Goal: Task Accomplishment & Management: Manage account settings

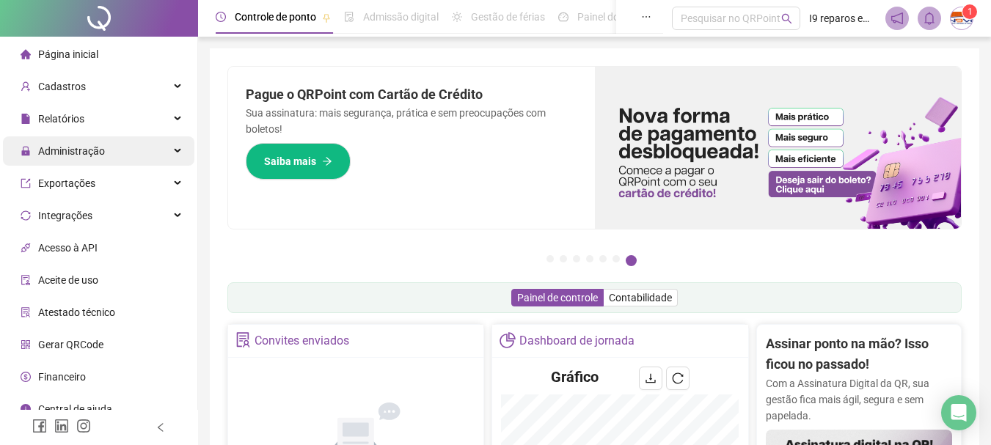
click at [176, 151] on div "Administração" at bounding box center [98, 150] width 191 height 29
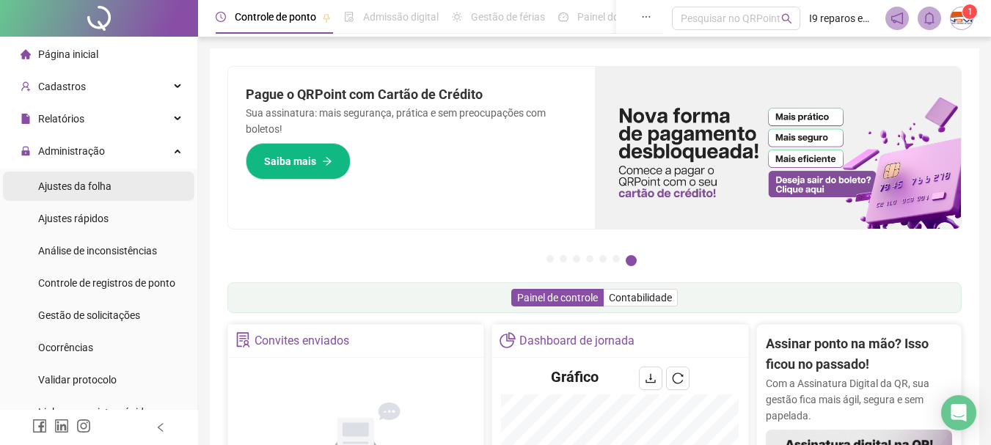
click at [108, 183] on span "Ajustes da folha" at bounding box center [74, 186] width 73 height 12
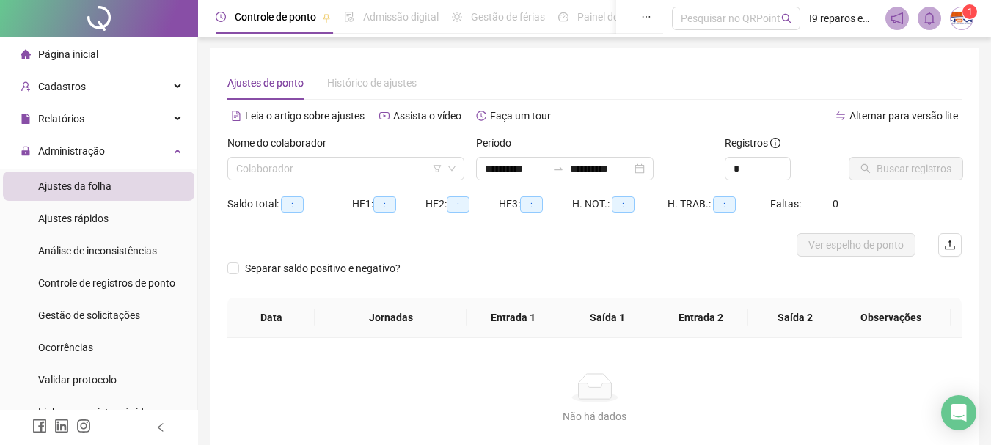
type input "**********"
click at [370, 162] on input "search" at bounding box center [339, 169] width 206 height 22
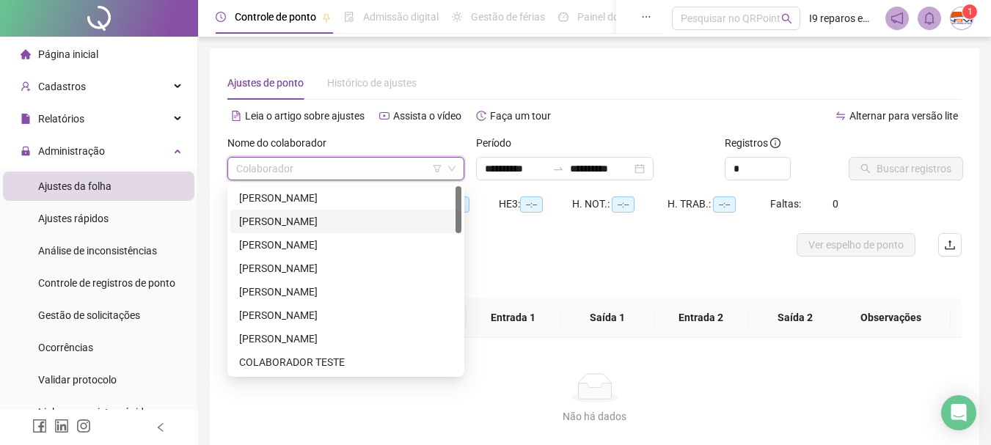
click at [313, 228] on div "[PERSON_NAME]" at bounding box center [345, 221] width 213 height 16
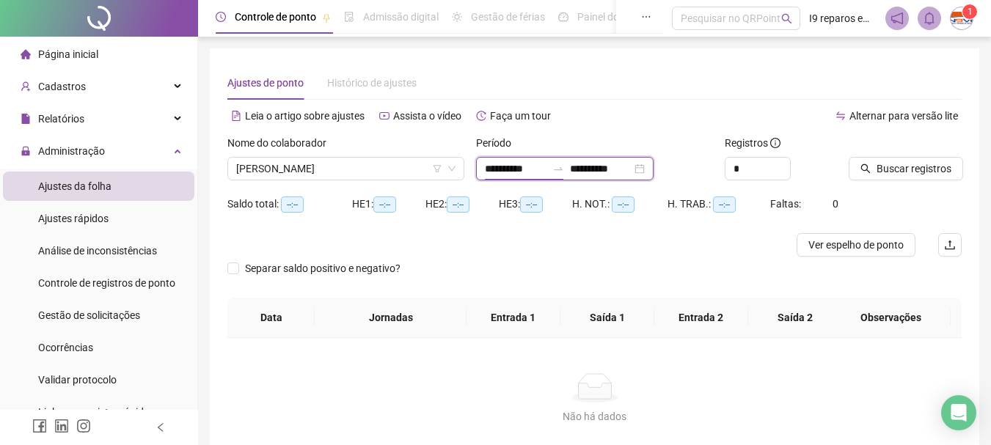
click at [507, 172] on input "**********" at bounding box center [516, 169] width 62 height 16
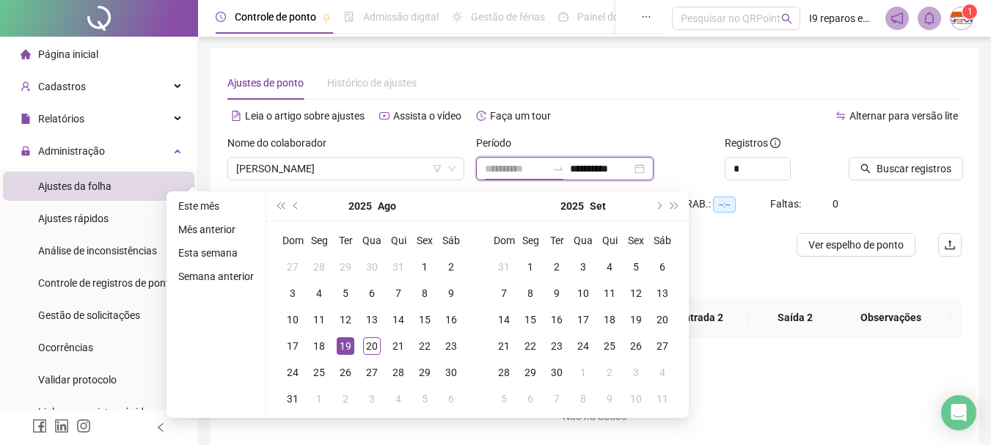
type input "**********"
click at [342, 337] on div "19" at bounding box center [346, 346] width 18 height 18
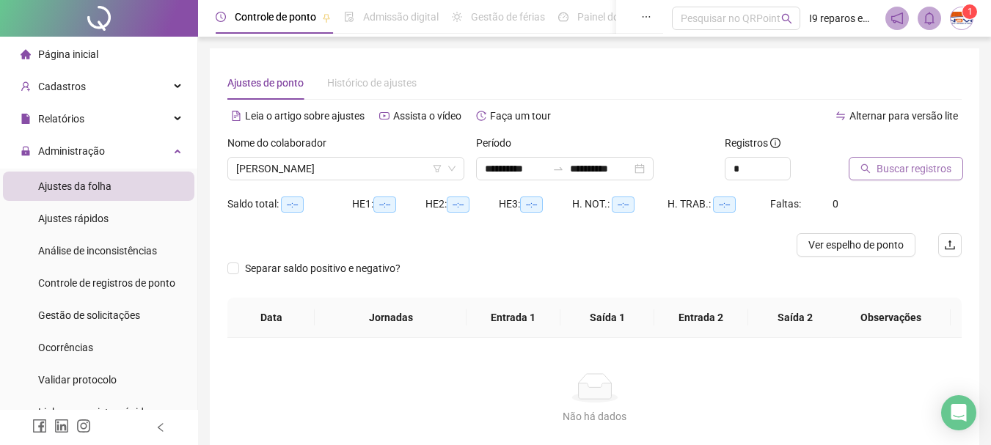
click at [954, 172] on button "Buscar registros" at bounding box center [905, 168] width 114 height 23
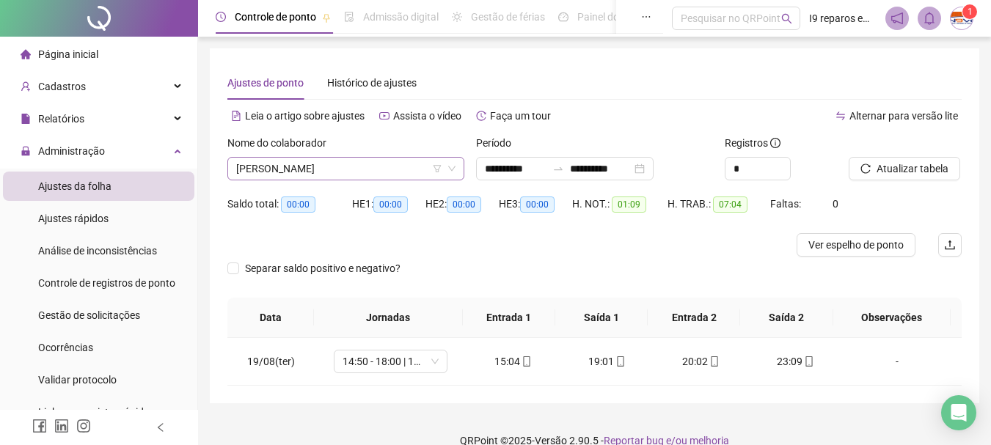
click at [370, 169] on span "[PERSON_NAME]" at bounding box center [345, 169] width 219 height 22
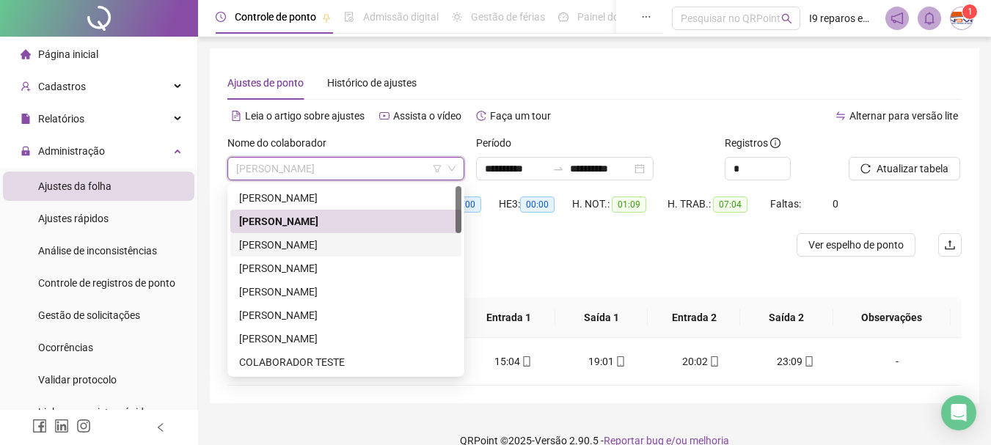
click at [328, 241] on div "[PERSON_NAME]" at bounding box center [345, 245] width 213 height 16
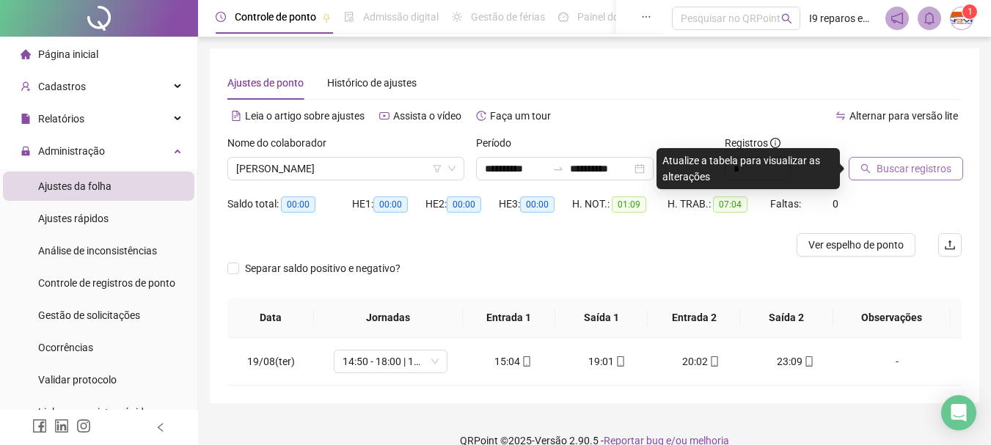
click at [878, 171] on span "Buscar registros" at bounding box center [913, 169] width 75 height 16
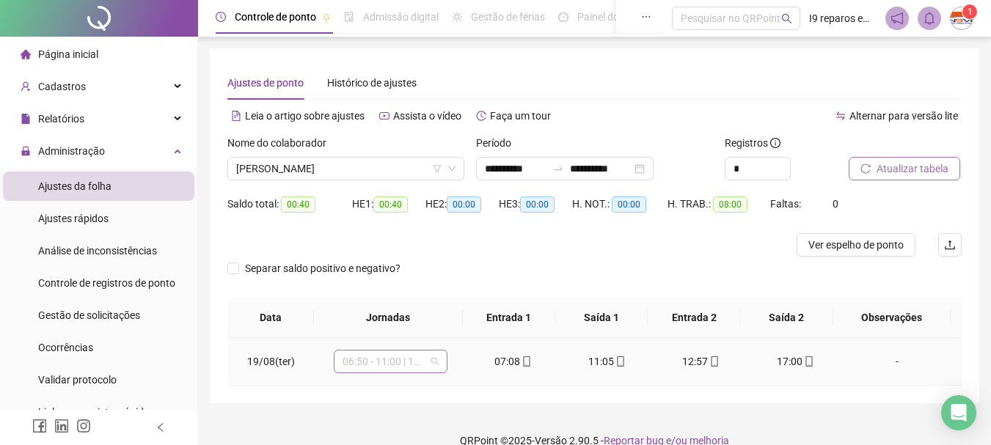
click at [433, 363] on span "06:50 - 11:00 | 12:00 - 15:10" at bounding box center [390, 362] width 96 height 22
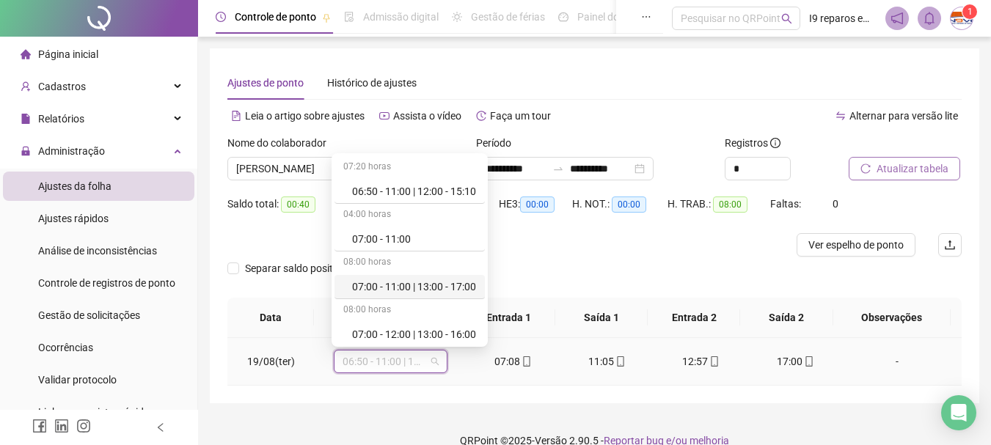
click at [417, 286] on div "07:00 - 11:00 | 13:00 - 17:00" at bounding box center [414, 287] width 124 height 16
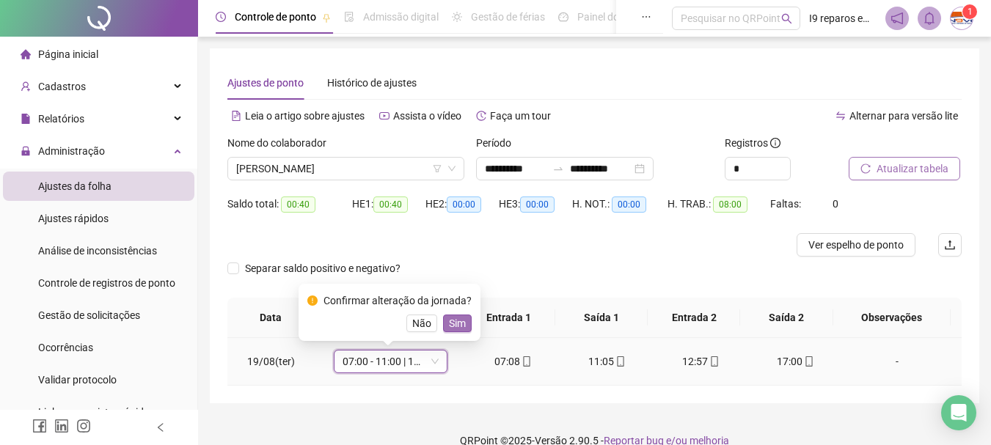
click at [461, 328] on span "Sim" at bounding box center [457, 323] width 17 height 16
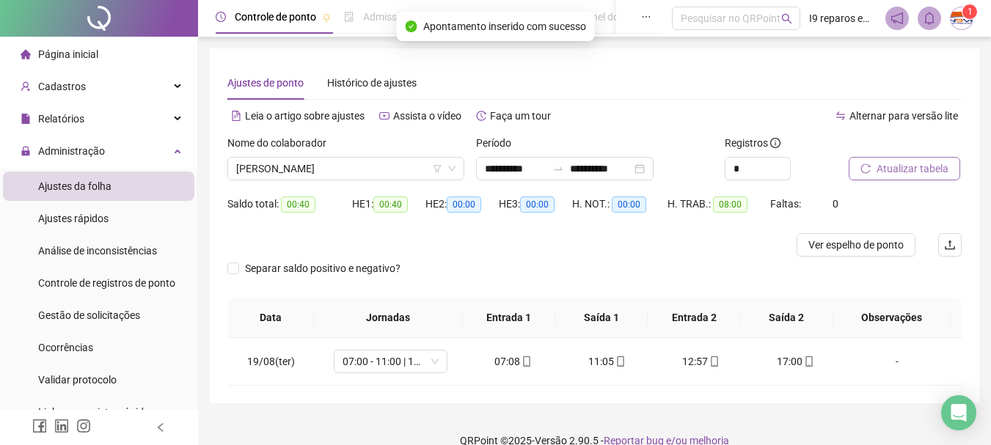
click at [917, 163] on span "Atualizar tabela" at bounding box center [912, 169] width 72 height 16
click at [406, 168] on span "[PERSON_NAME]" at bounding box center [345, 169] width 219 height 22
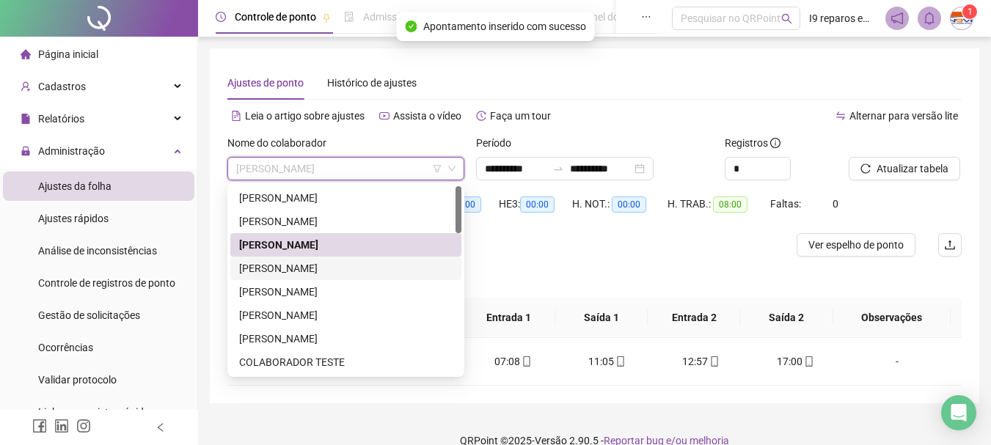
click at [356, 268] on div "[PERSON_NAME]" at bounding box center [345, 268] width 213 height 16
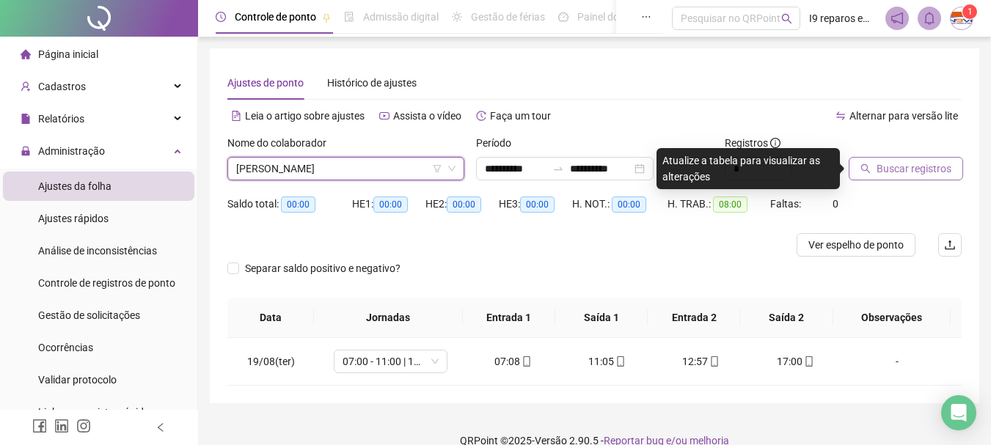
click at [925, 166] on span "Buscar registros" at bounding box center [913, 169] width 75 height 16
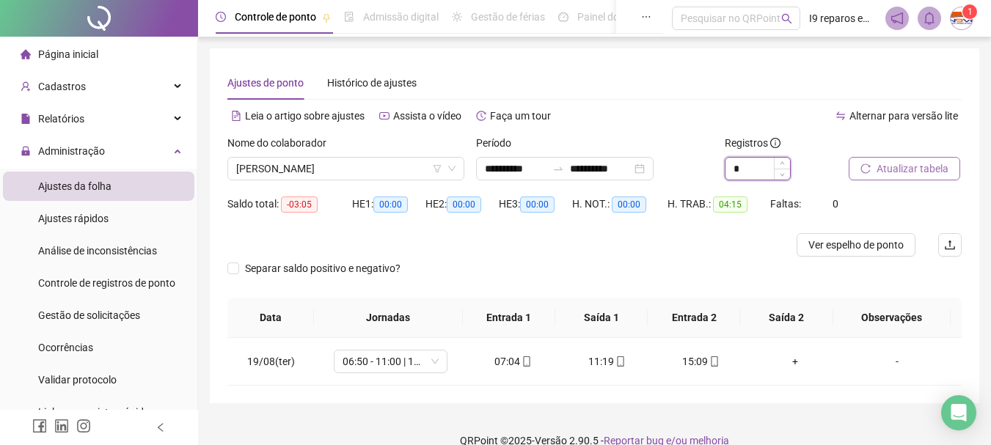
click at [743, 172] on input "*" at bounding box center [757, 169] width 65 height 22
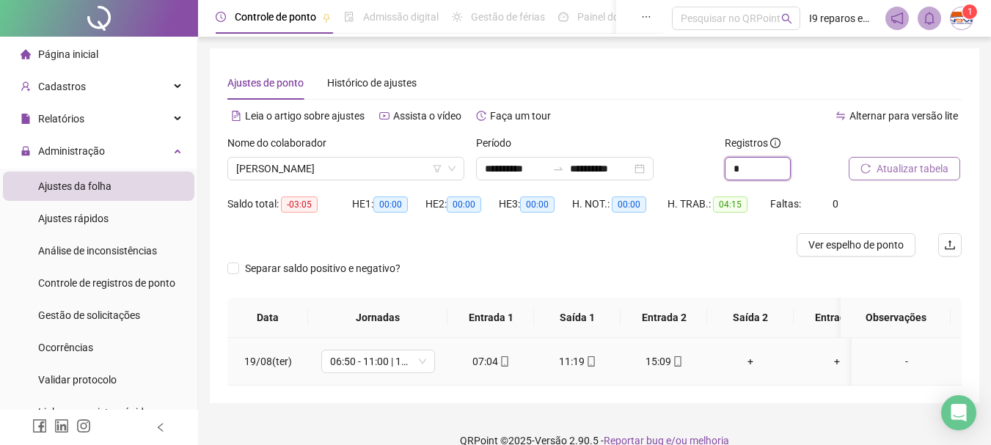
type input "*"
click at [752, 360] on div "+" at bounding box center [750, 361] width 63 height 16
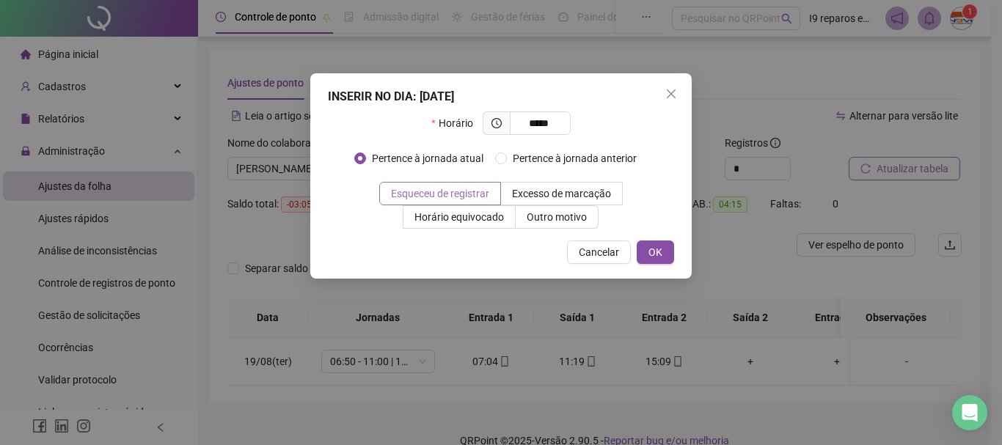
type input "*****"
click at [473, 188] on span "Esqueceu de registrar" at bounding box center [440, 194] width 98 height 12
click at [649, 252] on span "OK" at bounding box center [655, 252] width 14 height 16
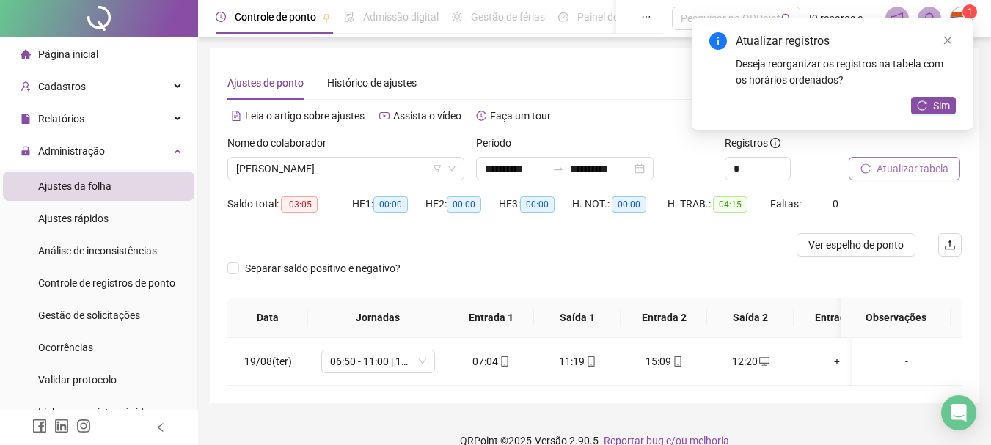
click at [938, 176] on span "Atualizar tabela" at bounding box center [912, 169] width 72 height 16
click at [892, 365] on div "-" at bounding box center [906, 361] width 87 height 16
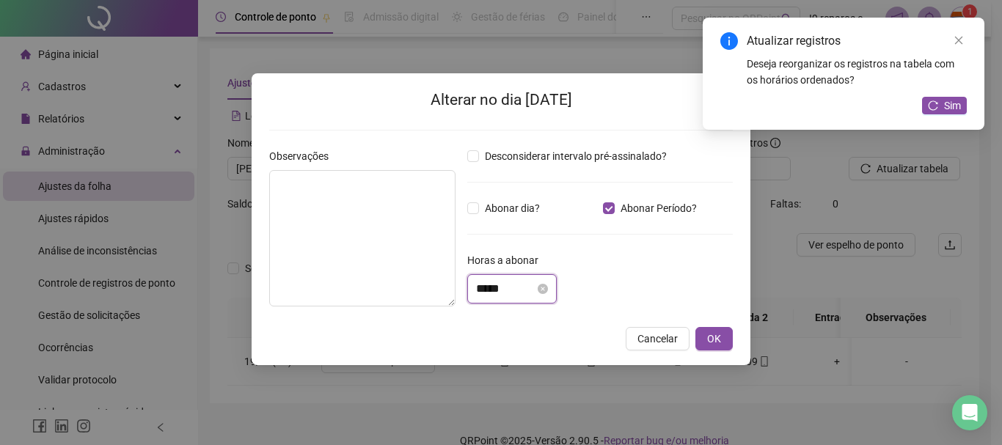
click at [530, 287] on input "*****" at bounding box center [505, 289] width 59 height 18
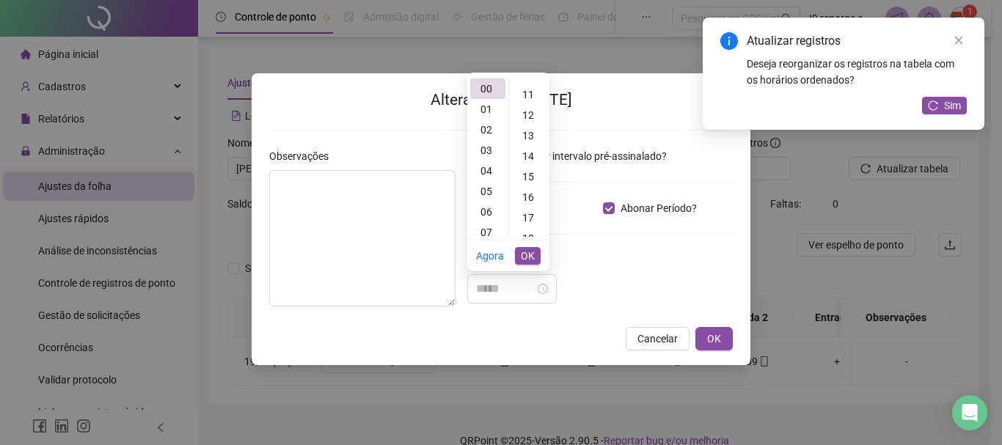
click at [531, 202] on div "16" at bounding box center [529, 197] width 35 height 21
type input "*****"
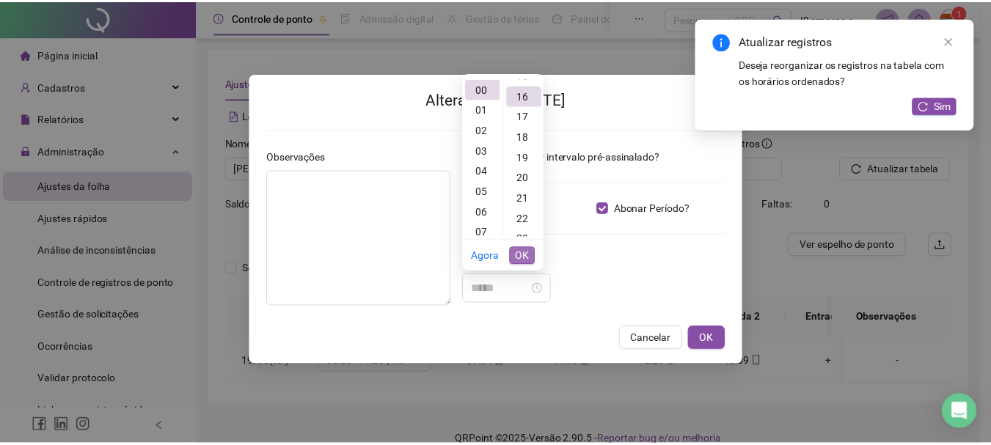
scroll to position [329, 0]
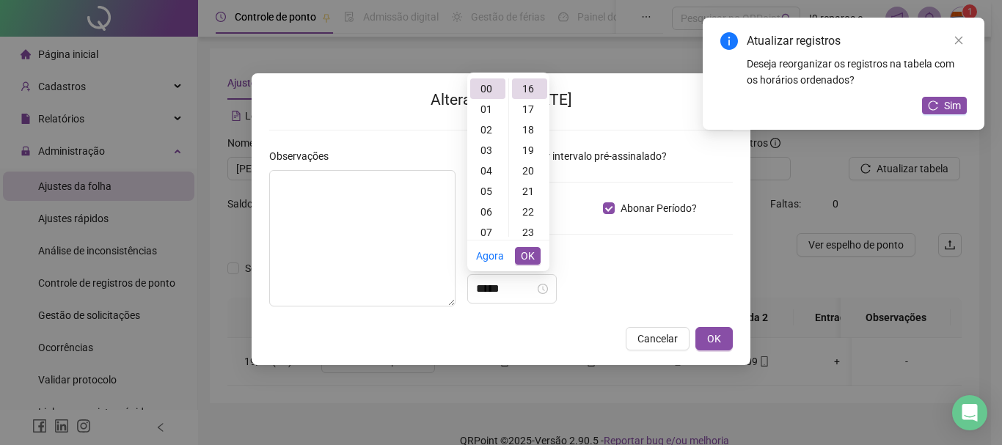
drag, startPoint x: 529, startPoint y: 250, endPoint x: 583, endPoint y: 268, distance: 57.3
click at [529, 250] on span "OK" at bounding box center [528, 256] width 14 height 16
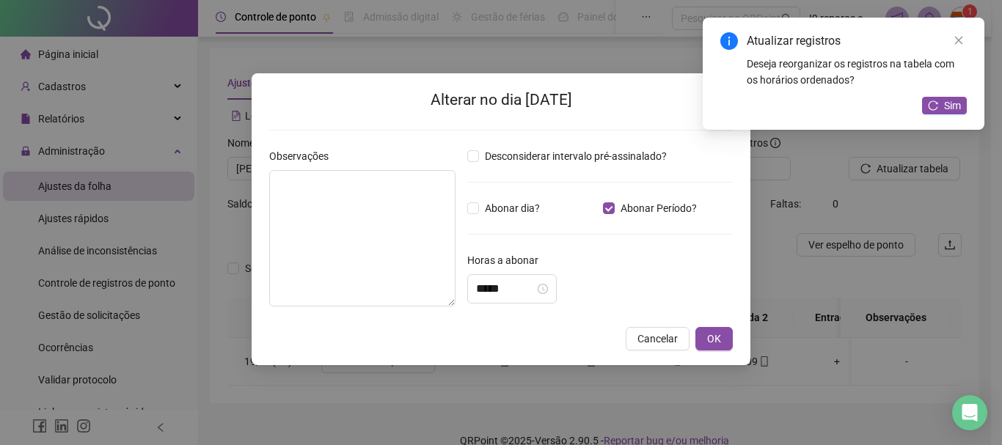
drag, startPoint x: 614, startPoint y: 274, endPoint x: 663, endPoint y: 304, distance: 57.6
click at [621, 279] on div "Horas a abonar *****" at bounding box center [599, 277] width 265 height 51
click at [732, 346] on button "OK" at bounding box center [713, 338] width 37 height 23
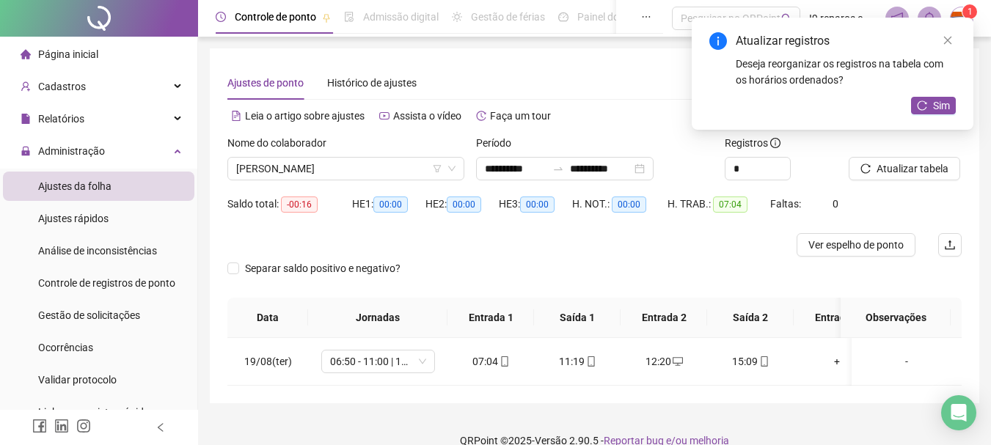
drag, startPoint x: 947, startPoint y: 103, endPoint x: 914, endPoint y: 103, distance: 32.3
click at [945, 103] on span "Sim" at bounding box center [941, 106] width 17 height 16
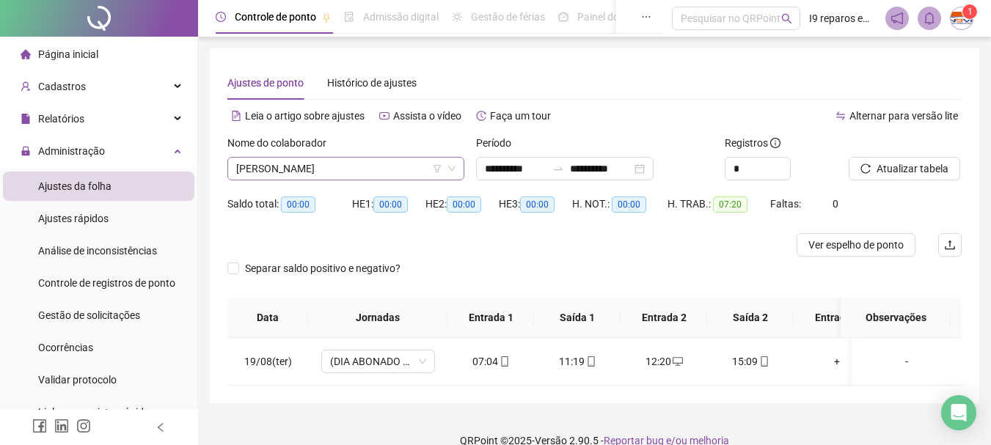
click at [394, 167] on span "[PERSON_NAME]" at bounding box center [345, 169] width 219 height 22
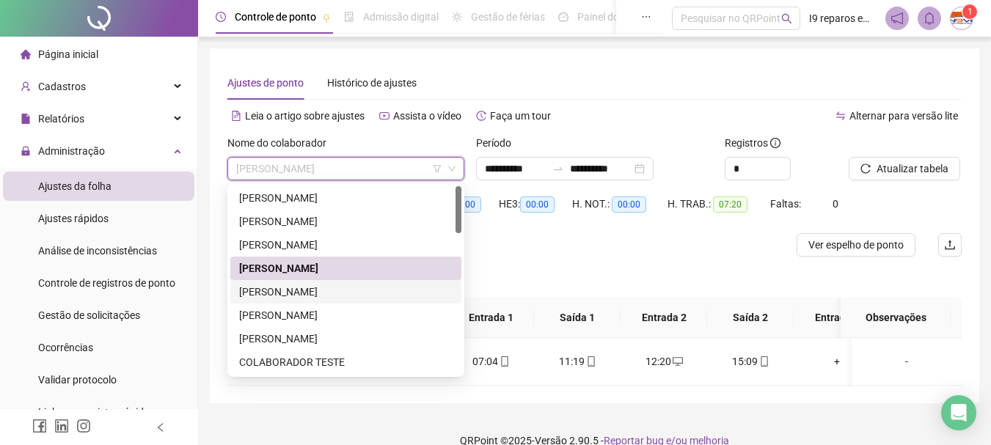
click at [332, 291] on div "[PERSON_NAME]" at bounding box center [345, 292] width 213 height 16
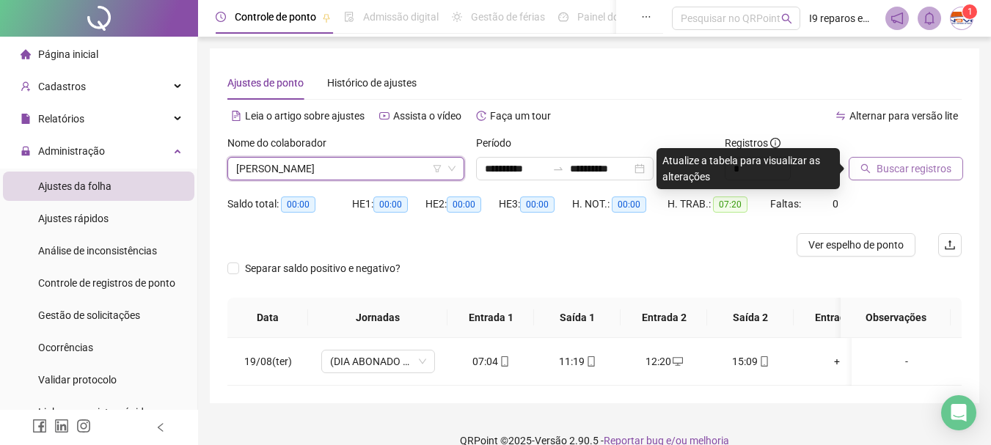
click at [947, 172] on span "Buscar registros" at bounding box center [913, 169] width 75 height 16
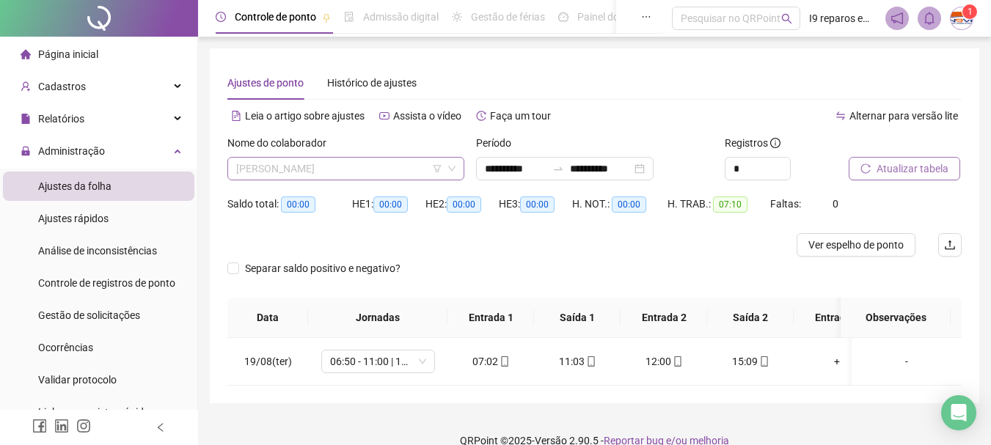
click at [306, 162] on span "[PERSON_NAME]" at bounding box center [345, 169] width 219 height 22
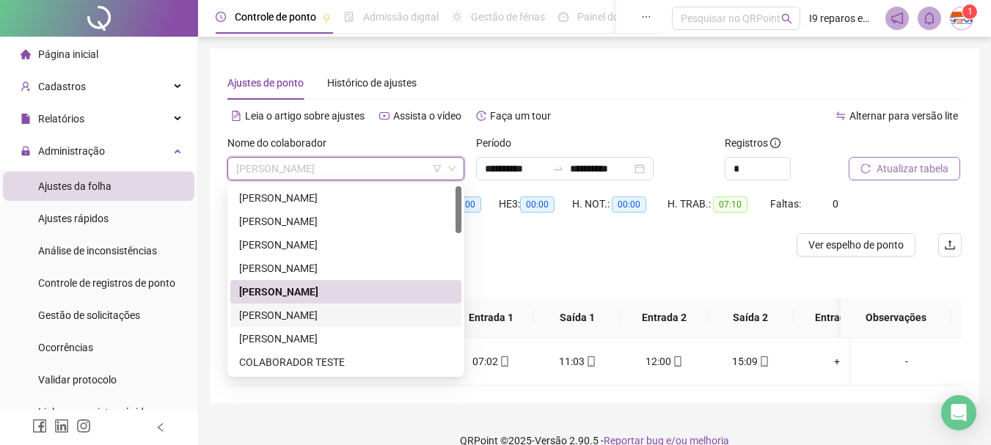
drag, startPoint x: 317, startPoint y: 312, endPoint x: 402, endPoint y: 291, distance: 87.5
click at [318, 312] on div "[PERSON_NAME]" at bounding box center [345, 315] width 213 height 16
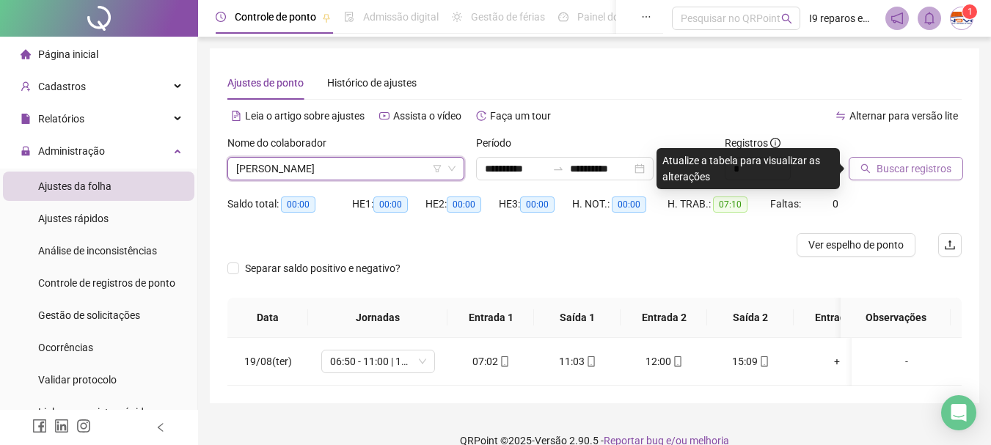
click at [941, 169] on span "Buscar registros" at bounding box center [913, 169] width 75 height 16
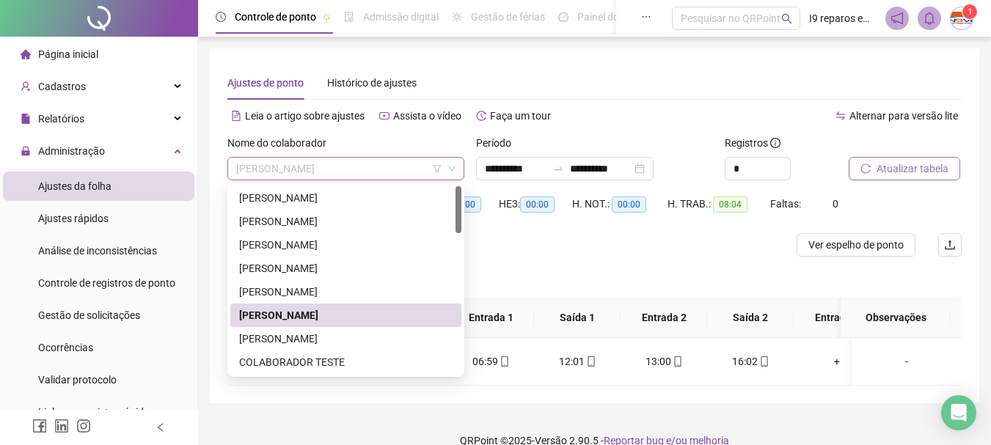
click at [400, 174] on span "[PERSON_NAME]" at bounding box center [345, 169] width 219 height 22
click at [357, 340] on div "[PERSON_NAME]" at bounding box center [345, 339] width 213 height 16
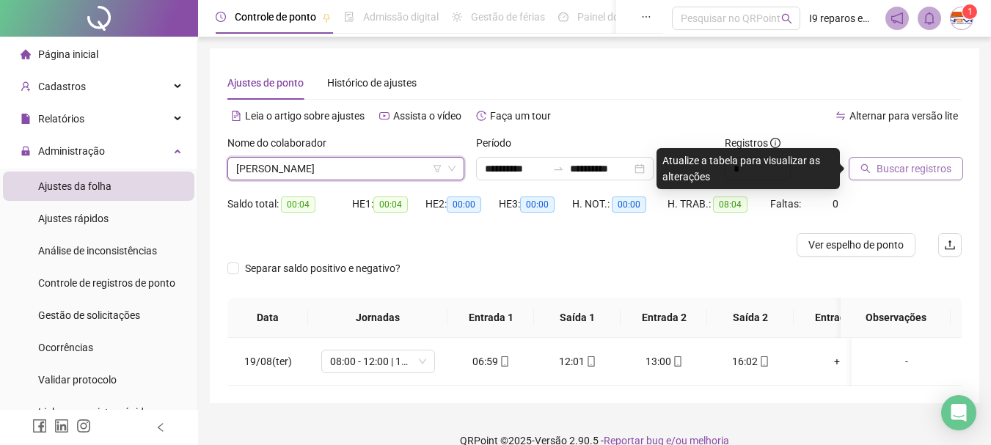
click at [866, 170] on icon "search" at bounding box center [866, 169] width 10 height 10
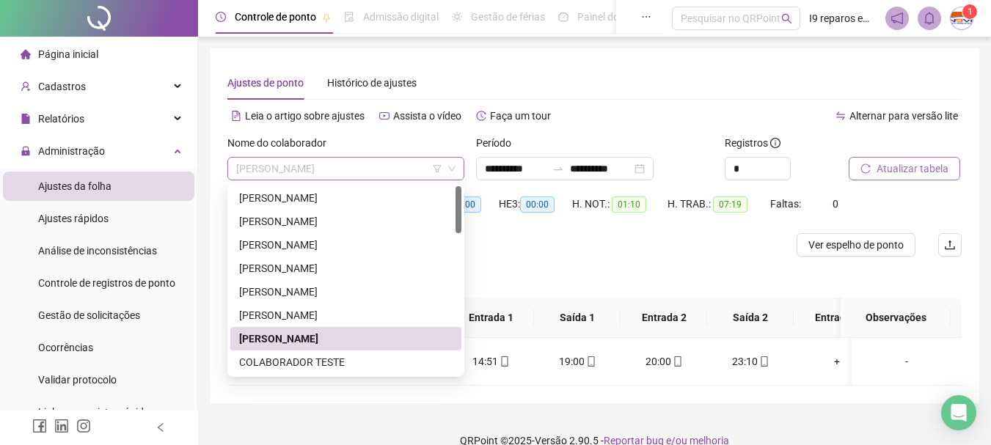
click at [337, 165] on span "[PERSON_NAME]" at bounding box center [345, 169] width 219 height 22
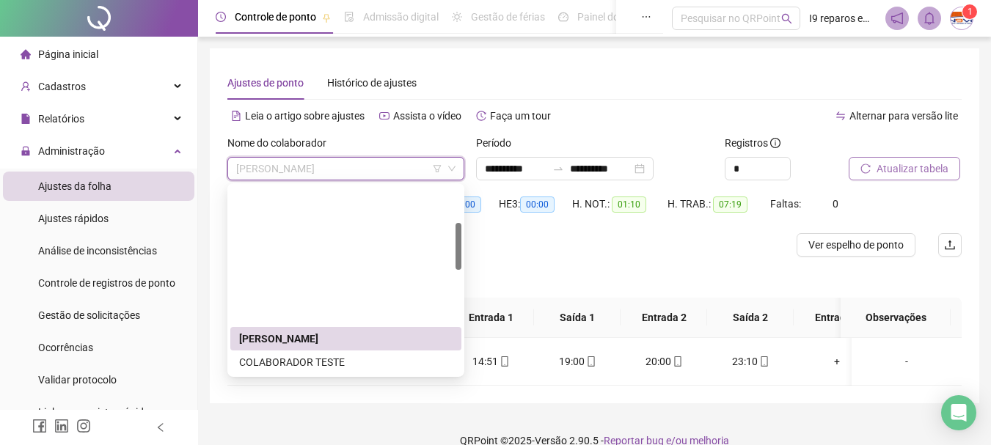
scroll to position [147, 0]
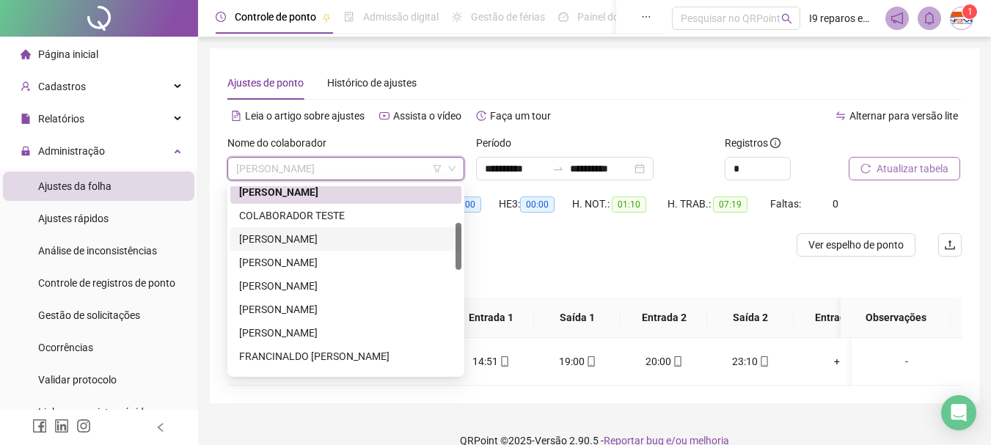
click at [331, 240] on div "[PERSON_NAME]" at bounding box center [345, 239] width 213 height 16
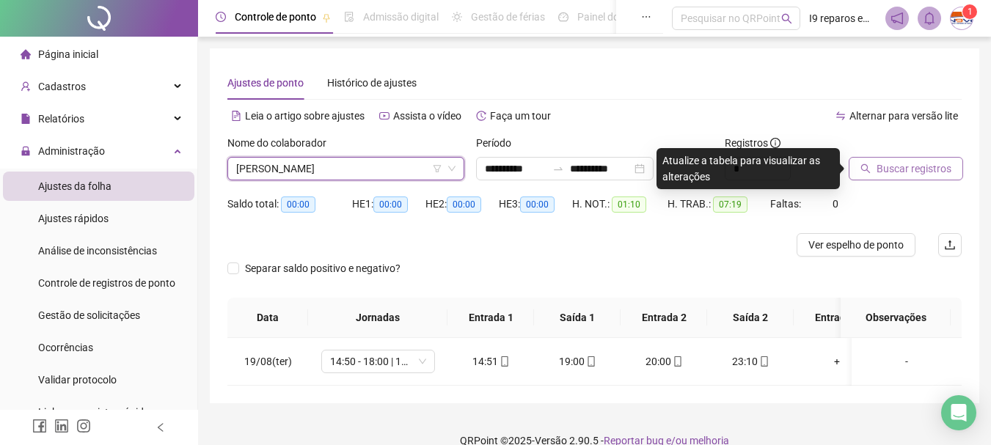
click at [914, 172] on span "Buscar registros" at bounding box center [913, 169] width 75 height 16
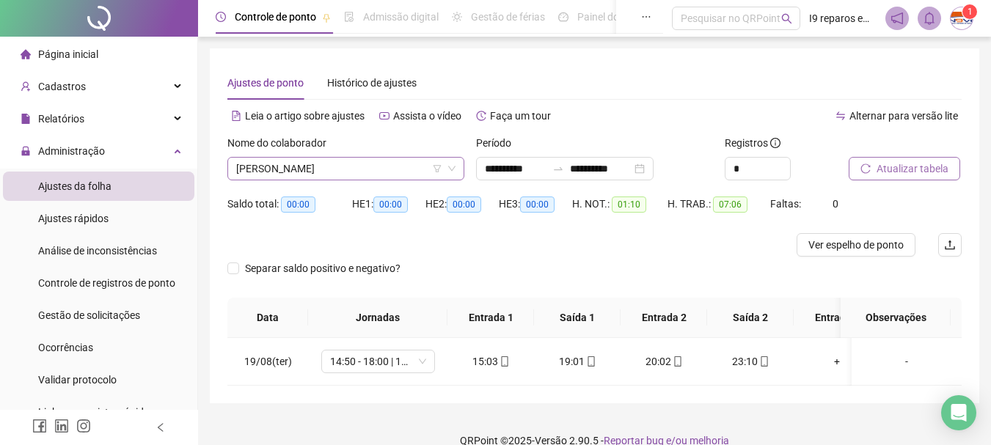
click at [316, 169] on span "[PERSON_NAME]" at bounding box center [345, 169] width 219 height 22
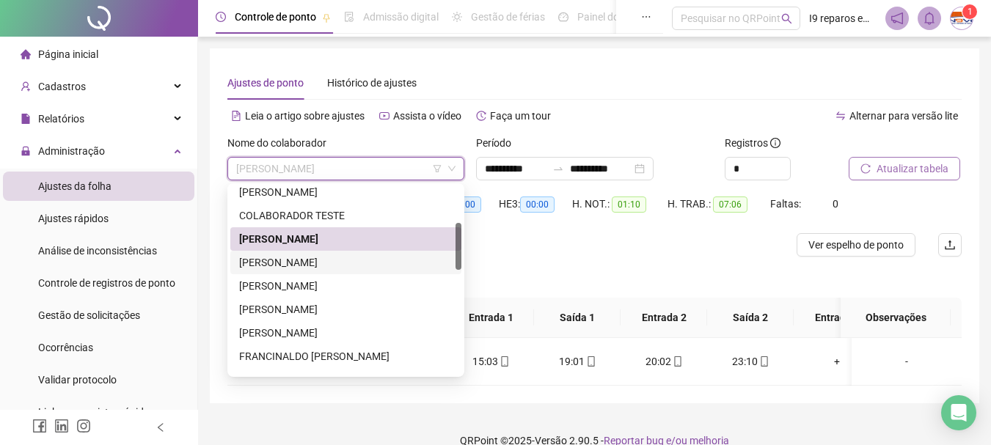
click at [333, 263] on div "[PERSON_NAME]" at bounding box center [345, 262] width 213 height 16
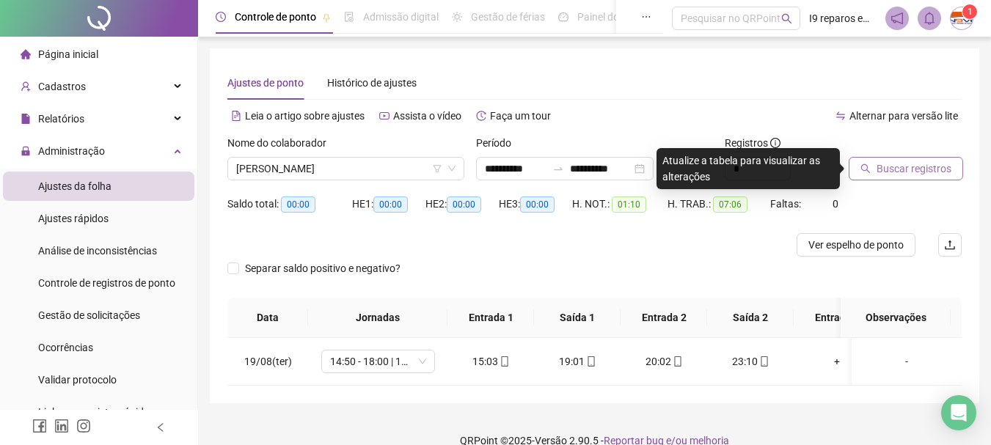
click at [912, 173] on span "Buscar registros" at bounding box center [913, 169] width 75 height 16
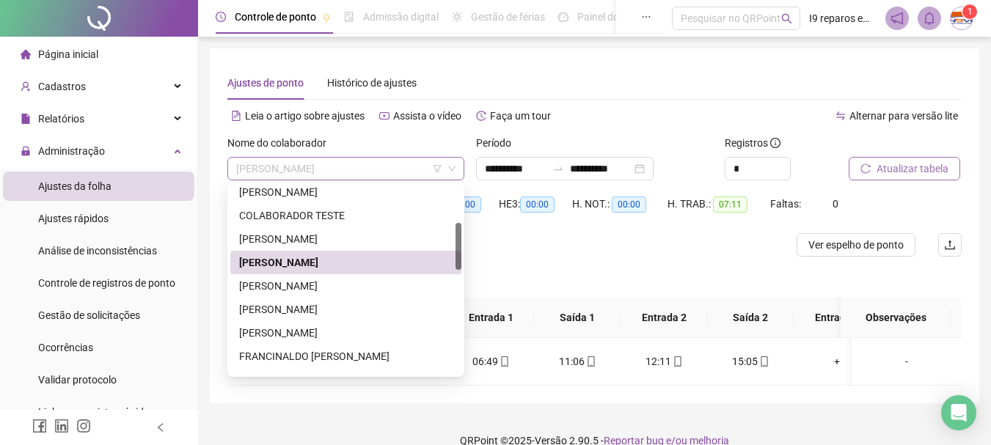
click at [353, 171] on span "[PERSON_NAME]" at bounding box center [345, 169] width 219 height 22
click at [323, 289] on div "[PERSON_NAME]" at bounding box center [345, 286] width 213 height 16
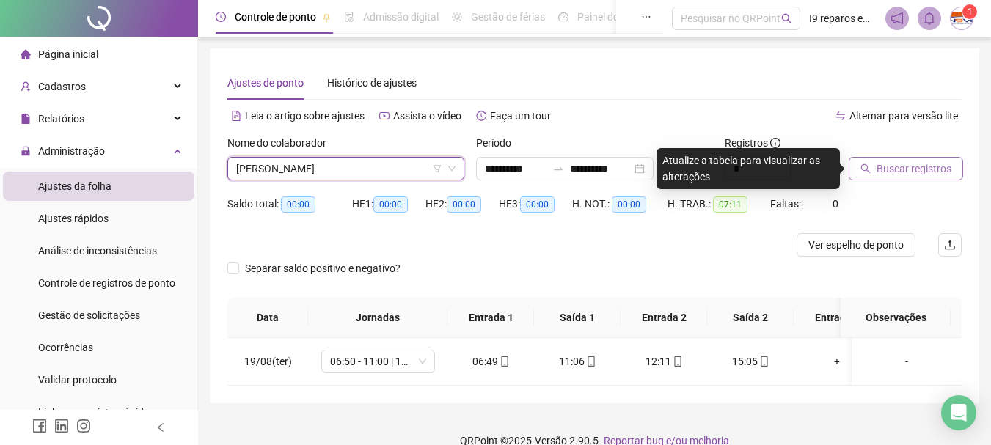
click at [878, 171] on span "Buscar registros" at bounding box center [913, 169] width 75 height 16
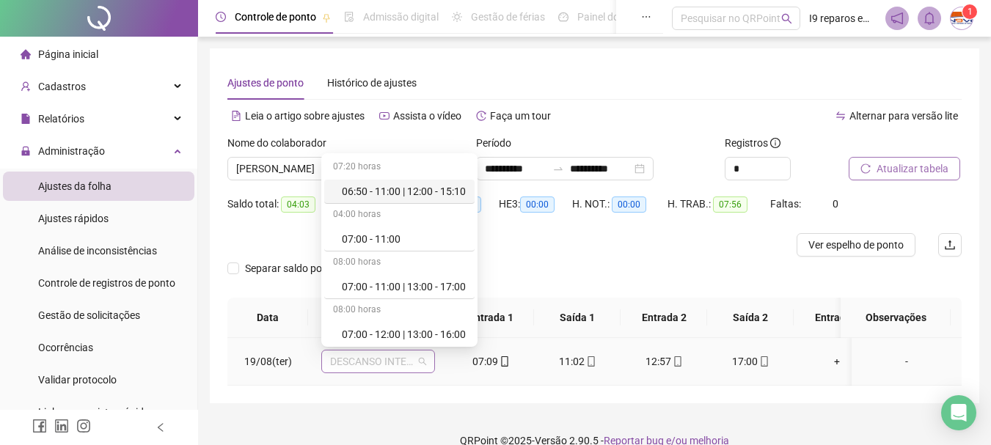
click at [422, 356] on span "DESCANSO INTER-JORNADA" at bounding box center [378, 362] width 96 height 22
click at [408, 284] on div "07:00 - 11:00 | 13:00 - 17:00" at bounding box center [404, 287] width 124 height 16
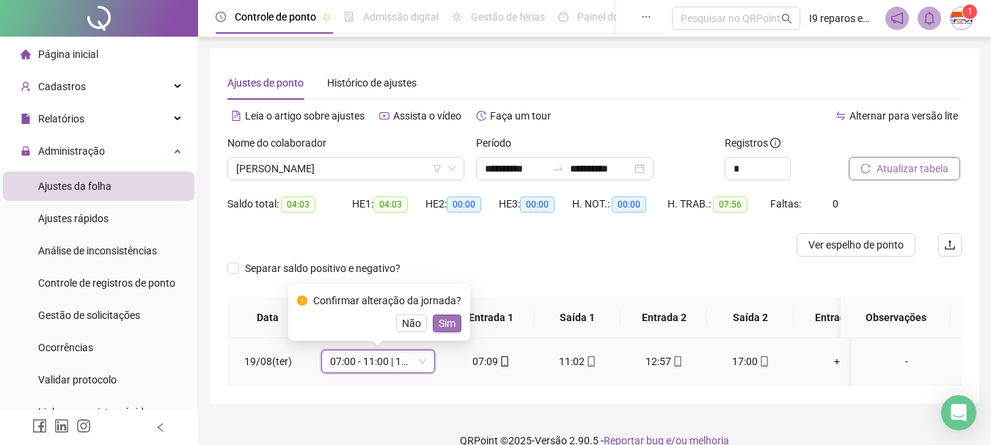
drag, startPoint x: 444, startPoint y: 330, endPoint x: 510, endPoint y: 294, distance: 74.5
click at [444, 329] on span "Sim" at bounding box center [447, 323] width 17 height 16
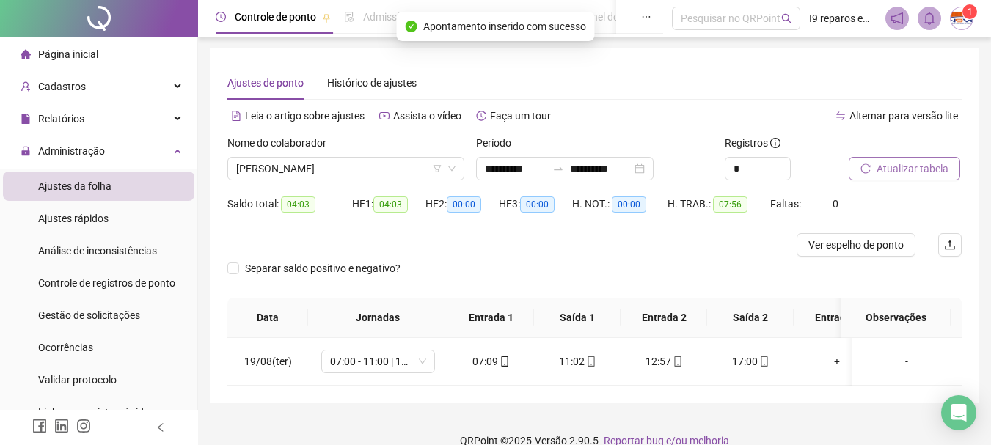
click at [893, 170] on span "Atualizar tabela" at bounding box center [912, 169] width 72 height 16
click at [401, 175] on span "[PERSON_NAME]" at bounding box center [345, 169] width 219 height 22
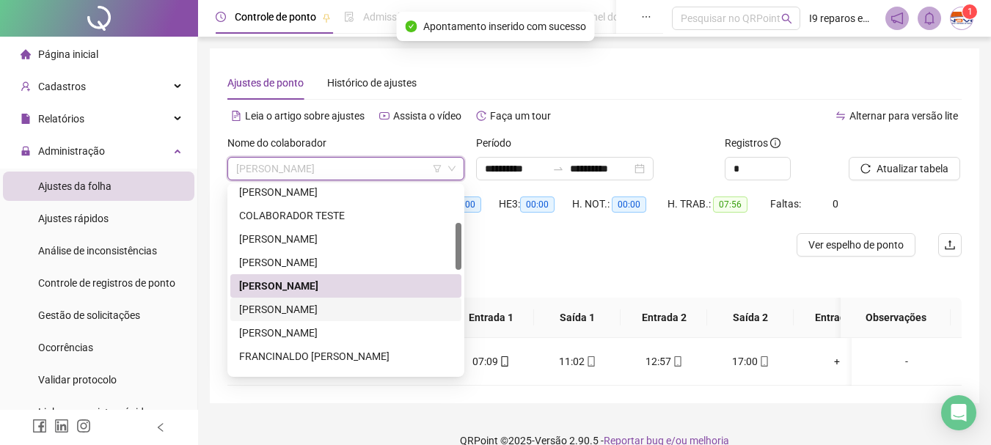
click at [303, 315] on div "[PERSON_NAME]" at bounding box center [345, 309] width 213 height 16
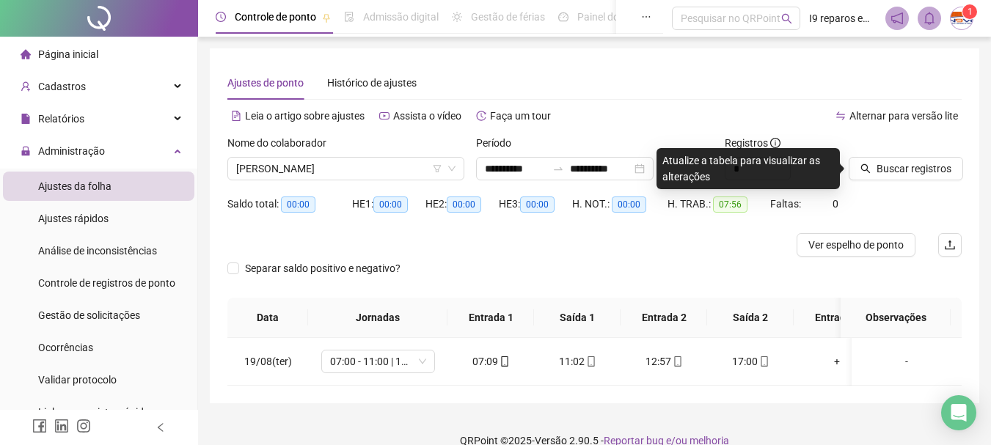
click at [884, 180] on div "Buscar registros" at bounding box center [905, 163] width 125 height 57
click at [884, 175] on span "Buscar registros" at bounding box center [913, 169] width 75 height 16
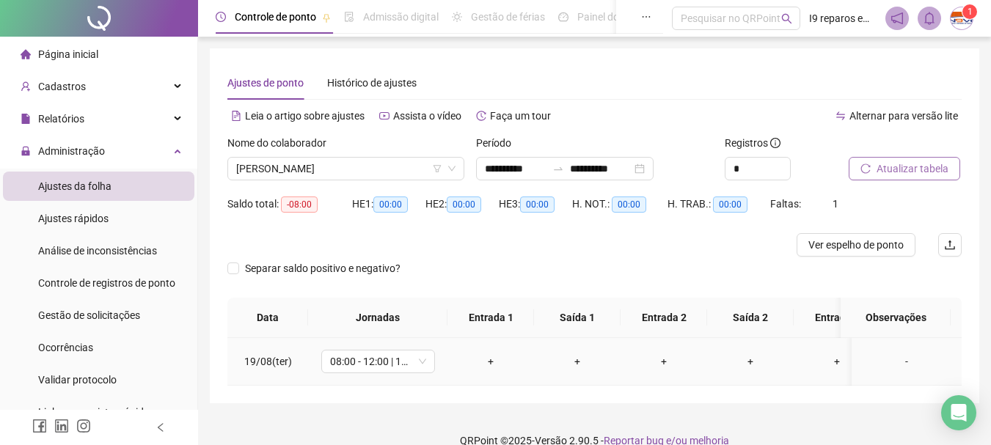
click at [492, 366] on div "+" at bounding box center [490, 361] width 63 height 16
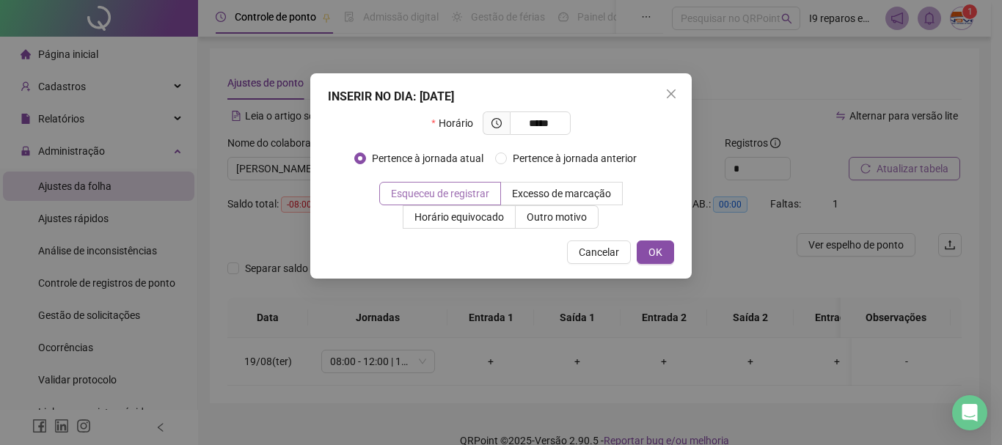
type input "*****"
click at [437, 191] on span "Esqueceu de registrar" at bounding box center [440, 194] width 98 height 12
drag, startPoint x: 660, startPoint y: 250, endPoint x: 644, endPoint y: 280, distance: 34.1
click at [660, 252] on span "OK" at bounding box center [655, 252] width 14 height 16
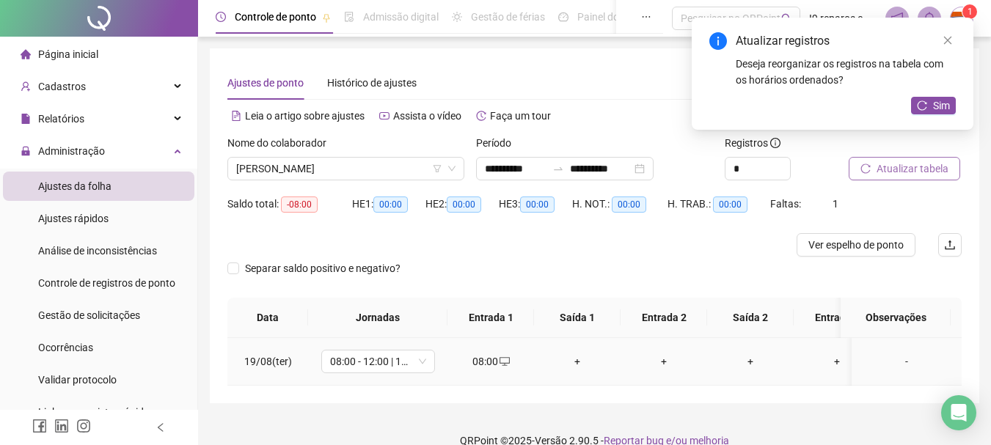
click at [578, 362] on div "+" at bounding box center [577, 361] width 63 height 16
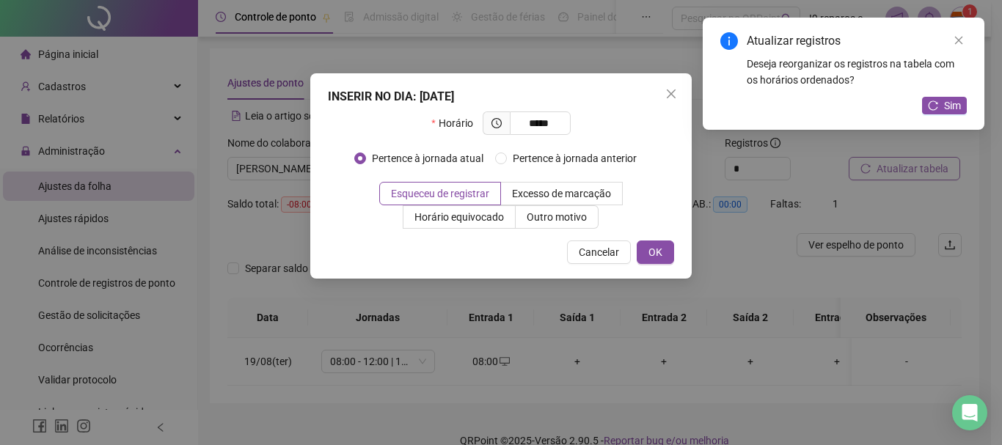
type input "*****"
click at [493, 178] on div "Pertence à jornada atual [GEOGRAPHIC_DATA] à jornada anterior" at bounding box center [501, 164] width 294 height 35
drag, startPoint x: 492, startPoint y: 184, endPoint x: 591, endPoint y: 213, distance: 103.3
click at [505, 189] on div "Esqueceu de registrar Excesso de marcação Horário equivocado Outro motivo" at bounding box center [501, 205] width 346 height 47
click at [645, 250] on button "OK" at bounding box center [655, 252] width 37 height 23
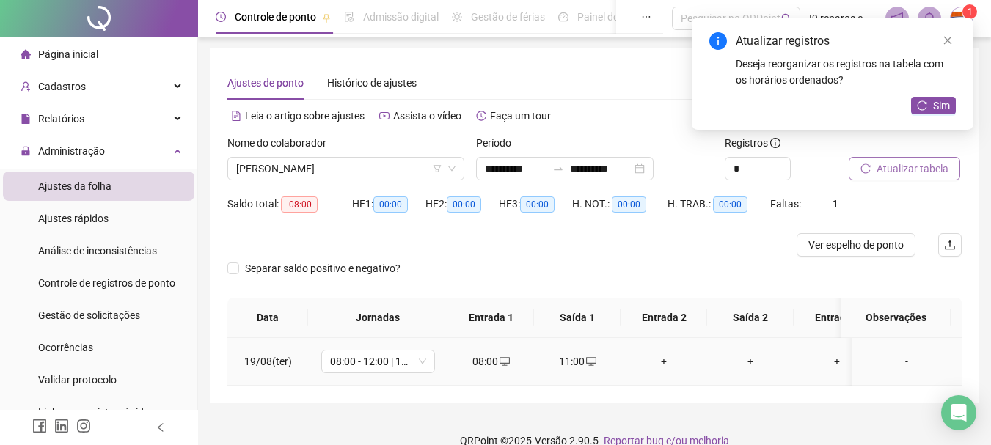
click at [661, 362] on div "+" at bounding box center [663, 361] width 63 height 16
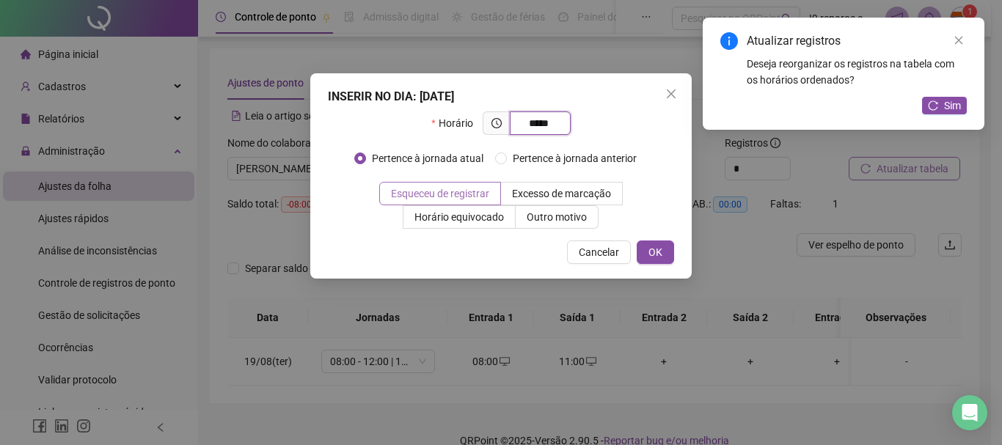
type input "*****"
click at [493, 195] on span at bounding box center [440, 194] width 120 height 22
click at [663, 253] on button "OK" at bounding box center [655, 252] width 37 height 23
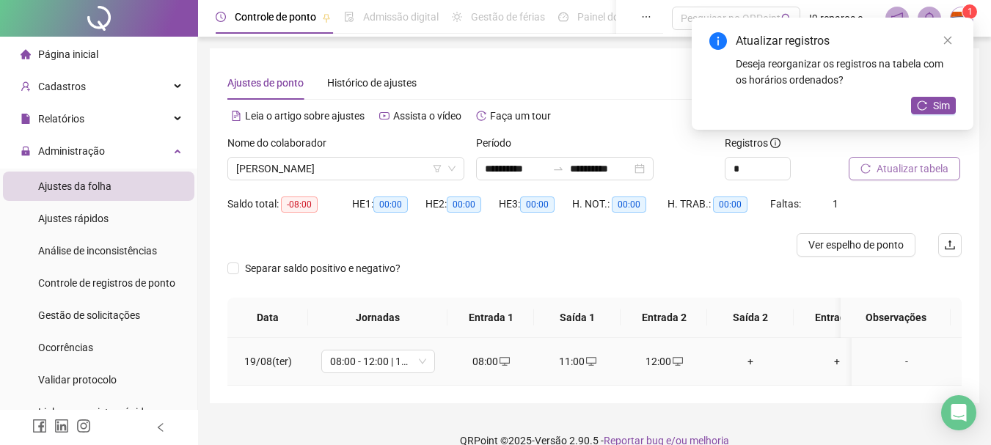
click at [746, 364] on div "+" at bounding box center [750, 361] width 63 height 16
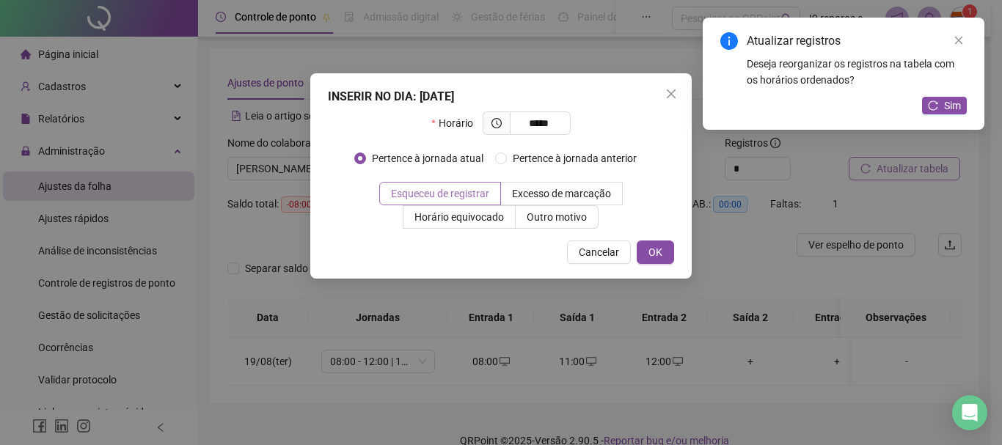
type input "*****"
click at [460, 194] on span "Esqueceu de registrar" at bounding box center [440, 194] width 98 height 12
drag, startPoint x: 648, startPoint y: 252, endPoint x: 801, endPoint y: 164, distance: 177.1
click at [650, 252] on button "OK" at bounding box center [655, 252] width 37 height 23
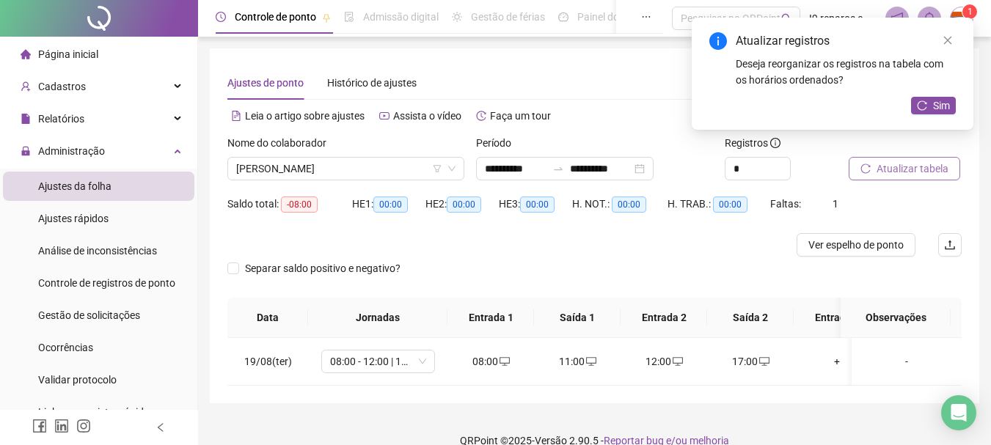
drag, startPoint x: 943, startPoint y: 109, endPoint x: 846, endPoint y: 107, distance: 97.6
click at [939, 109] on span "Sim" at bounding box center [941, 106] width 17 height 16
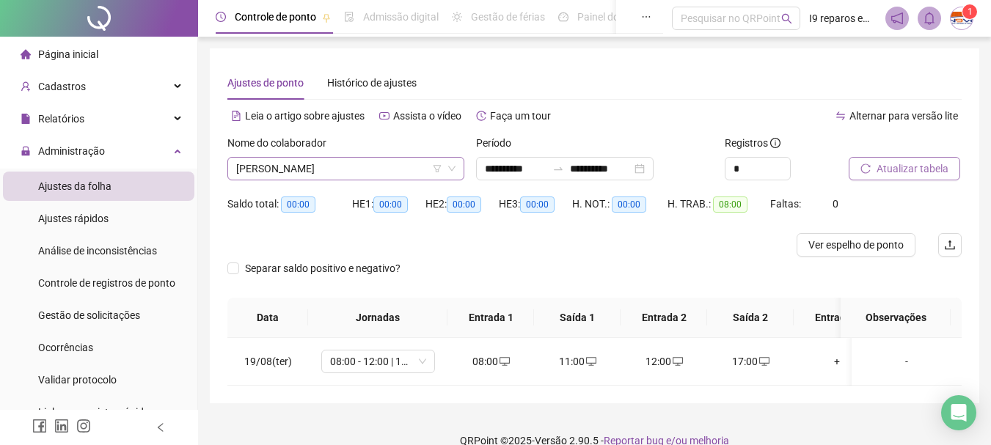
click at [362, 172] on span "[PERSON_NAME]" at bounding box center [345, 169] width 219 height 22
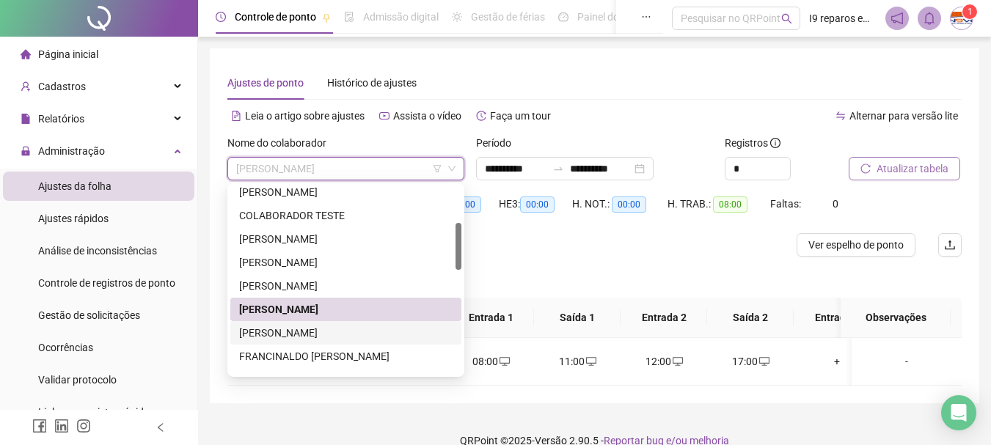
click at [326, 330] on div "[PERSON_NAME]" at bounding box center [345, 333] width 213 height 16
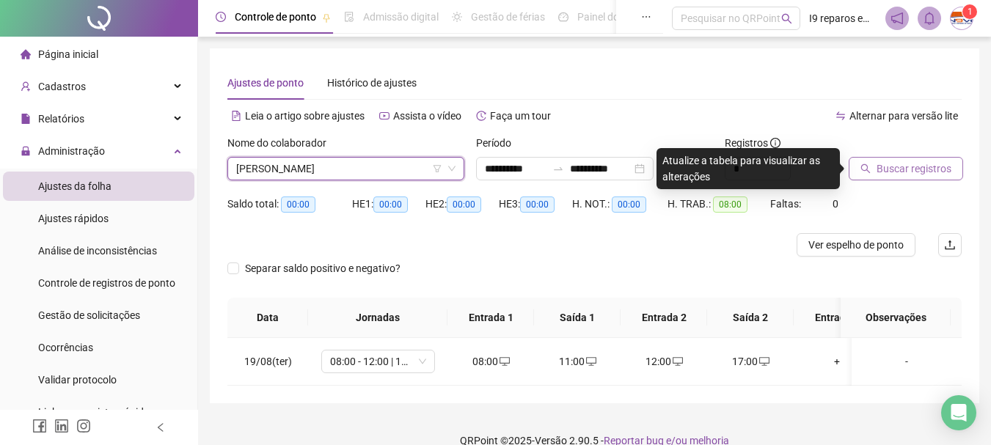
click at [377, 174] on span "[PERSON_NAME]" at bounding box center [345, 169] width 219 height 22
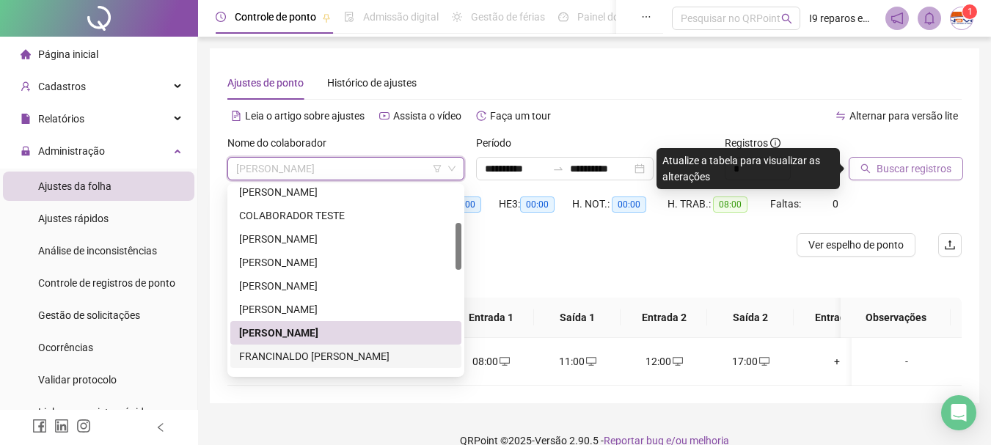
click at [328, 357] on div "FRANCINALDO [PERSON_NAME]" at bounding box center [345, 356] width 213 height 16
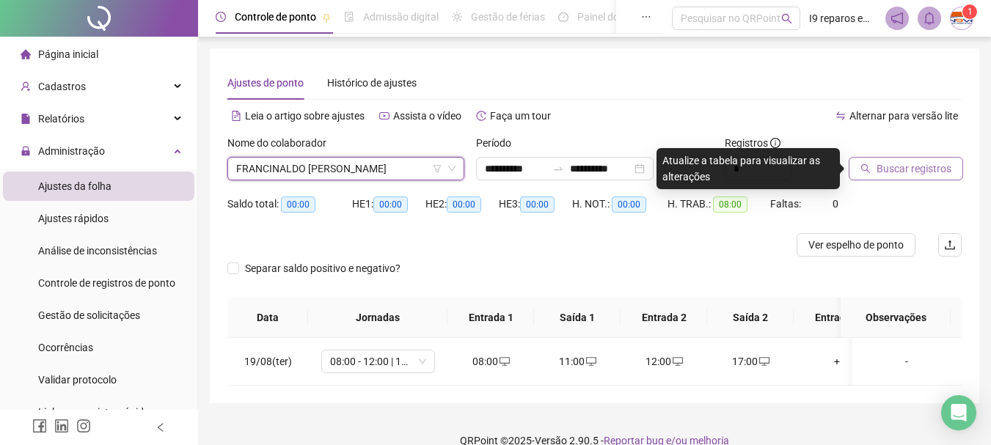
click at [878, 168] on span "Buscar registros" at bounding box center [913, 169] width 75 height 16
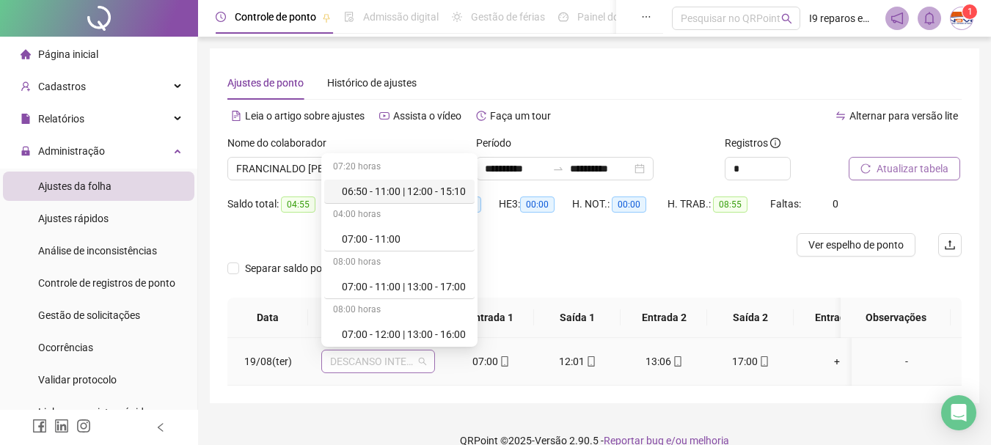
click at [426, 362] on div "DESCANSO INTER-JORNADA" at bounding box center [378, 361] width 114 height 23
click at [430, 291] on div "07:00 - 11:00 | 13:00 - 17:00" at bounding box center [404, 287] width 124 height 16
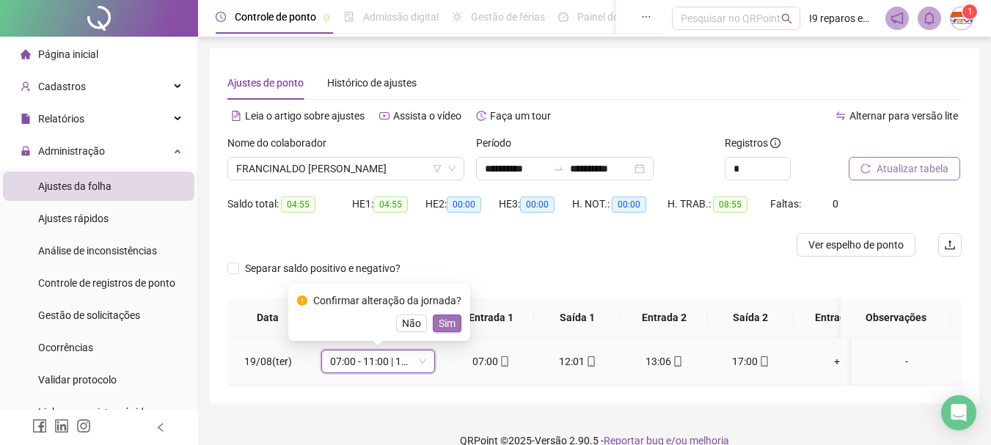
click at [441, 324] on span "Sim" at bounding box center [447, 323] width 17 height 16
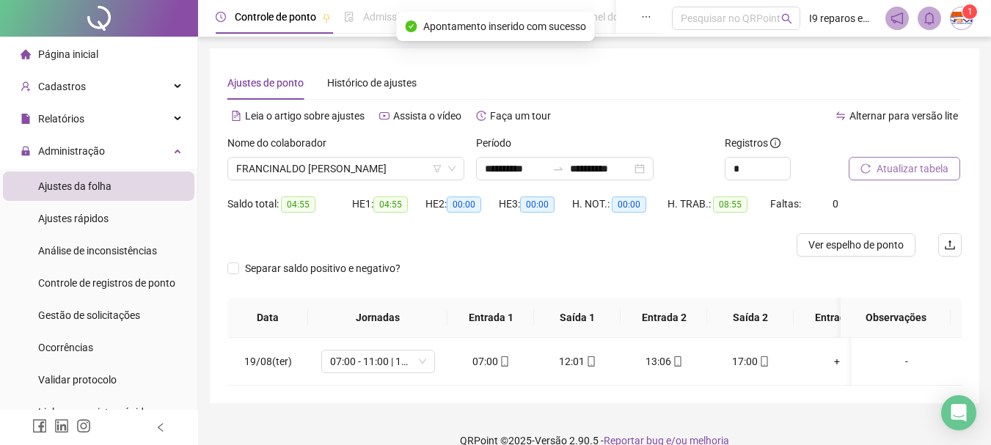
click at [907, 165] on span "Atualizar tabela" at bounding box center [912, 169] width 72 height 16
click at [354, 168] on span "FRANCINALDO [PERSON_NAME]" at bounding box center [345, 169] width 219 height 22
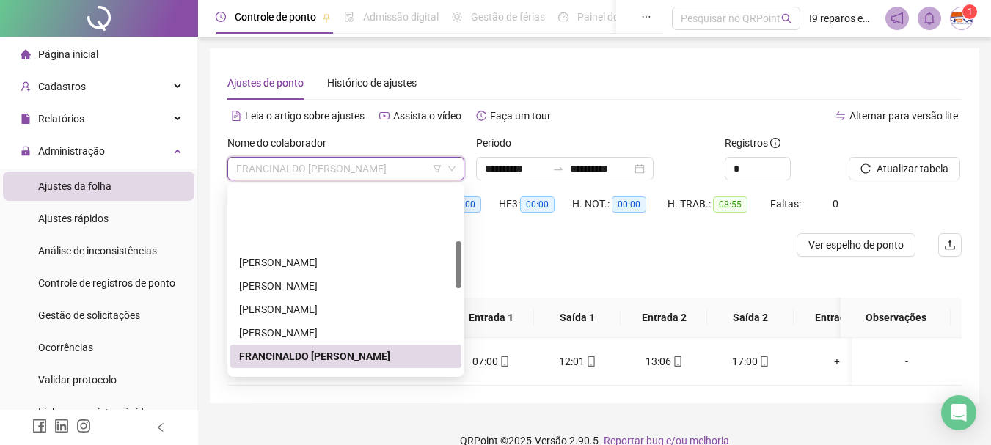
scroll to position [220, 0]
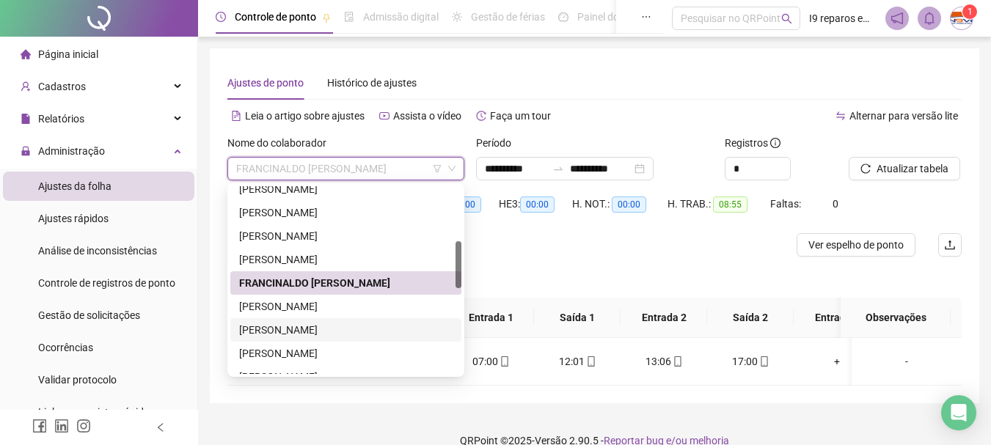
click at [315, 337] on div "[PERSON_NAME]" at bounding box center [345, 330] width 213 height 16
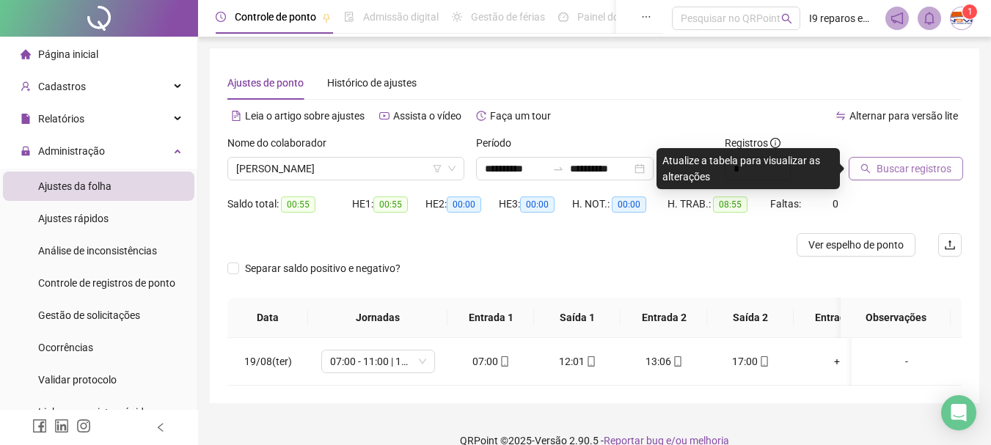
click at [946, 168] on span "Buscar registros" at bounding box center [913, 169] width 75 height 16
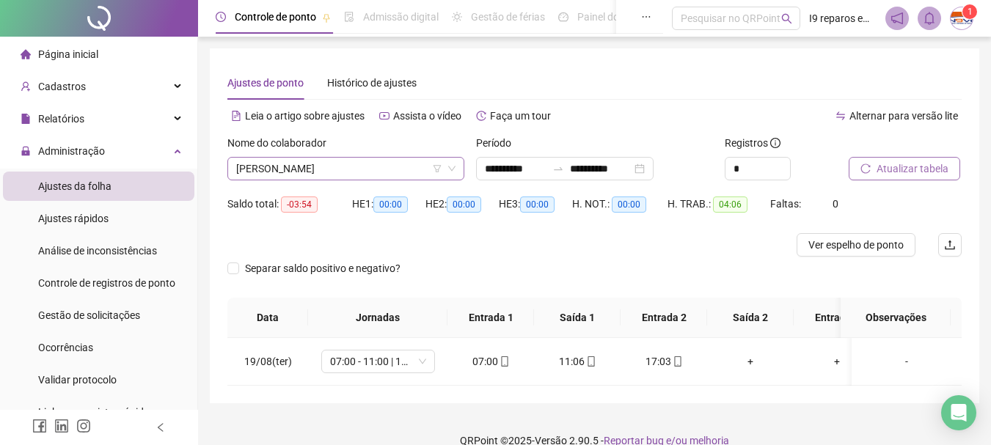
click at [385, 162] on span "[PERSON_NAME]" at bounding box center [345, 169] width 219 height 22
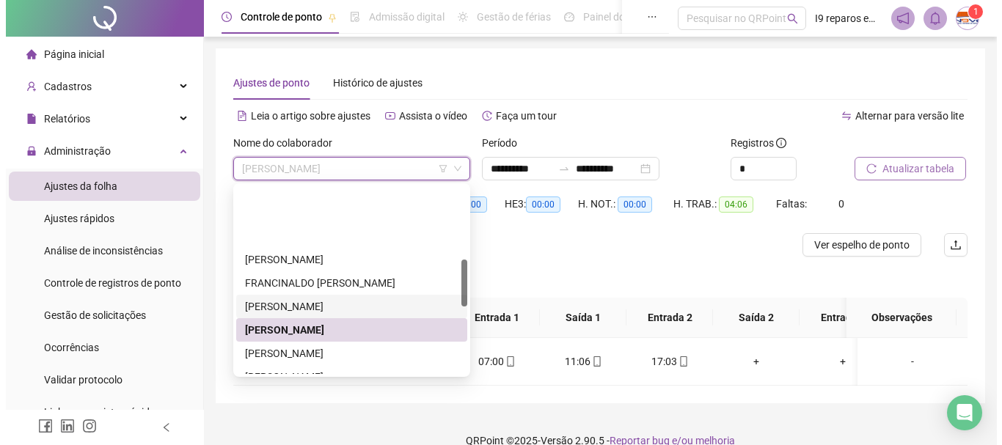
scroll to position [293, 0]
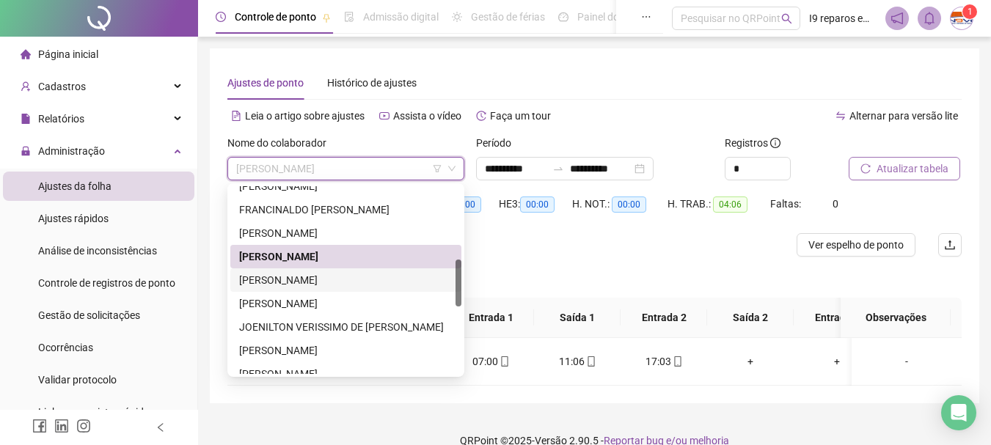
click at [311, 290] on div "[PERSON_NAME]" at bounding box center [345, 279] width 231 height 23
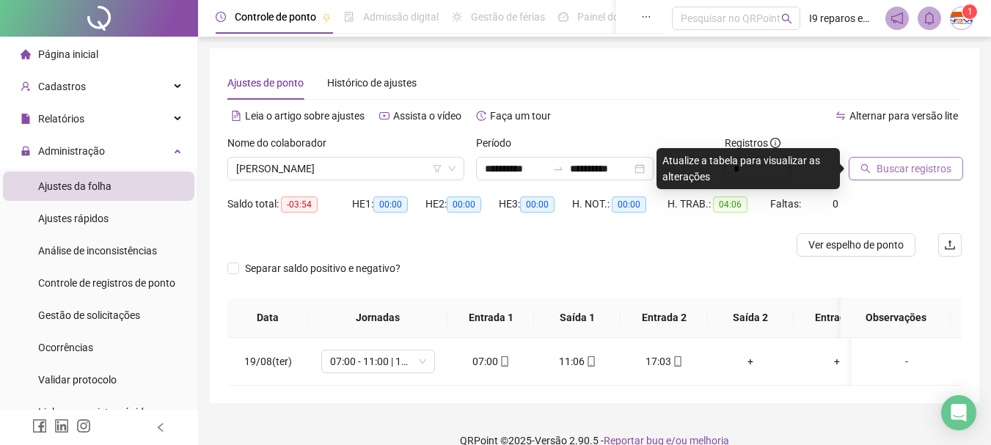
click at [337, 180] on div "Nome do colaborador [PERSON_NAME]" at bounding box center [345, 163] width 249 height 57
click at [337, 167] on span "[PERSON_NAME]" at bounding box center [345, 169] width 219 height 22
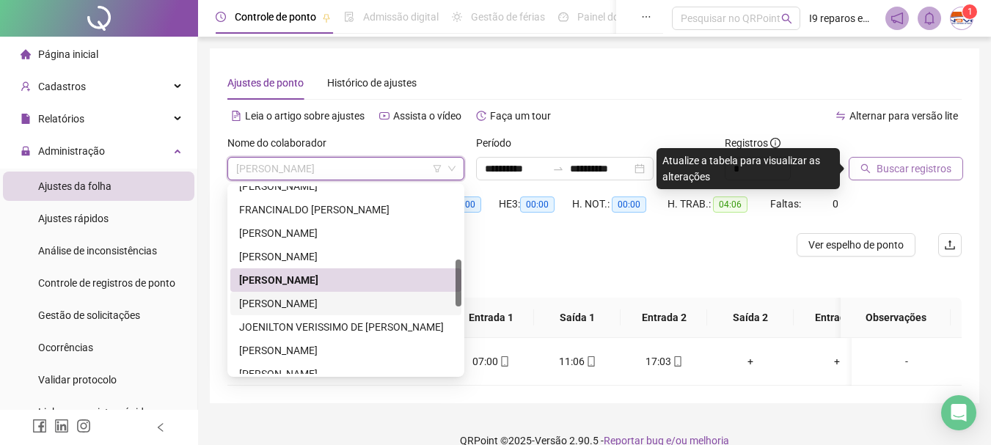
click at [322, 306] on div "[PERSON_NAME]" at bounding box center [345, 304] width 213 height 16
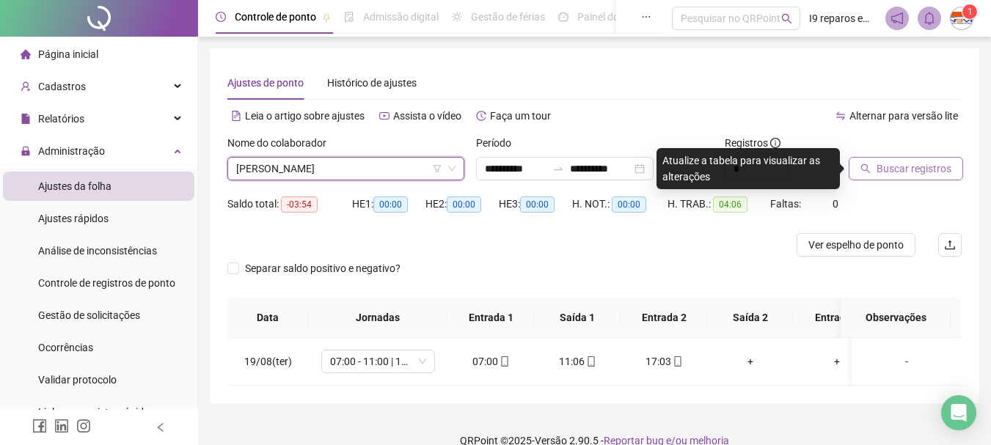
click at [879, 176] on span "Buscar registros" at bounding box center [913, 169] width 75 height 16
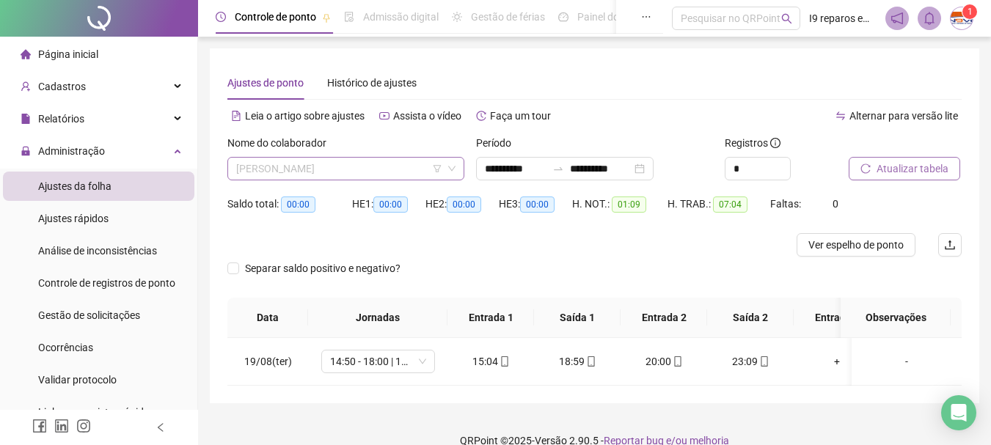
click at [360, 171] on span "[PERSON_NAME]" at bounding box center [345, 169] width 219 height 22
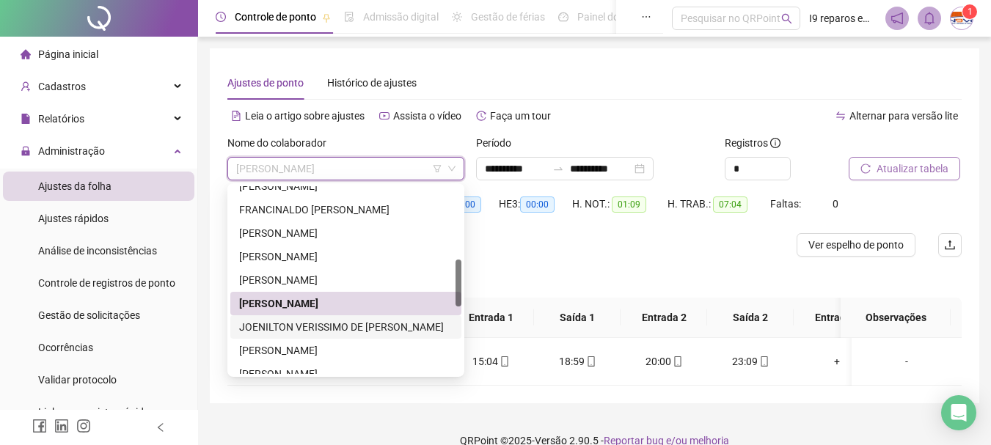
click at [318, 331] on div "JOENILTON VERISSIMO DE [PERSON_NAME]" at bounding box center [345, 327] width 213 height 16
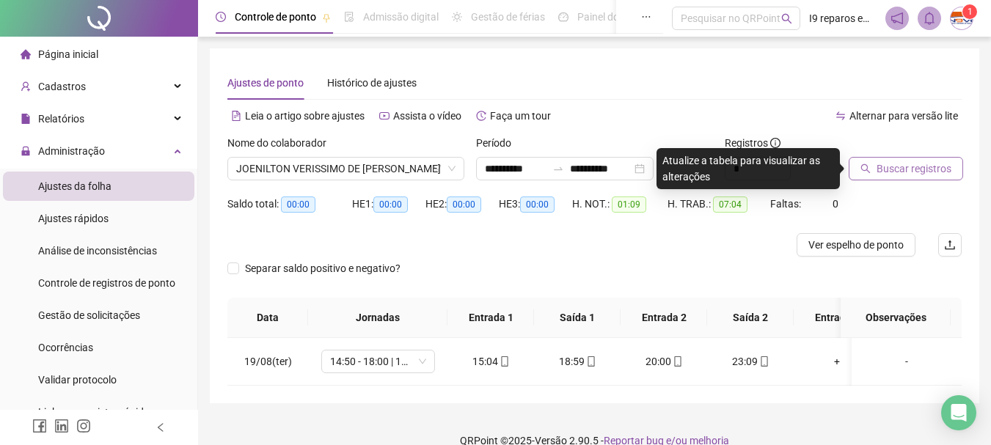
click at [884, 161] on span "Buscar registros" at bounding box center [913, 169] width 75 height 16
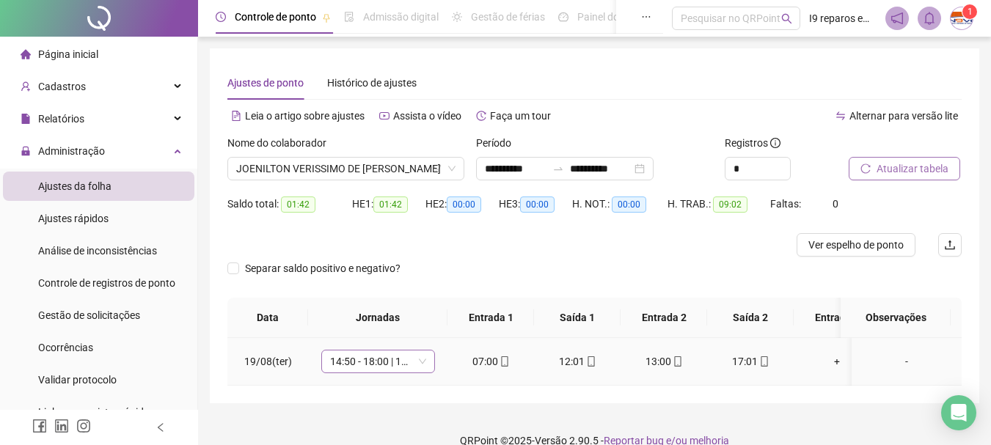
click at [426, 363] on div "14:50 - 18:00 | 19:00 - 23:10" at bounding box center [378, 361] width 114 height 23
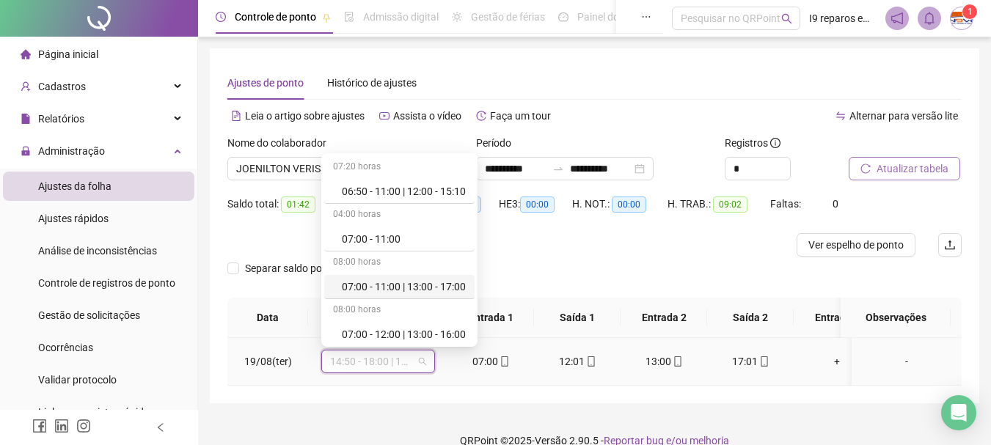
click at [426, 293] on div "07:00 - 11:00 | 13:00 - 17:00" at bounding box center [404, 287] width 124 height 16
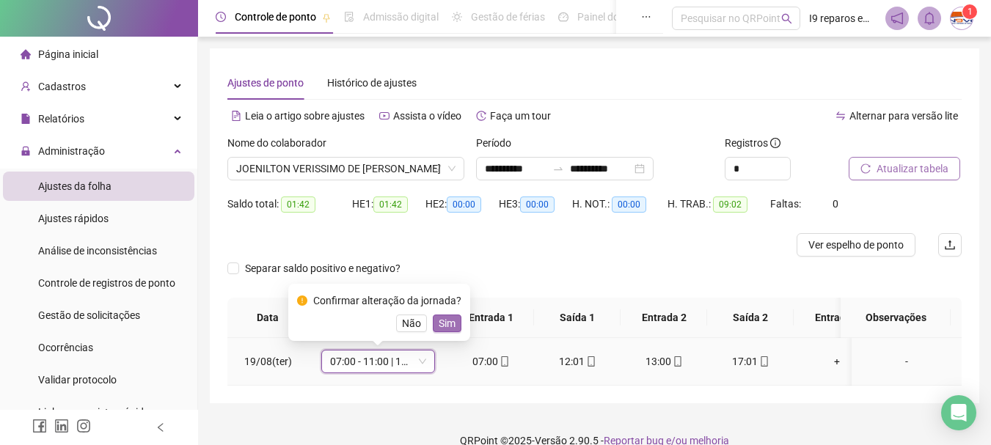
click at [453, 323] on button "Sim" at bounding box center [447, 324] width 29 height 18
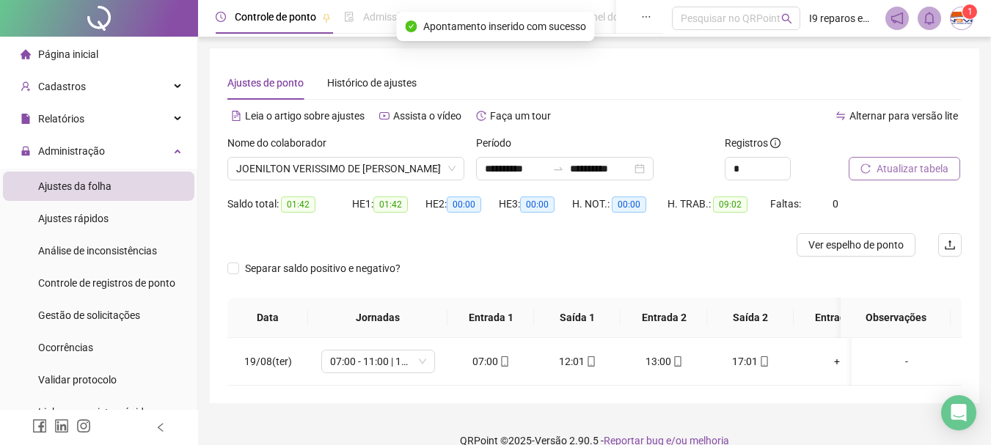
click at [919, 169] on span "Atualizar tabela" at bounding box center [912, 169] width 72 height 16
click at [389, 168] on span "JOENILTON VERISSIMO DE [PERSON_NAME]" at bounding box center [345, 169] width 219 height 22
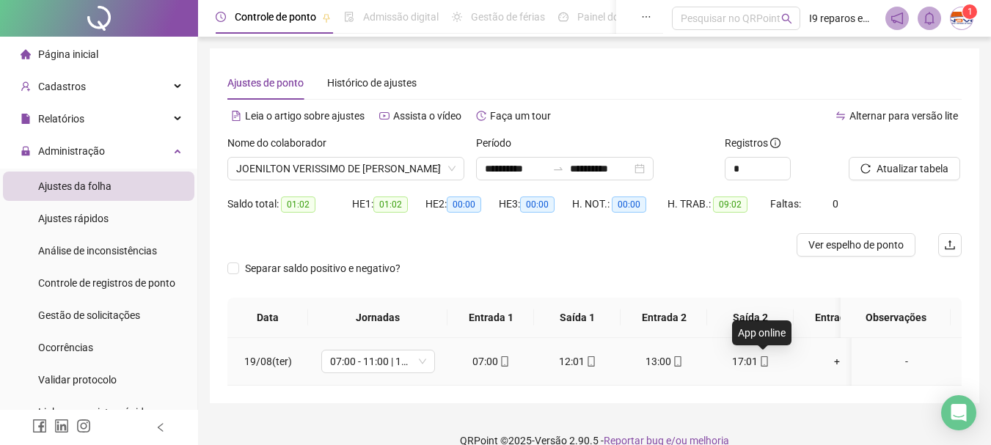
click at [761, 362] on icon "mobile" at bounding box center [764, 361] width 10 height 10
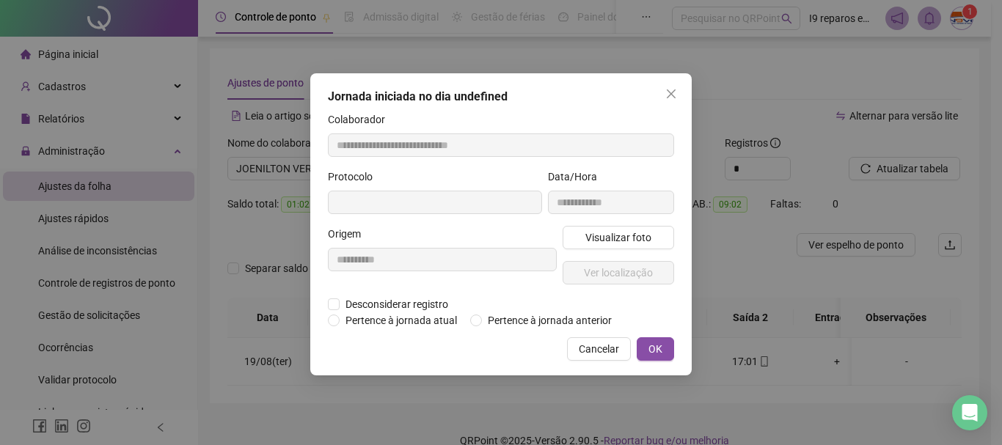
type input "**********"
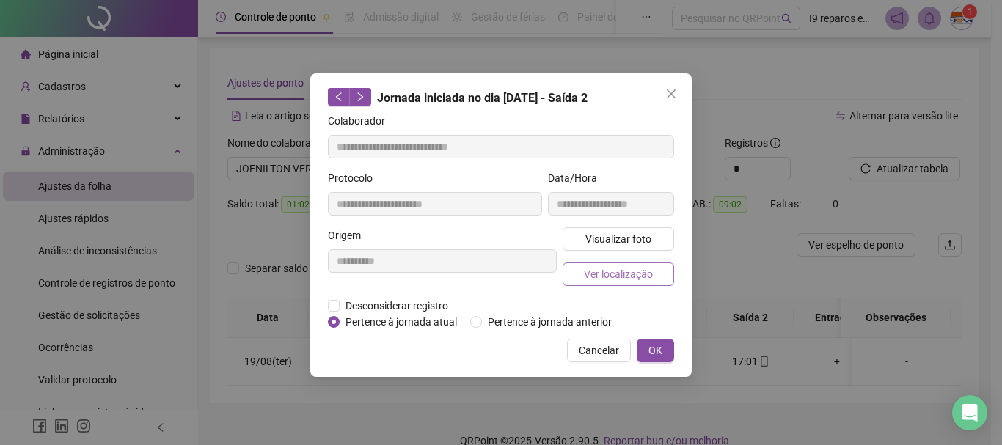
click at [640, 273] on span "Ver localização" at bounding box center [618, 274] width 69 height 16
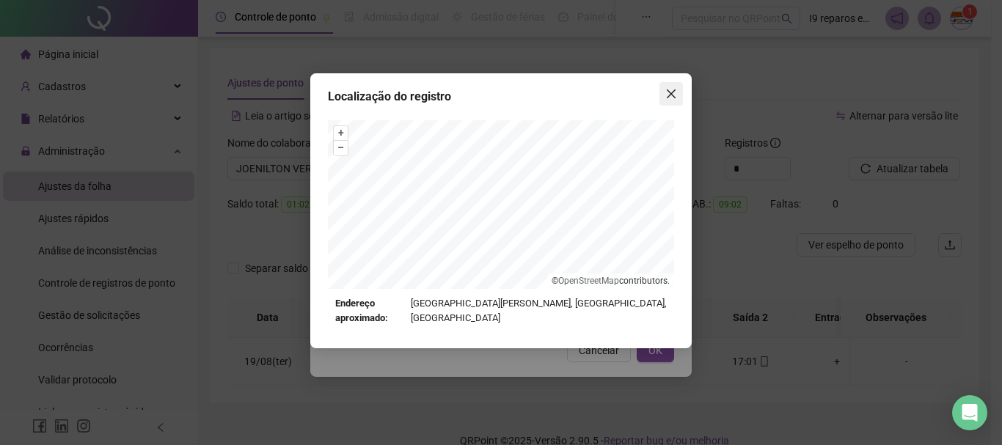
click at [671, 95] on icon "close" at bounding box center [671, 94] width 12 height 12
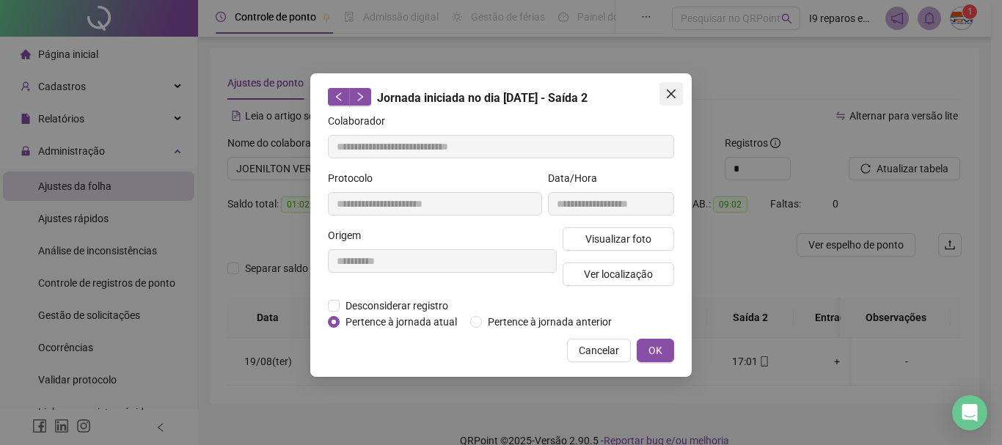
drag, startPoint x: 670, startPoint y: 96, endPoint x: 400, endPoint y: 161, distance: 278.4
click at [669, 96] on icon "close" at bounding box center [671, 94] width 12 height 12
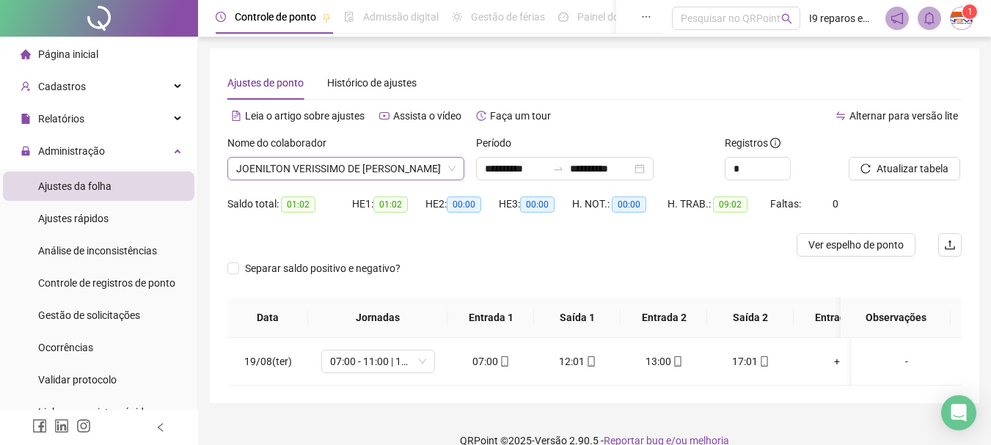
click at [290, 162] on span "JOENILTON VERISSIMO DE [PERSON_NAME]" at bounding box center [345, 169] width 219 height 22
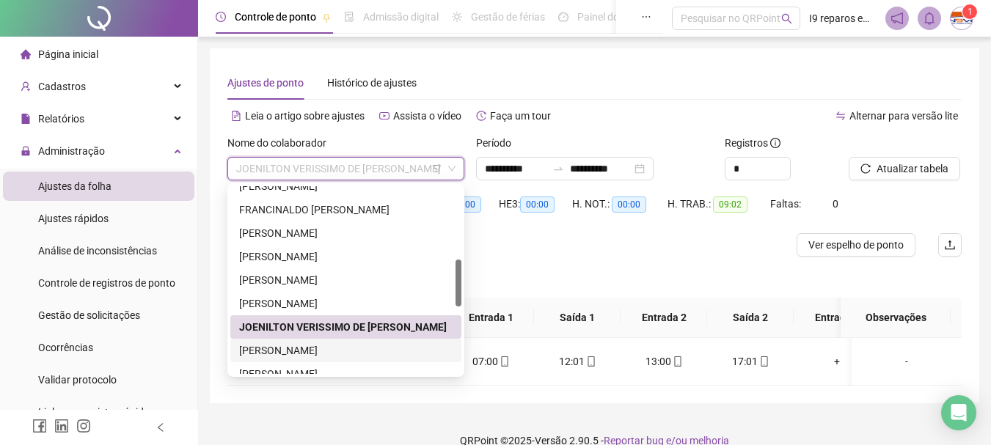
drag, startPoint x: 290, startPoint y: 351, endPoint x: 491, endPoint y: 314, distance: 204.3
click at [296, 351] on div "[PERSON_NAME]" at bounding box center [345, 350] width 213 height 16
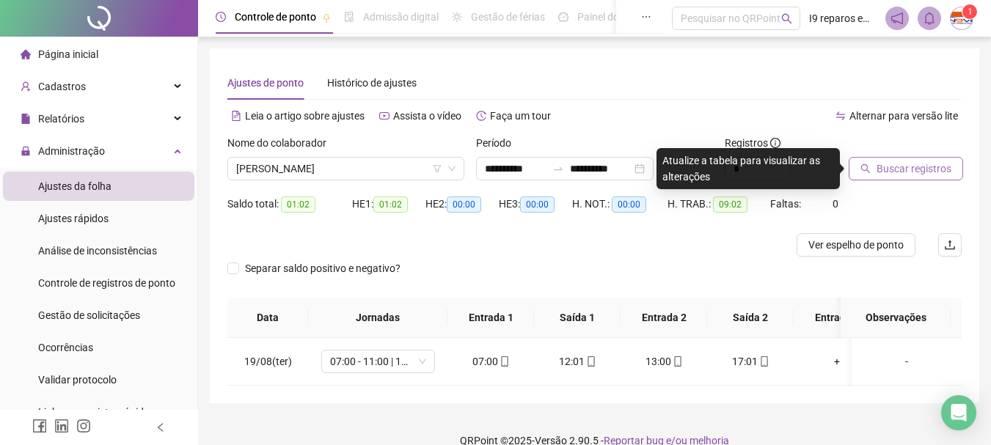
click at [870, 179] on button "Buscar registros" at bounding box center [905, 168] width 114 height 23
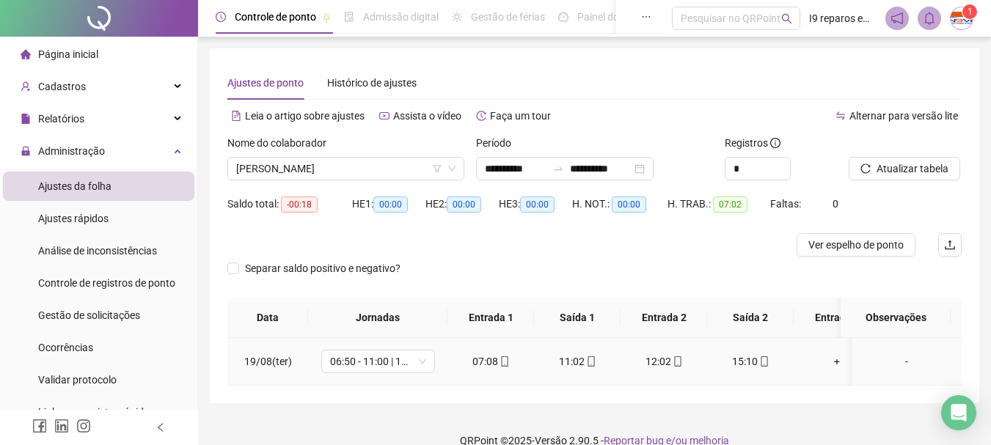
click at [888, 363] on div "-" at bounding box center [906, 361] width 87 height 16
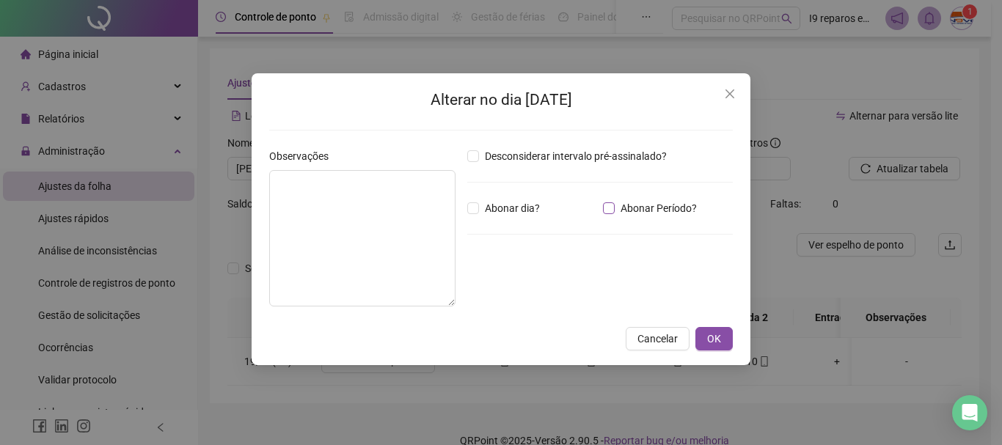
click at [613, 210] on label "Abonar Período?" at bounding box center [653, 208] width 100 height 16
drag, startPoint x: 519, startPoint y: 293, endPoint x: 524, endPoint y: 224, distance: 69.1
click at [519, 292] on input "*****" at bounding box center [505, 289] width 59 height 18
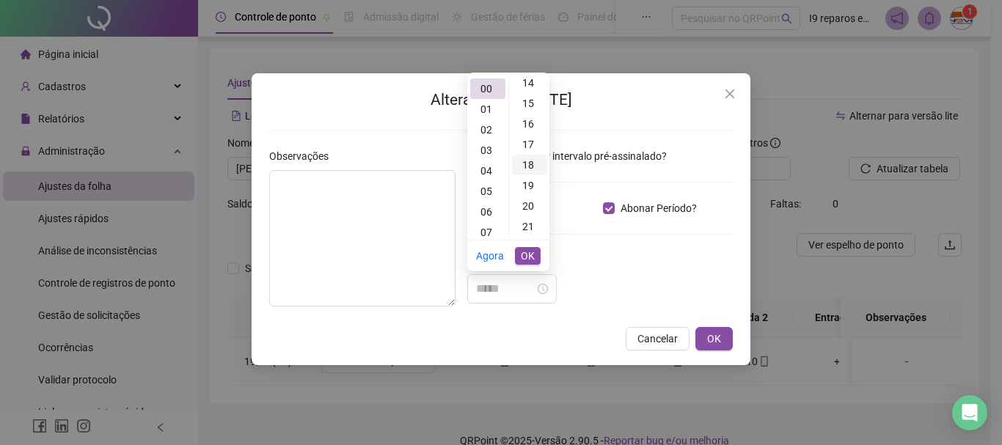
click at [529, 161] on div "18" at bounding box center [529, 165] width 35 height 21
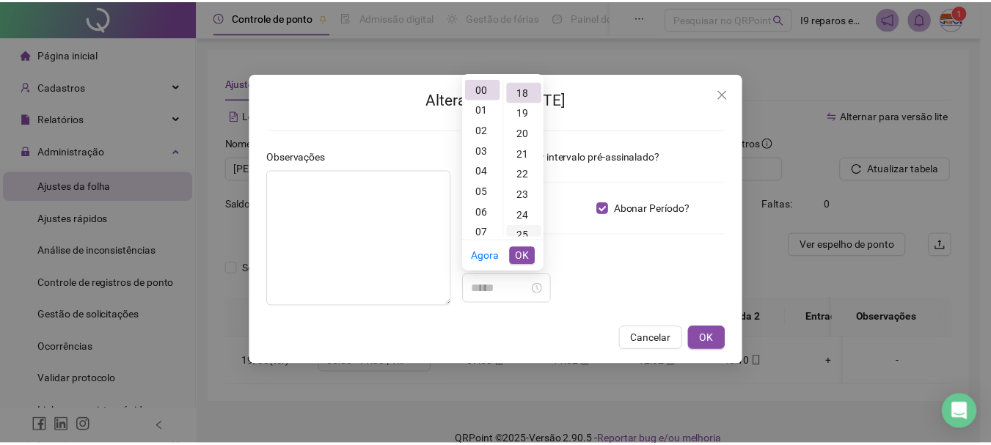
scroll to position [370, 0]
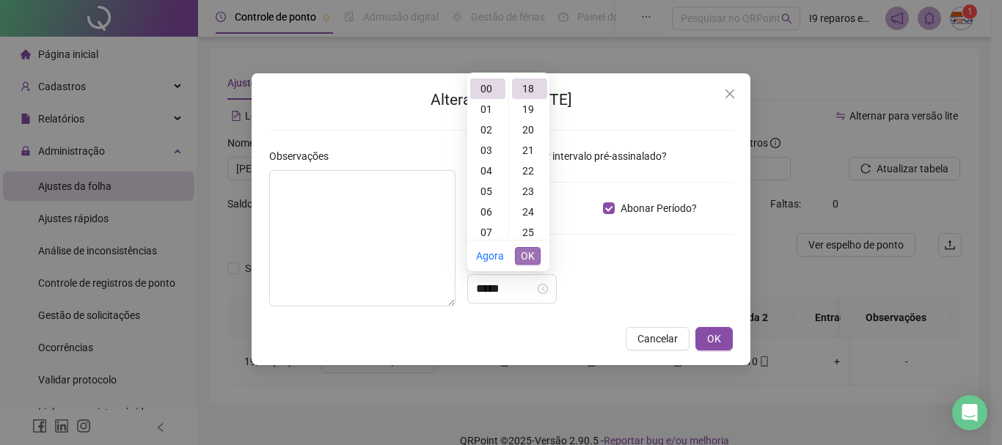
click at [532, 252] on span "OK" at bounding box center [528, 256] width 14 height 16
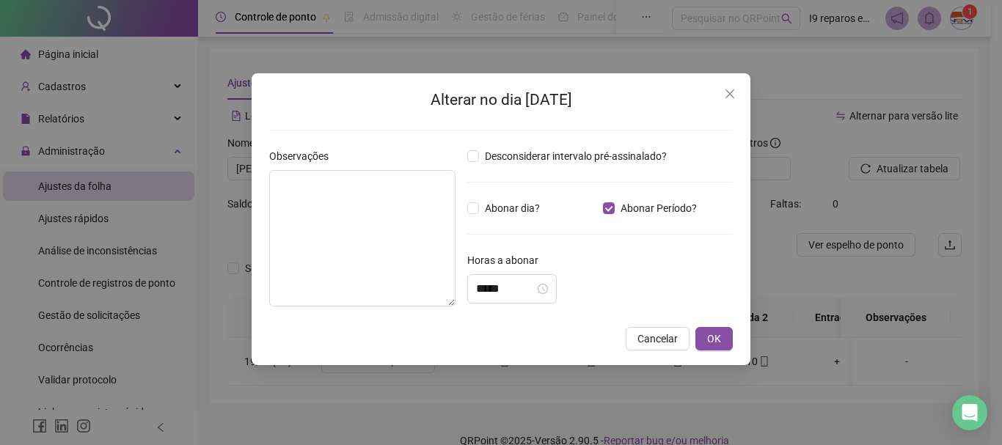
drag, startPoint x: 621, startPoint y: 259, endPoint x: 657, endPoint y: 282, distance: 42.9
click at [623, 260] on div "Horas a abonar" at bounding box center [599, 263] width 265 height 22
click at [718, 349] on button "OK" at bounding box center [713, 338] width 37 height 23
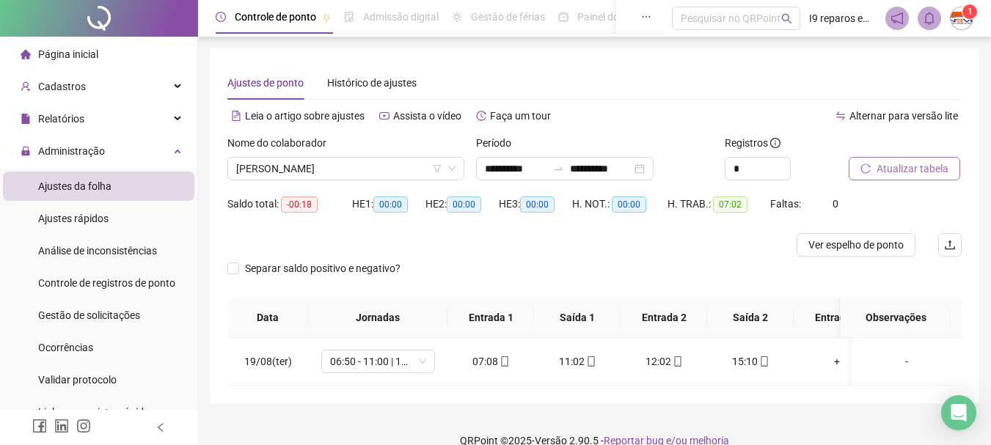
click at [943, 170] on span "Atualizar tabela" at bounding box center [912, 169] width 72 height 16
click at [374, 166] on span "[PERSON_NAME]" at bounding box center [345, 169] width 219 height 22
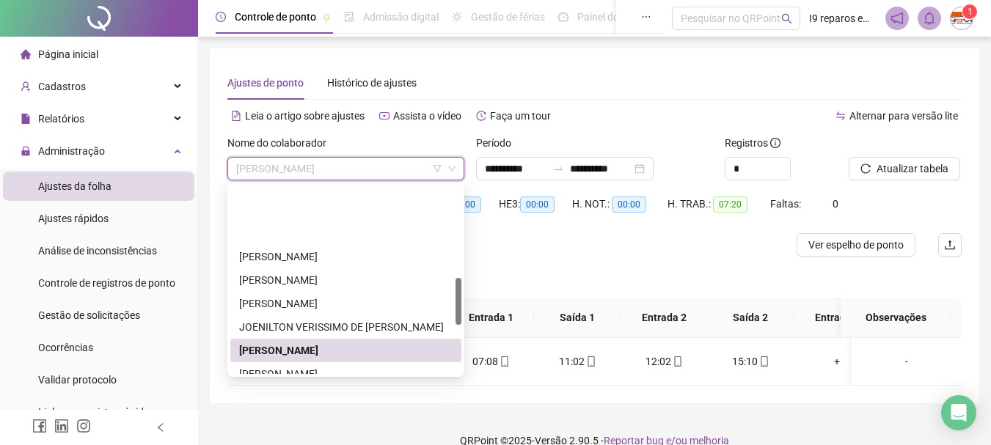
scroll to position [367, 0]
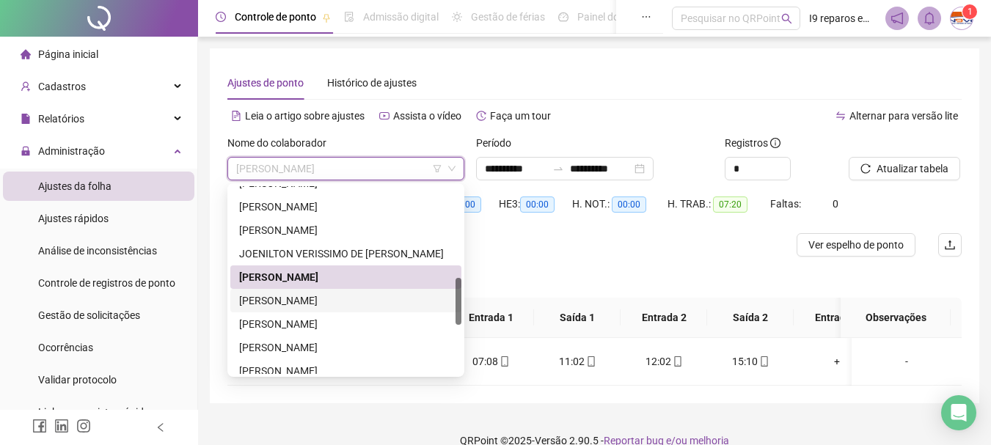
drag, startPoint x: 312, startPoint y: 304, endPoint x: 353, endPoint y: 300, distance: 41.3
click at [312, 304] on div "[PERSON_NAME]" at bounding box center [345, 301] width 213 height 16
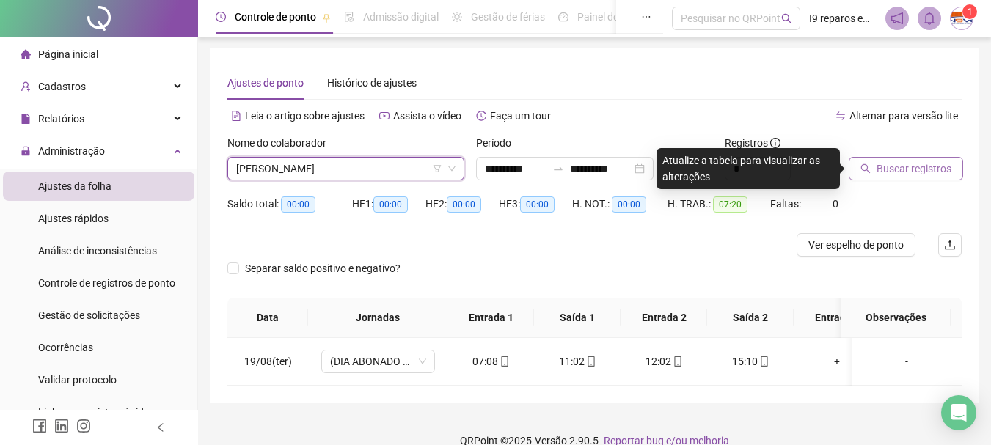
click at [876, 164] on button "Buscar registros" at bounding box center [905, 168] width 114 height 23
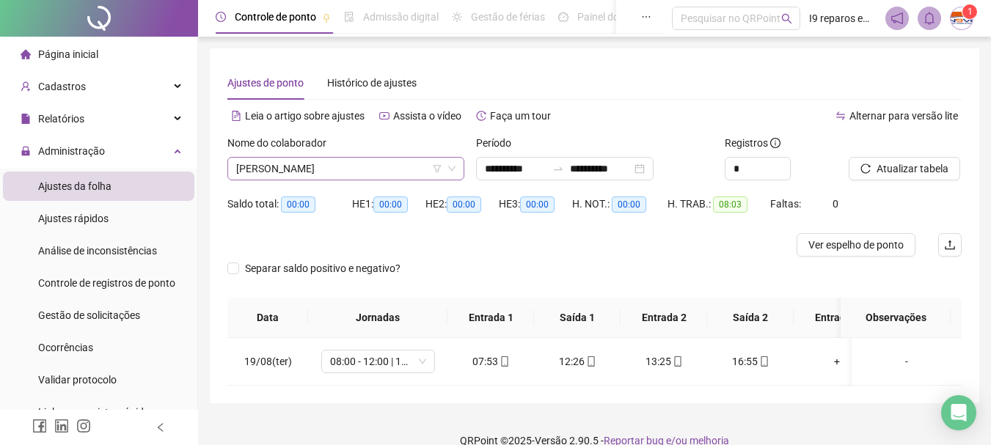
click at [356, 166] on span "[PERSON_NAME]" at bounding box center [345, 169] width 219 height 22
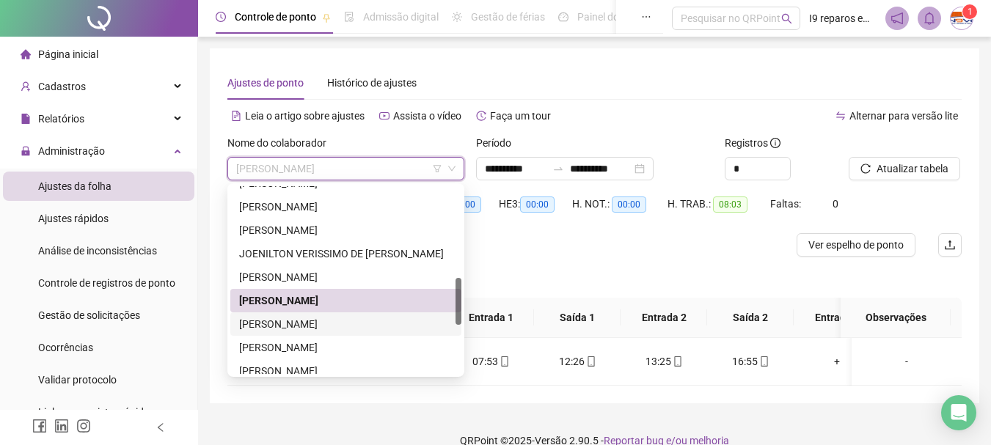
click at [322, 318] on div "[PERSON_NAME]" at bounding box center [345, 324] width 213 height 16
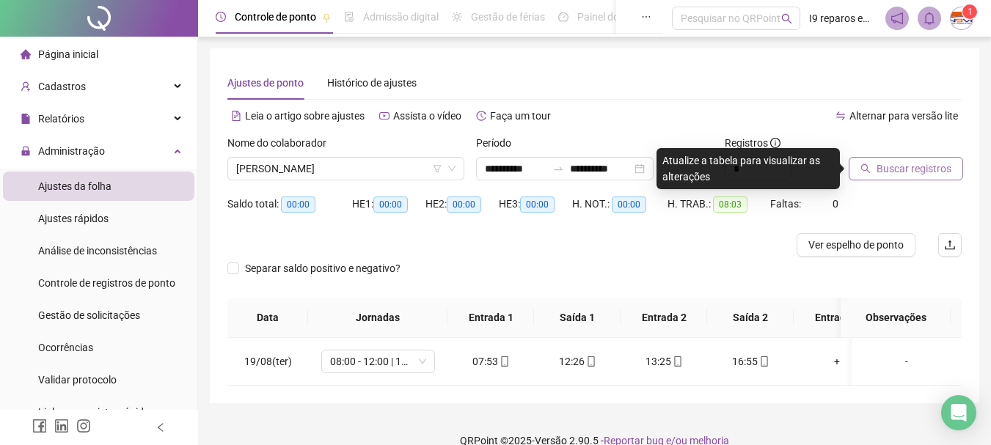
click at [897, 169] on span "Buscar registros" at bounding box center [913, 169] width 75 height 16
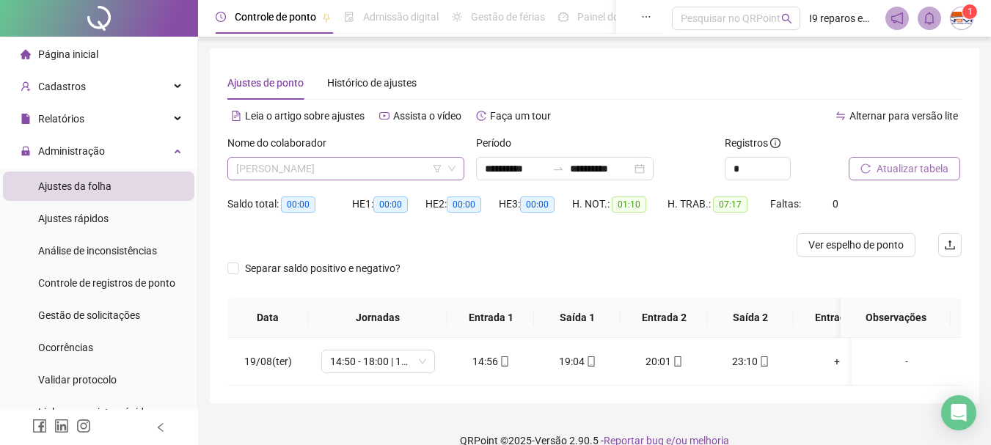
click at [323, 164] on span "[PERSON_NAME]" at bounding box center [345, 169] width 219 height 22
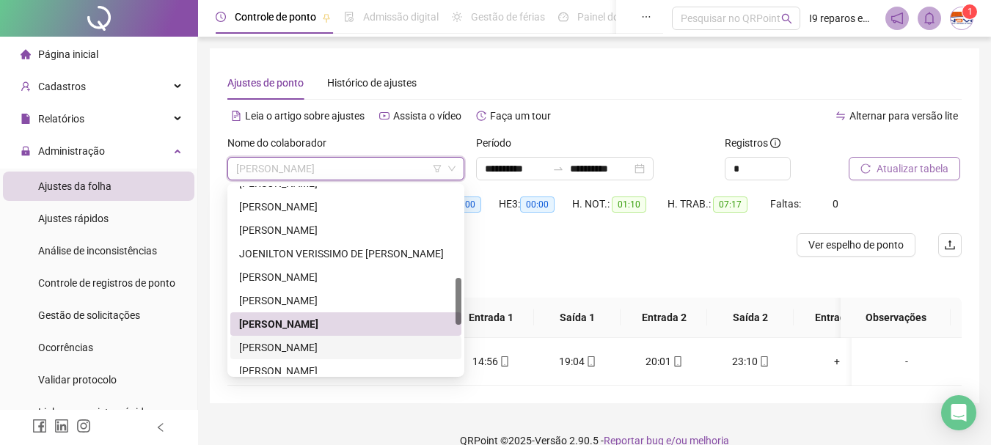
click at [298, 349] on div "[PERSON_NAME]" at bounding box center [345, 348] width 213 height 16
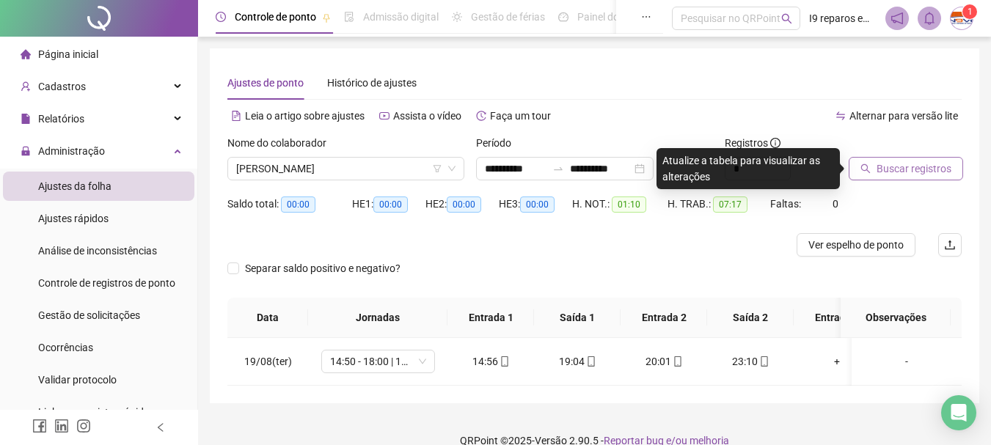
click at [898, 168] on span "Buscar registros" at bounding box center [913, 169] width 75 height 16
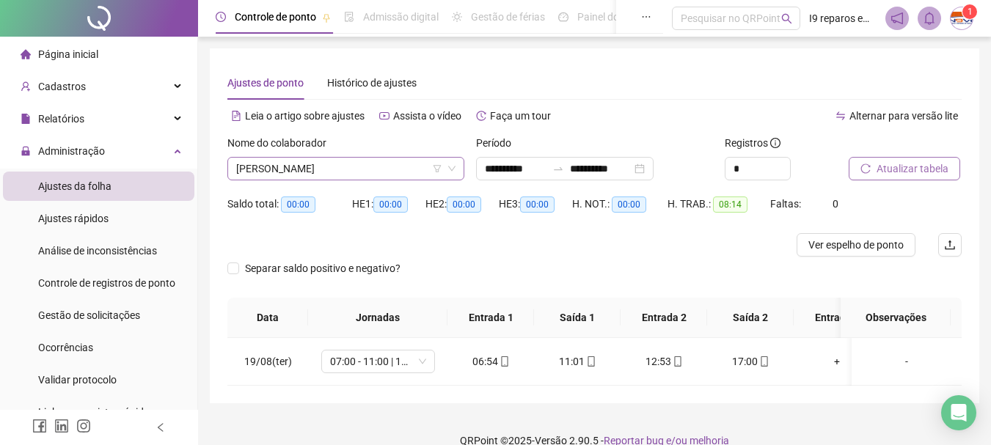
click at [374, 170] on span "[PERSON_NAME]" at bounding box center [345, 169] width 219 height 22
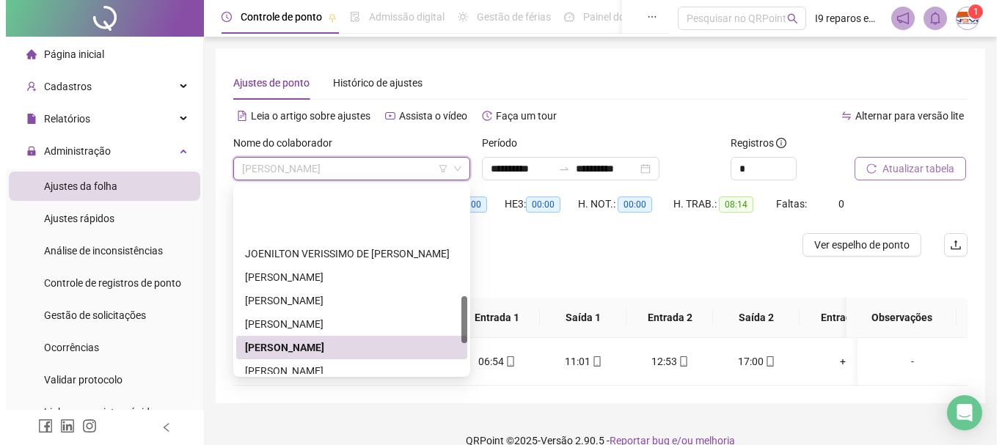
scroll to position [440, 0]
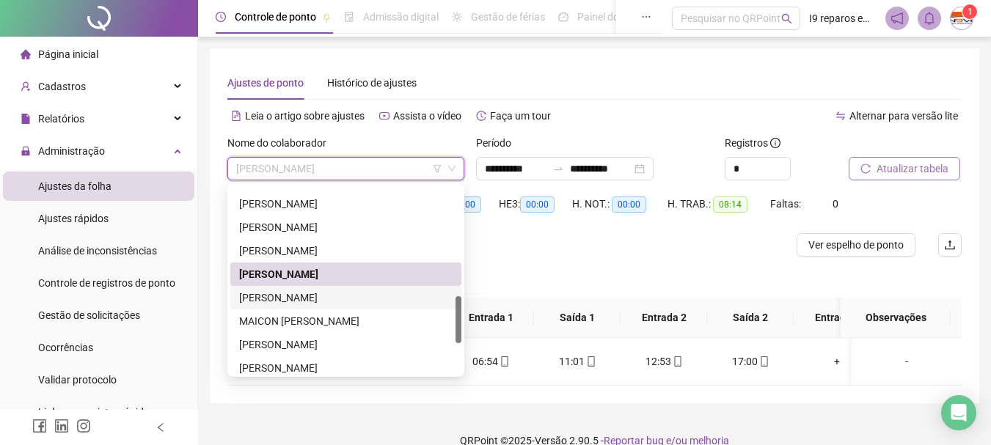
click at [320, 292] on div "[PERSON_NAME]" at bounding box center [345, 298] width 213 height 16
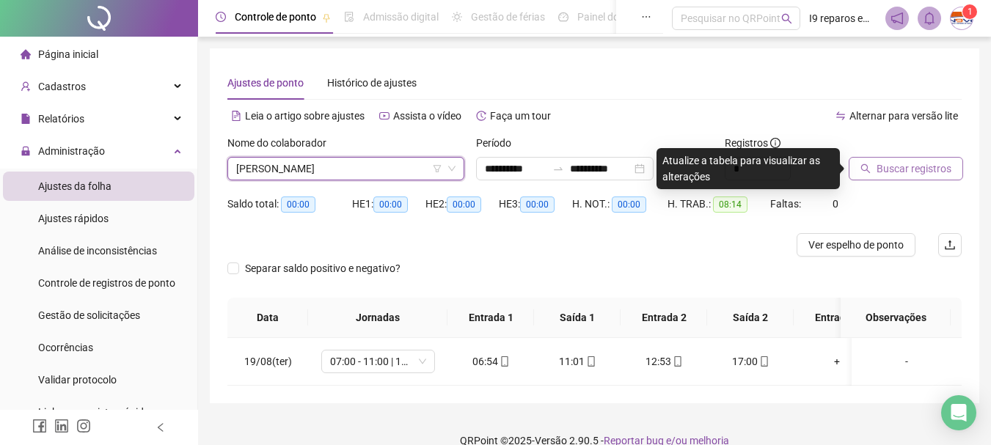
click at [886, 175] on span "Buscar registros" at bounding box center [913, 169] width 75 height 16
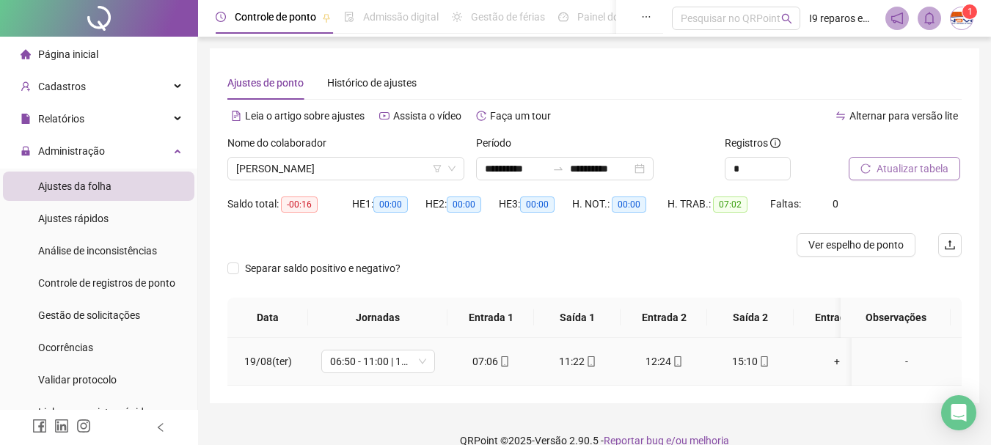
click at [886, 359] on div "-" at bounding box center [906, 361] width 87 height 16
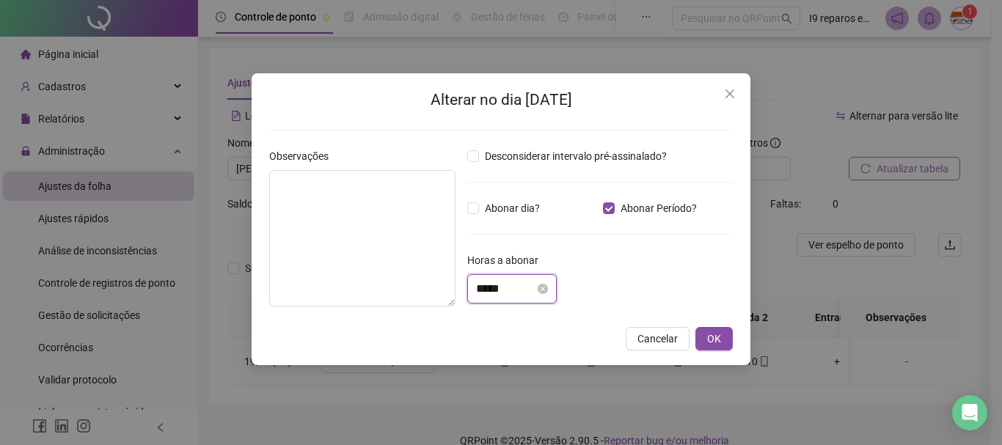
click at [535, 286] on input "*****" at bounding box center [505, 289] width 59 height 18
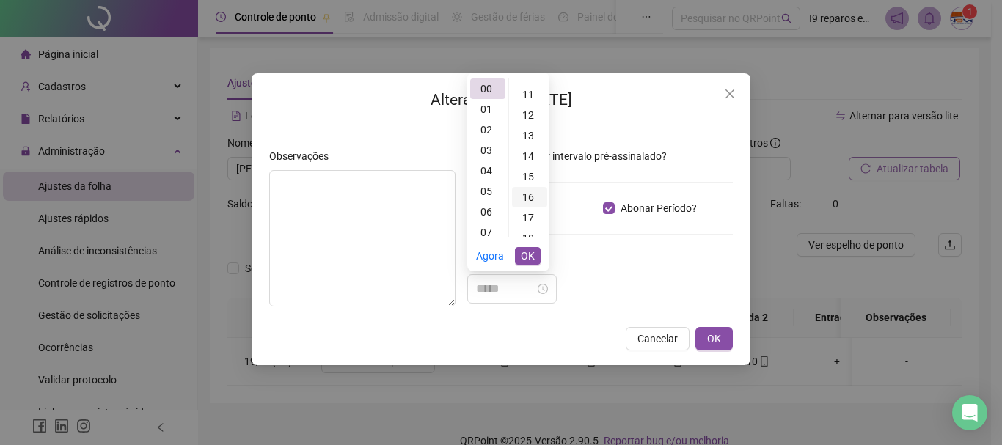
click at [532, 202] on div "16" at bounding box center [529, 197] width 35 height 21
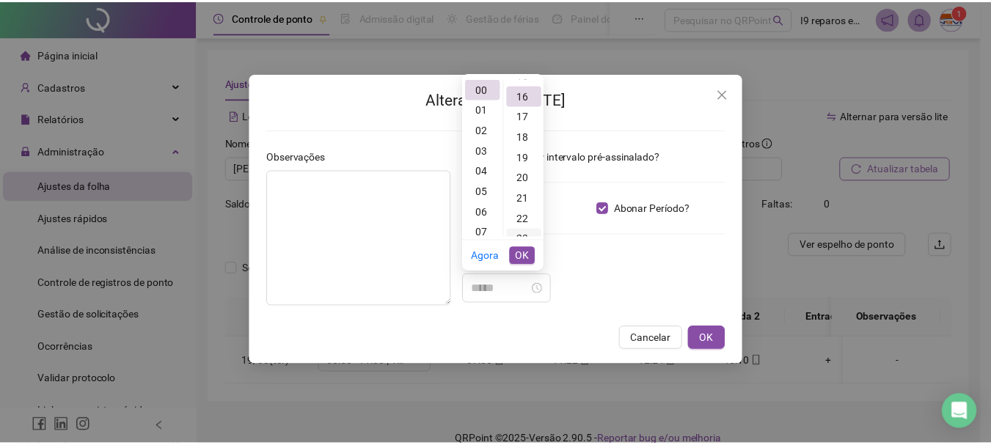
scroll to position [329, 0]
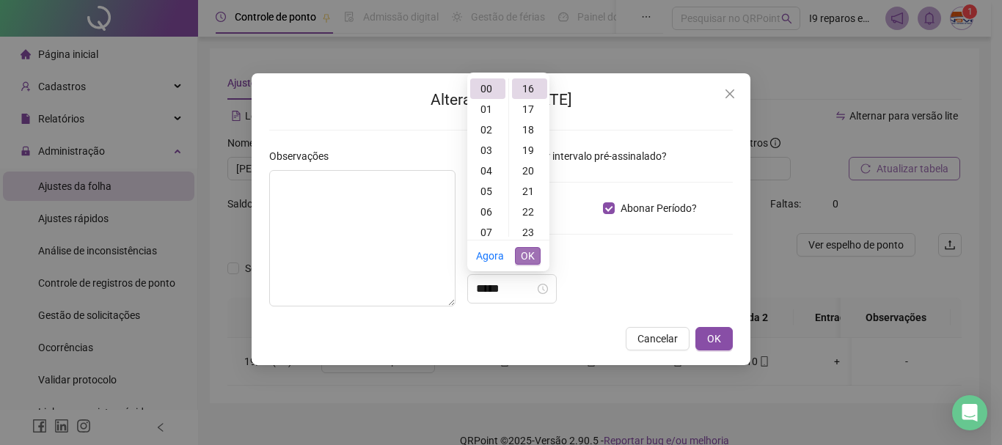
click at [528, 258] on span "OK" at bounding box center [528, 256] width 14 height 16
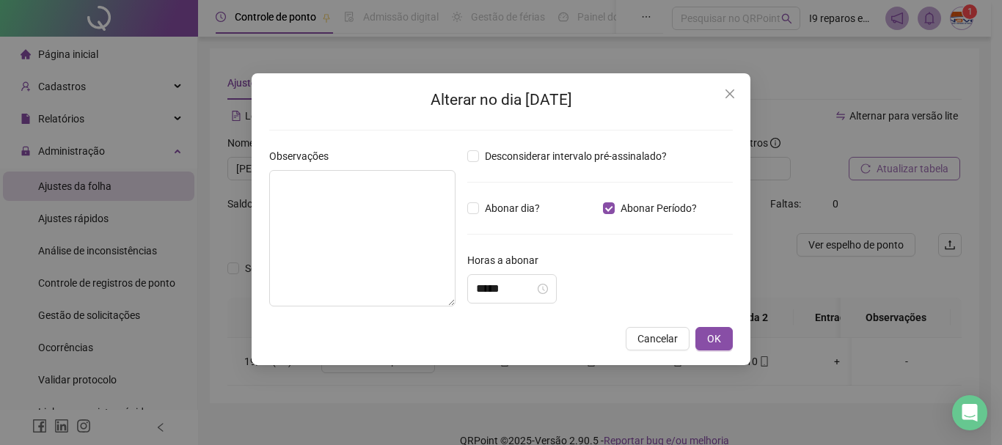
drag, startPoint x: 707, startPoint y: 340, endPoint x: 724, endPoint y: 311, distance: 33.2
click at [714, 335] on span "OK" at bounding box center [714, 339] width 14 height 16
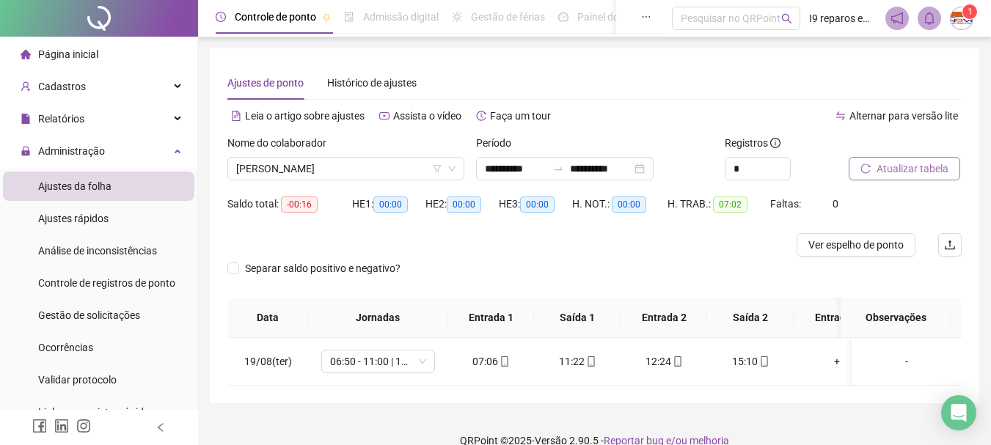
click at [873, 169] on button "Atualizar tabela" at bounding box center [903, 168] width 111 height 23
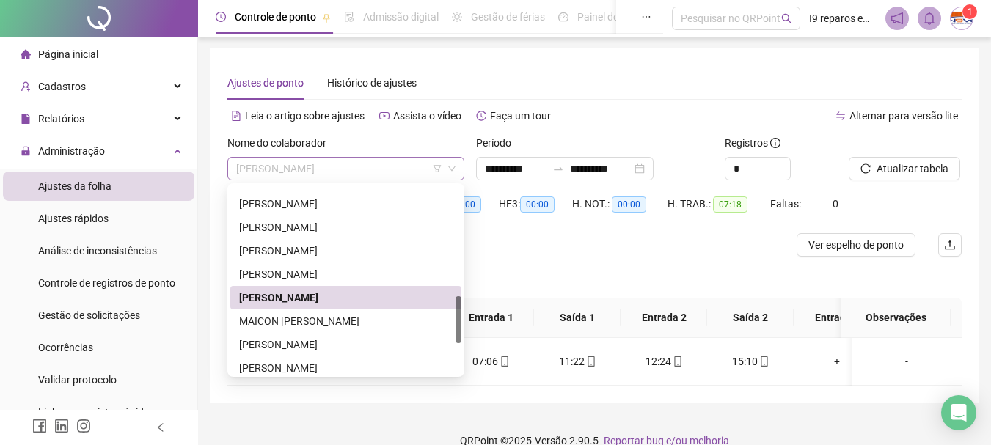
click at [390, 169] on span "[PERSON_NAME]" at bounding box center [345, 169] width 219 height 22
click at [314, 323] on div "MAICON [PERSON_NAME]" at bounding box center [345, 321] width 213 height 16
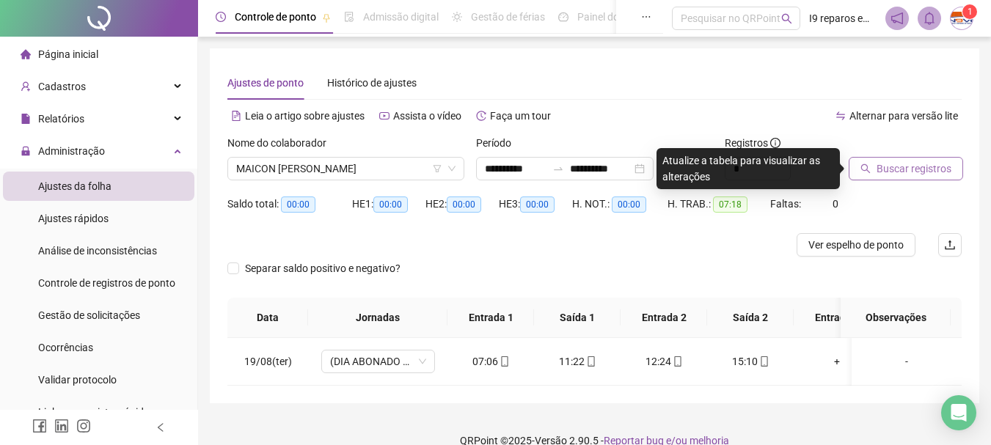
click at [896, 171] on span "Buscar registros" at bounding box center [913, 169] width 75 height 16
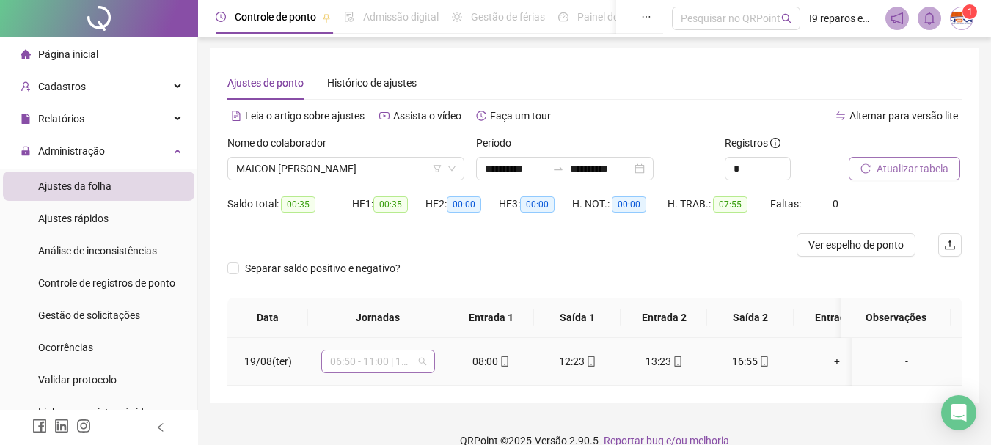
click at [430, 363] on div "06:50 - 11:00 | 12:00 - 15:10" at bounding box center [378, 361] width 114 height 23
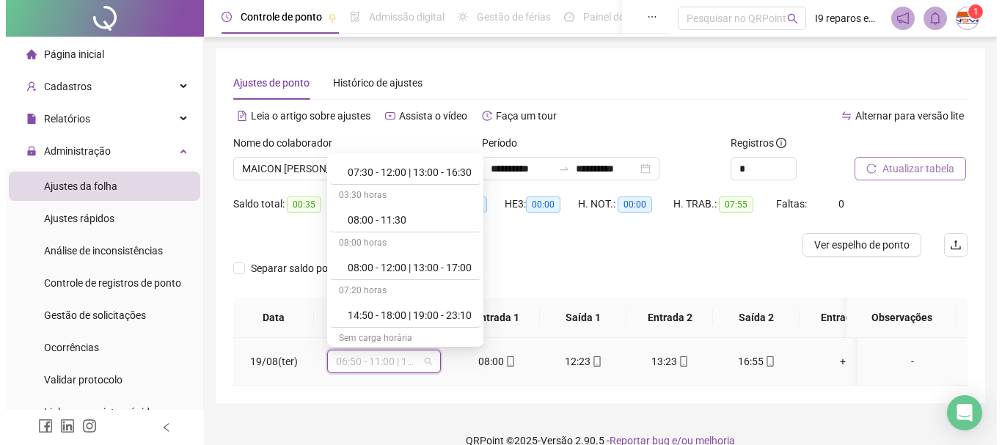
scroll to position [293, 0]
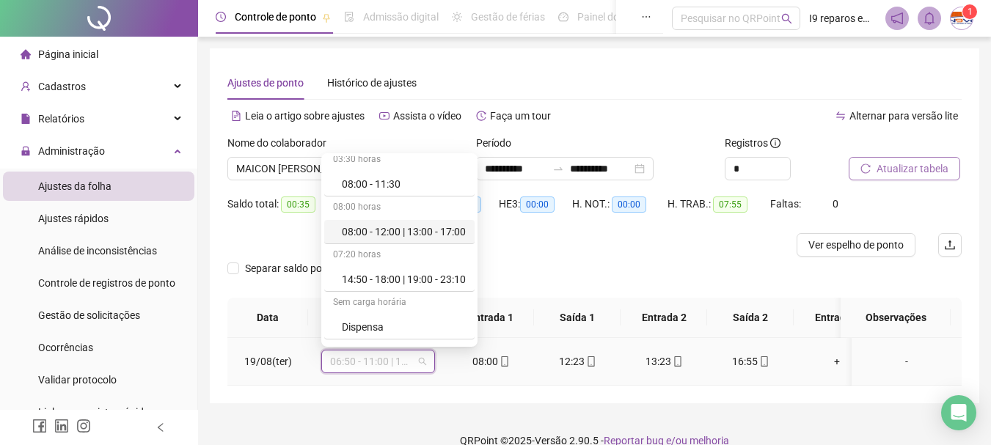
click at [413, 231] on div "08:00 - 12:00 | 13:00 - 17:00" at bounding box center [404, 232] width 124 height 16
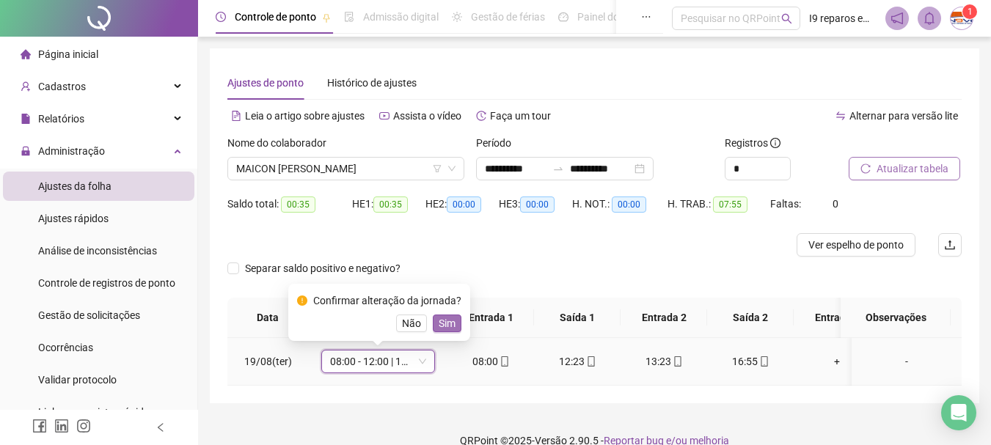
drag, startPoint x: 444, startPoint y: 329, endPoint x: 633, endPoint y: 281, distance: 195.1
click at [444, 328] on span "Sim" at bounding box center [447, 323] width 17 height 16
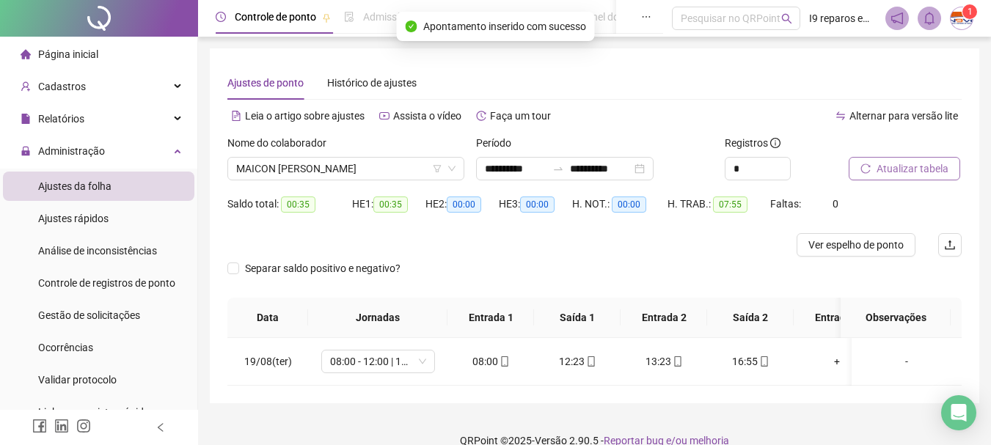
click at [950, 169] on button "Atualizar tabela" at bounding box center [903, 168] width 111 height 23
click at [400, 166] on span "MAICON [PERSON_NAME]" at bounding box center [345, 169] width 219 height 22
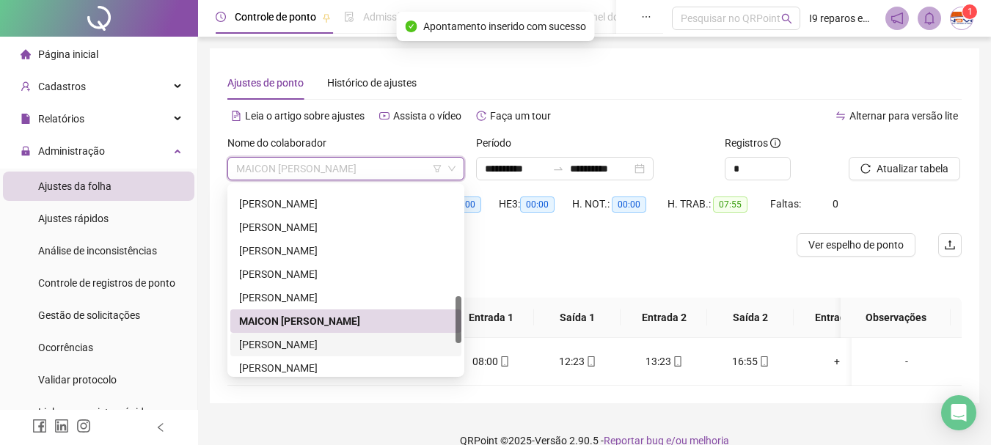
click at [333, 352] on div "[PERSON_NAME]" at bounding box center [345, 345] width 213 height 16
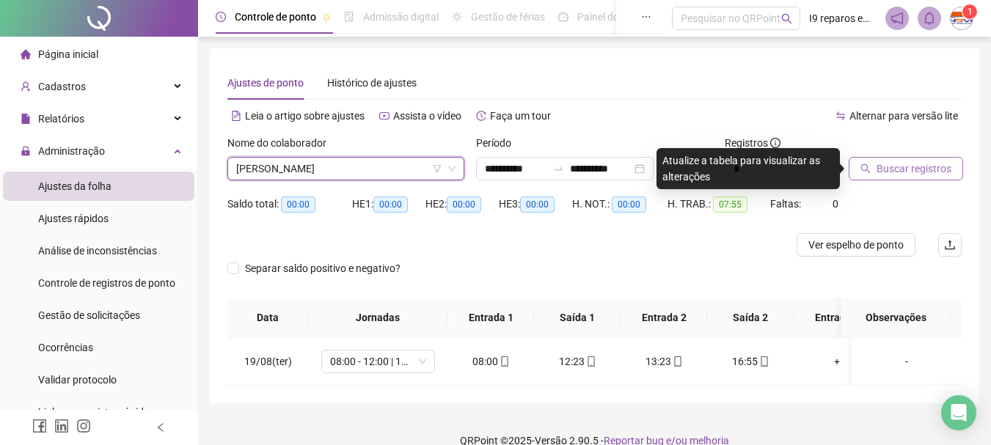
click at [932, 164] on span "Buscar registros" at bounding box center [913, 169] width 75 height 16
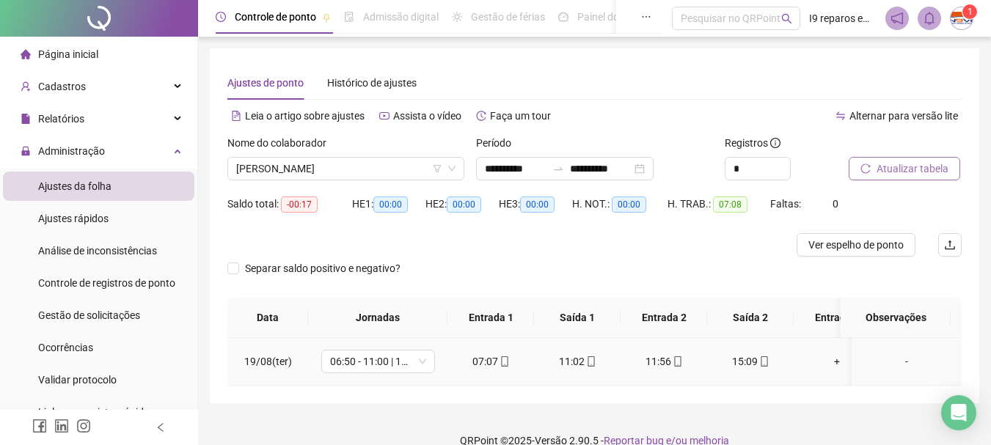
click at [894, 364] on div "-" at bounding box center [906, 361] width 87 height 16
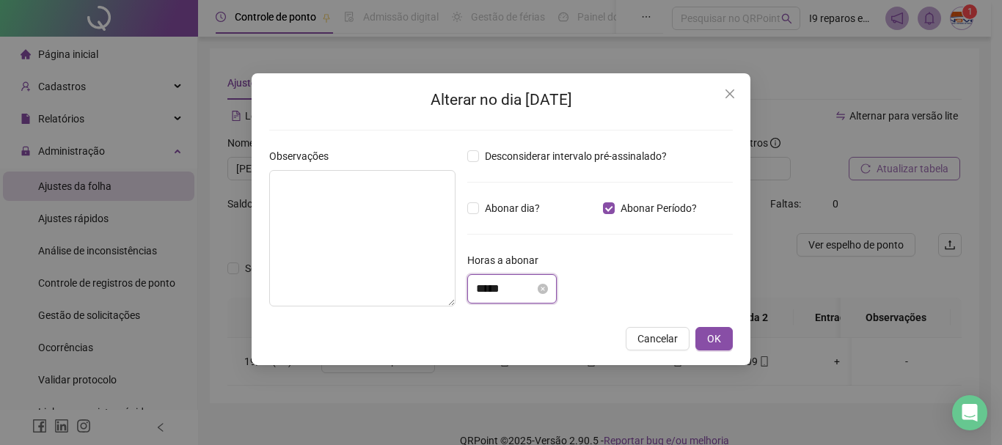
drag, startPoint x: 535, startPoint y: 286, endPoint x: 516, endPoint y: 269, distance: 24.9
click at [533, 285] on input "*****" at bounding box center [505, 289] width 59 height 18
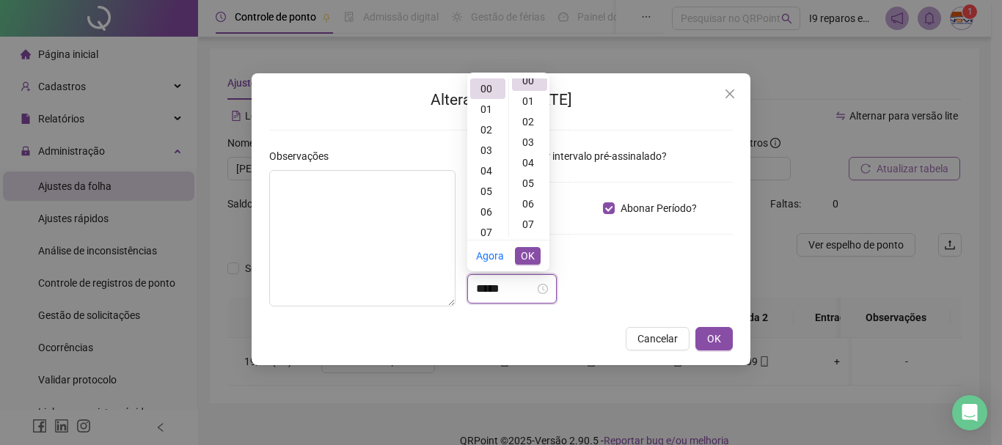
scroll to position [0, 0]
click at [538, 210] on div "17" at bounding box center [529, 218] width 35 height 21
type input "*****"
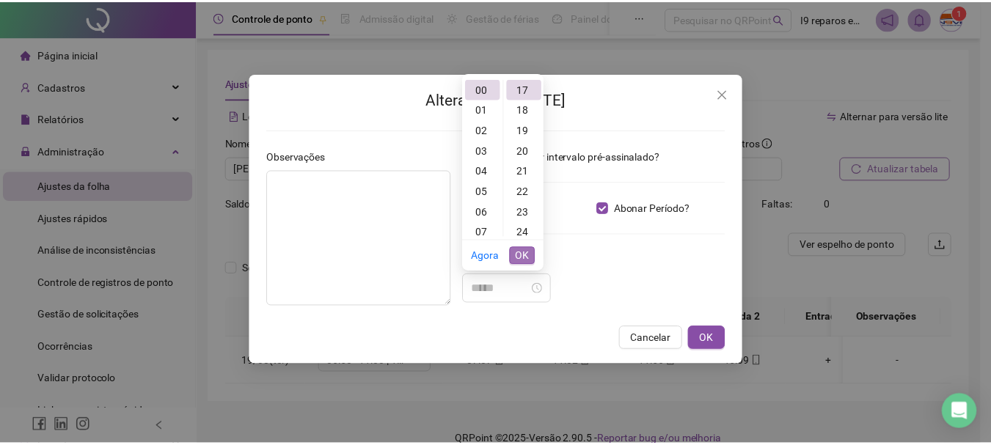
scroll to position [349, 0]
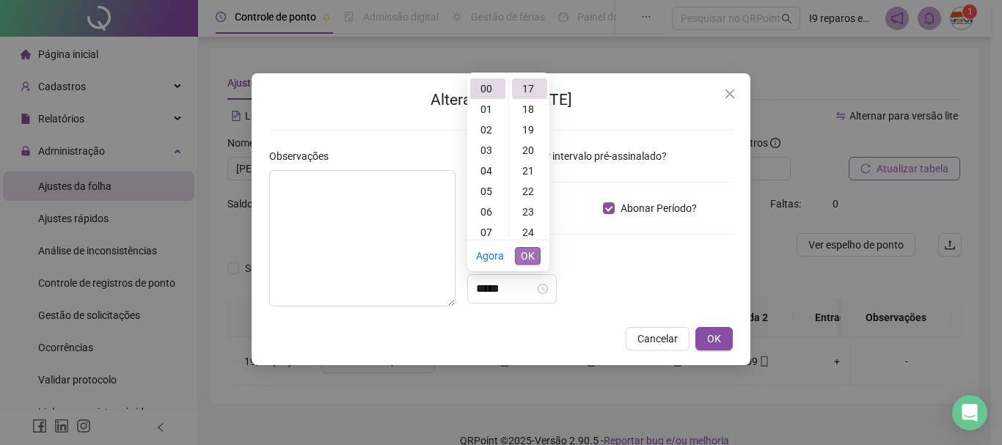
drag, startPoint x: 527, startPoint y: 253, endPoint x: 560, endPoint y: 253, distance: 33.0
click at [529, 253] on span "OK" at bounding box center [528, 256] width 14 height 16
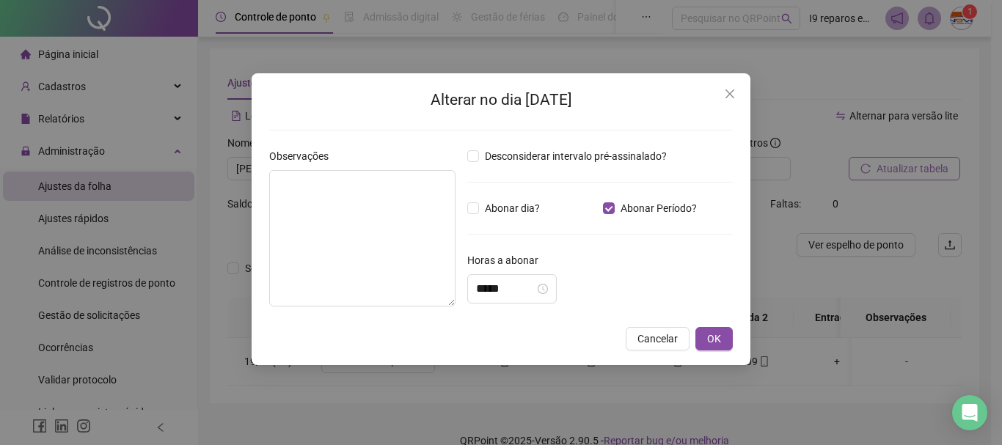
click at [631, 257] on div "Horas a abonar" at bounding box center [599, 263] width 265 height 22
click at [711, 340] on span "OK" at bounding box center [714, 339] width 14 height 16
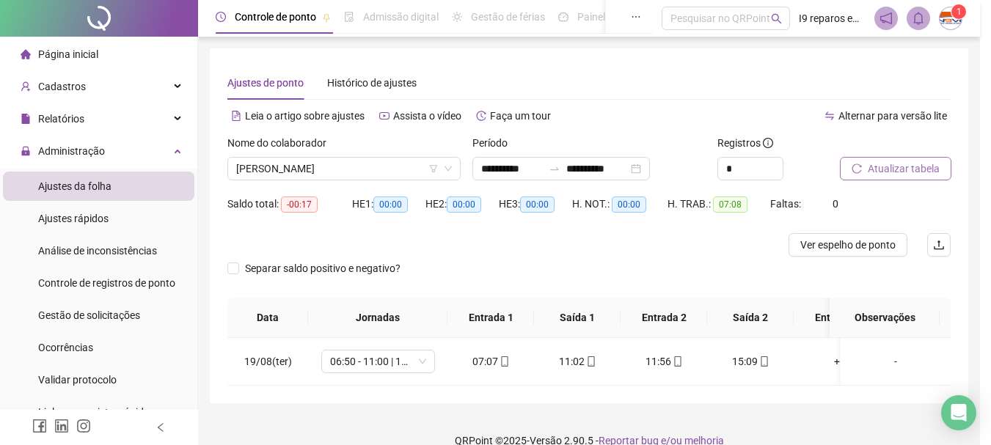
click at [913, 174] on span "Atualizar tabela" at bounding box center [904, 169] width 72 height 16
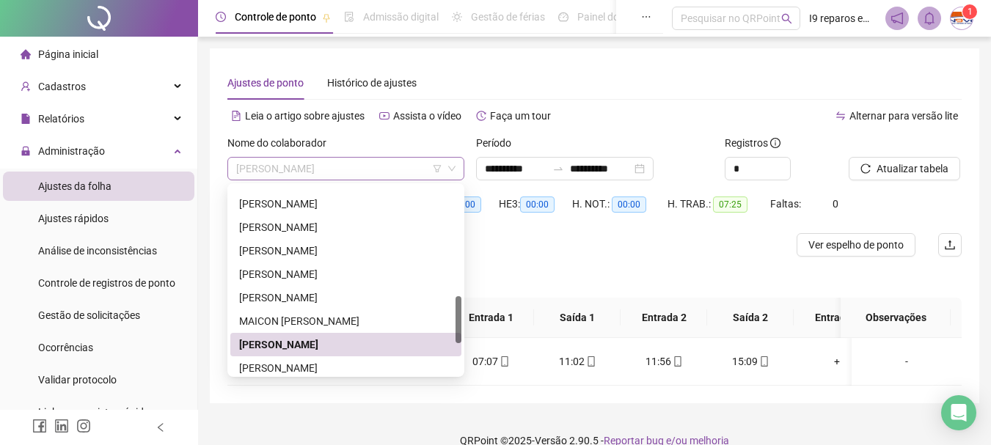
click at [390, 169] on span "[PERSON_NAME]" at bounding box center [345, 169] width 219 height 22
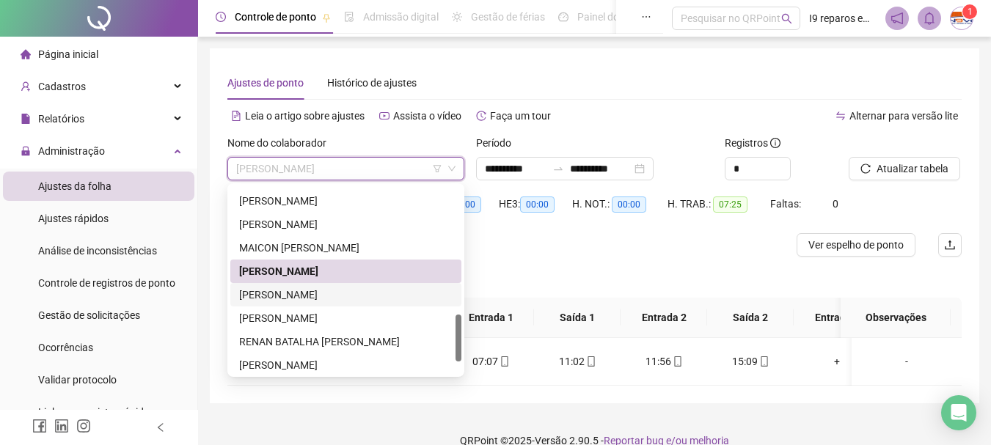
scroll to position [563, 0]
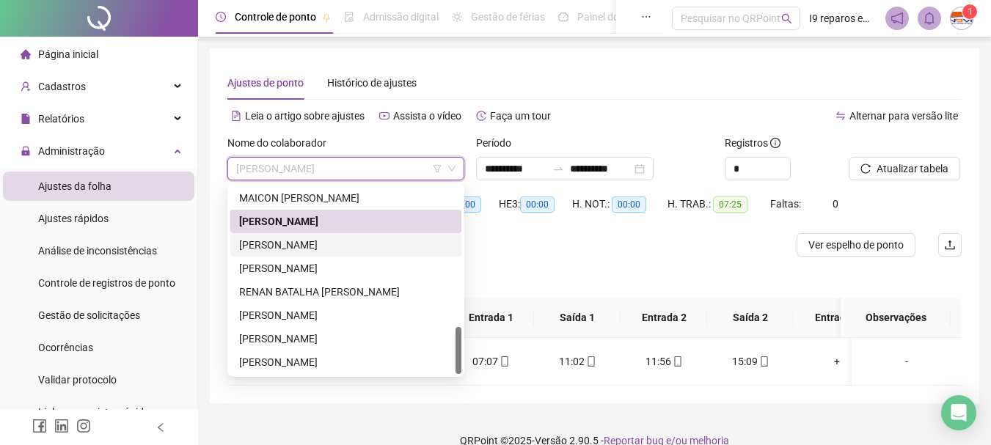
drag, startPoint x: 323, startPoint y: 246, endPoint x: 624, endPoint y: 234, distance: 301.7
click at [329, 246] on div "[PERSON_NAME]" at bounding box center [345, 245] width 213 height 16
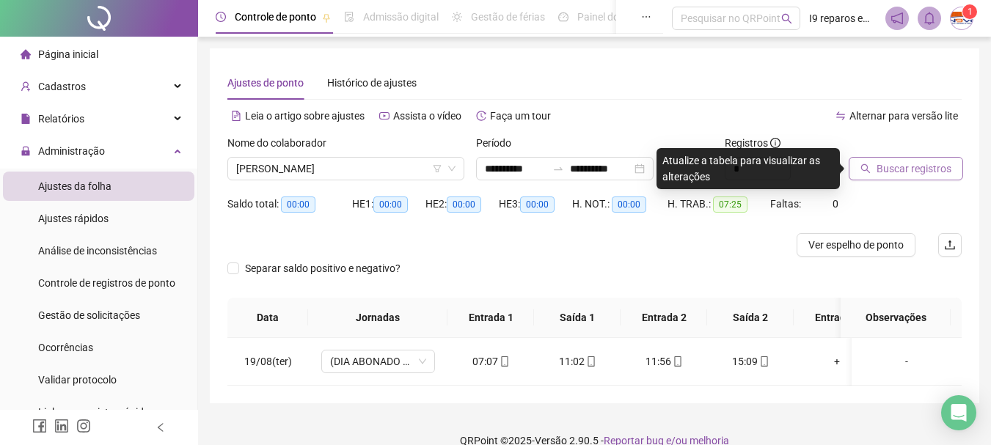
click at [925, 171] on span "Buscar registros" at bounding box center [913, 169] width 75 height 16
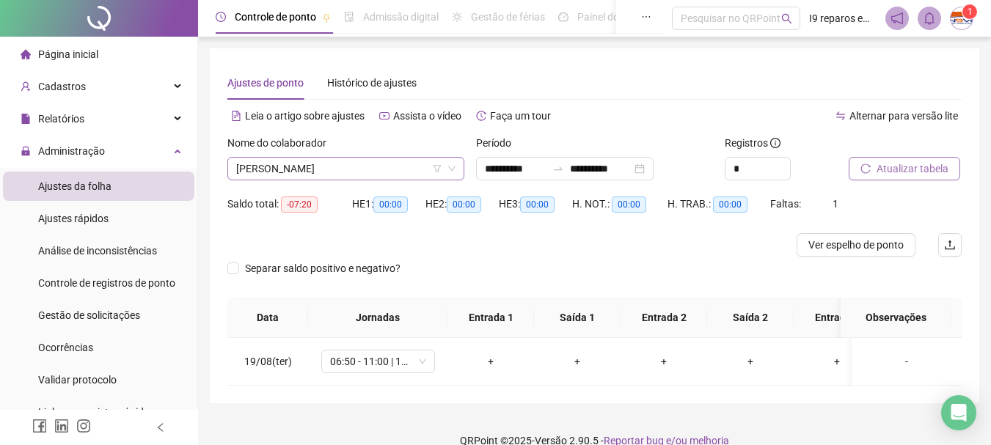
click at [355, 164] on span "[PERSON_NAME]" at bounding box center [345, 169] width 219 height 22
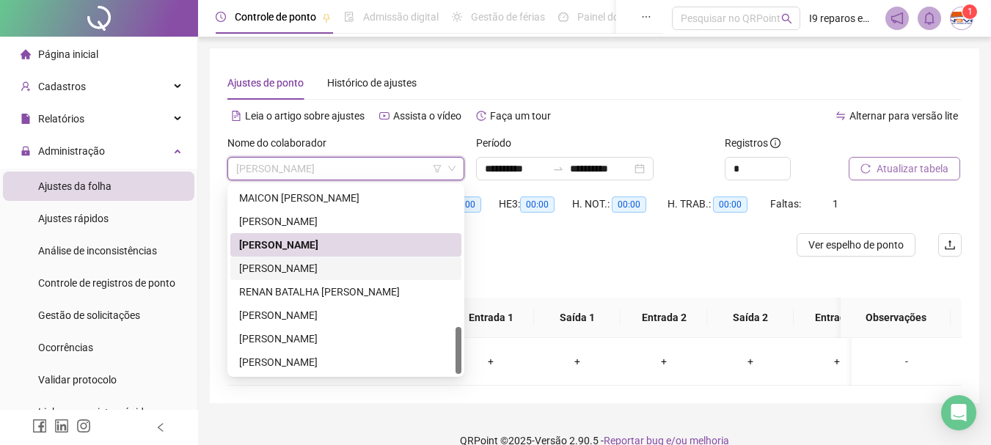
click at [331, 269] on div "[PERSON_NAME]" at bounding box center [345, 268] width 213 height 16
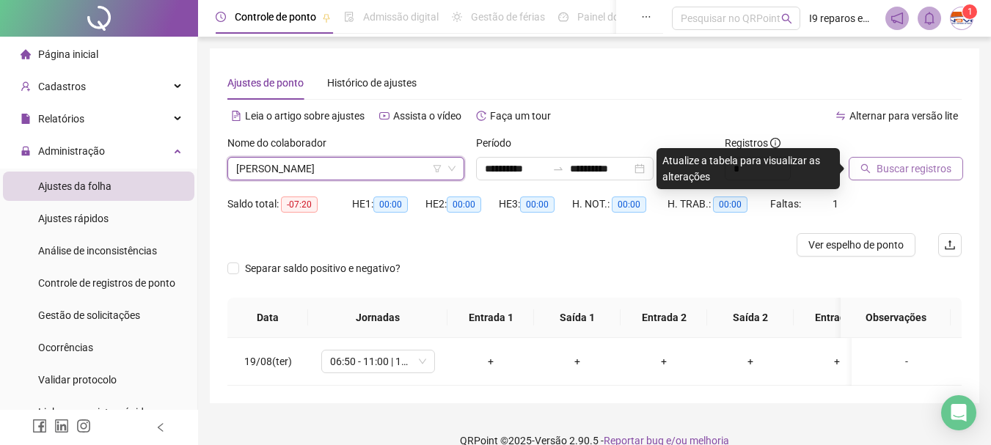
click at [942, 169] on span "Buscar registros" at bounding box center [913, 169] width 75 height 16
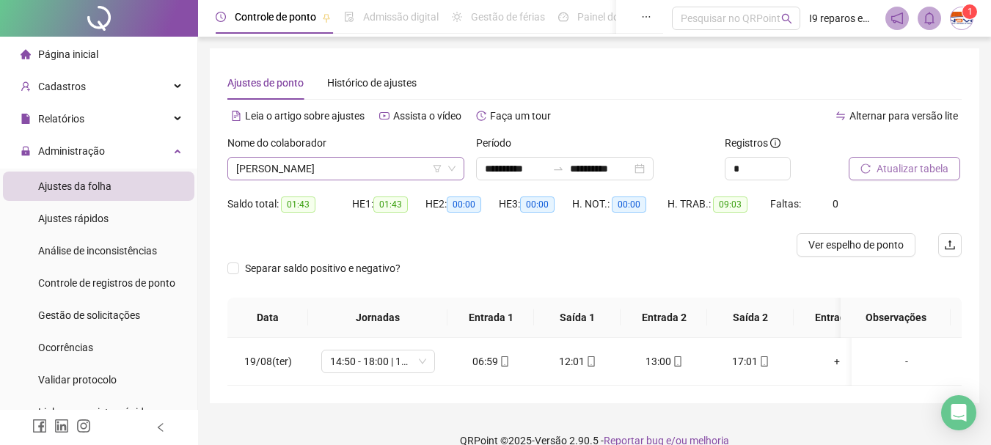
click at [392, 166] on span "[PERSON_NAME]" at bounding box center [345, 169] width 219 height 22
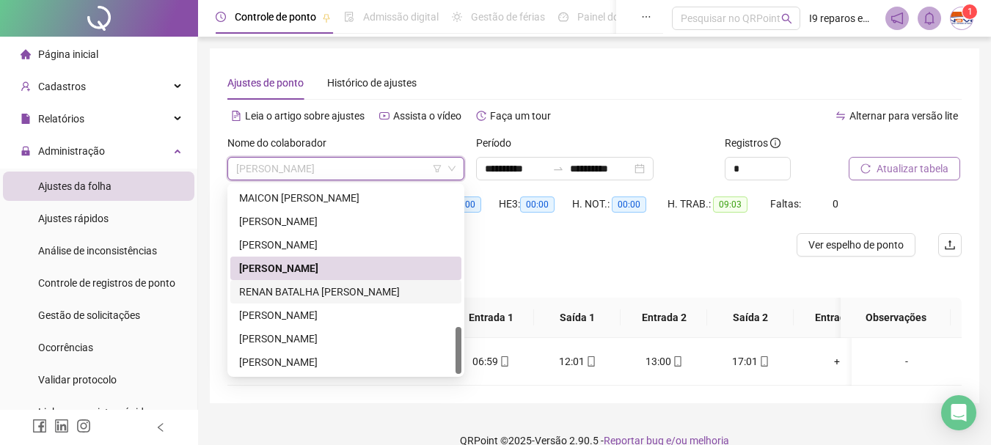
click at [344, 289] on div "RENAN BATALHA [PERSON_NAME]" at bounding box center [345, 292] width 213 height 16
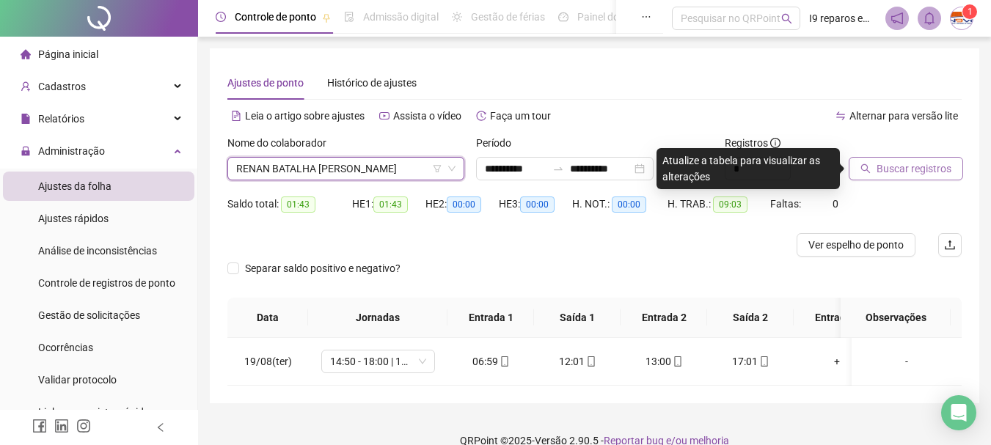
click at [906, 168] on span "Buscar registros" at bounding box center [913, 169] width 75 height 16
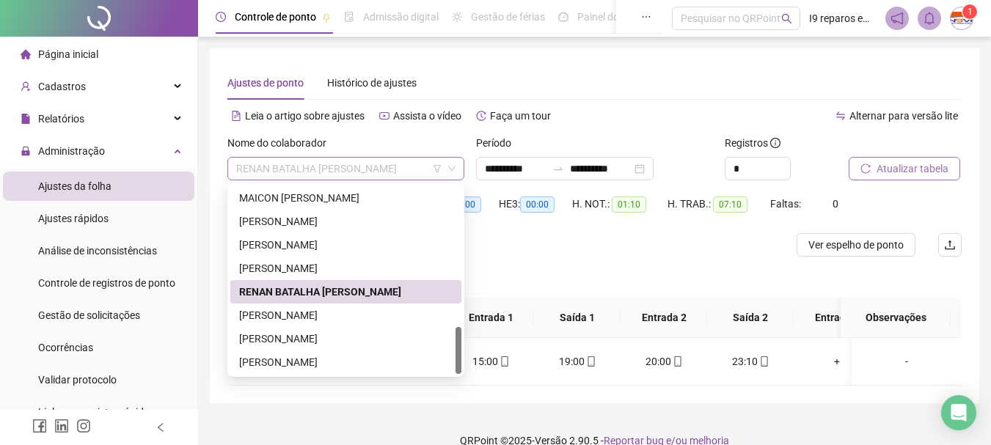
click at [425, 168] on span "RENAN BATALHA [PERSON_NAME]" at bounding box center [345, 169] width 219 height 22
click at [363, 335] on div "[PERSON_NAME]" at bounding box center [345, 339] width 213 height 16
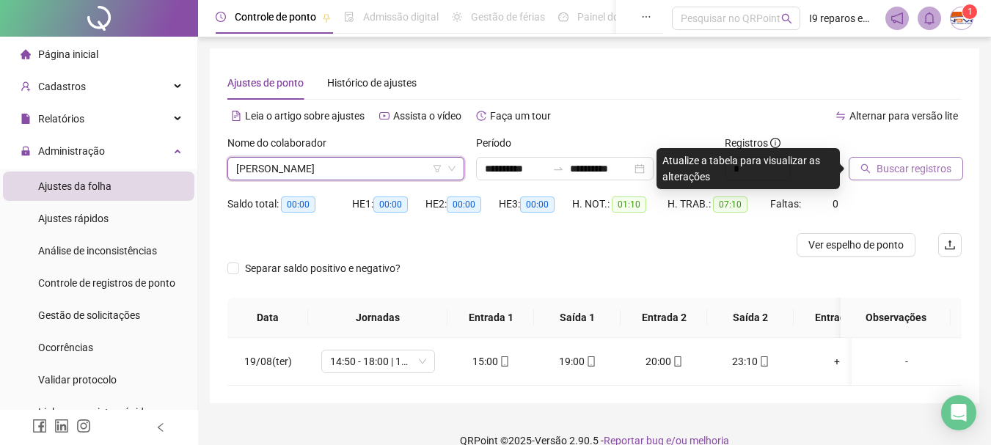
click at [877, 165] on span "Buscar registros" at bounding box center [913, 169] width 75 height 16
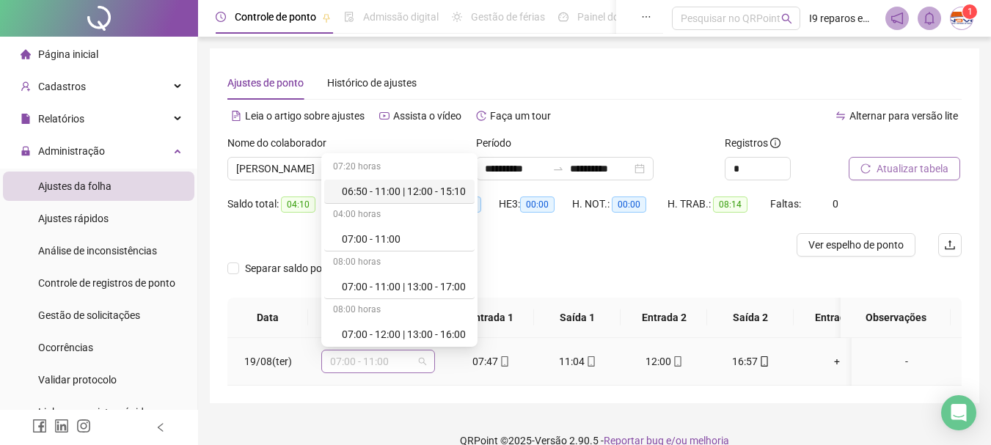
click at [417, 363] on span "07:00 - 11:00" at bounding box center [378, 362] width 96 height 22
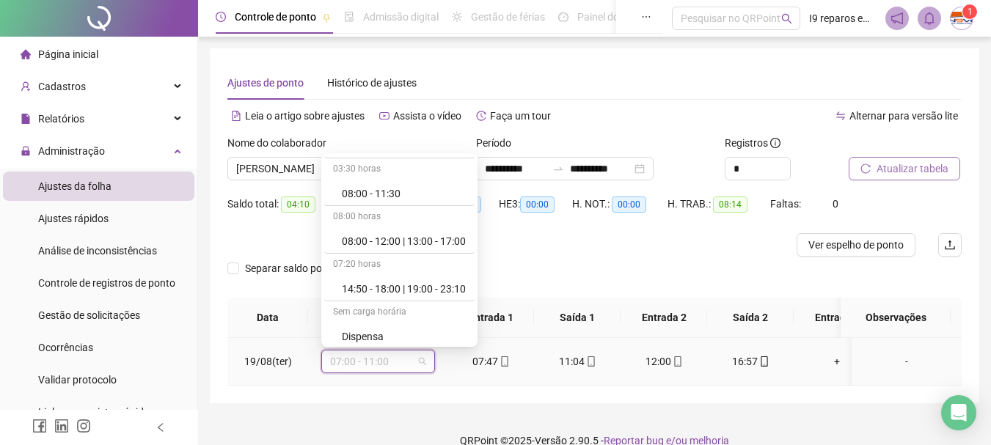
scroll to position [293, 0]
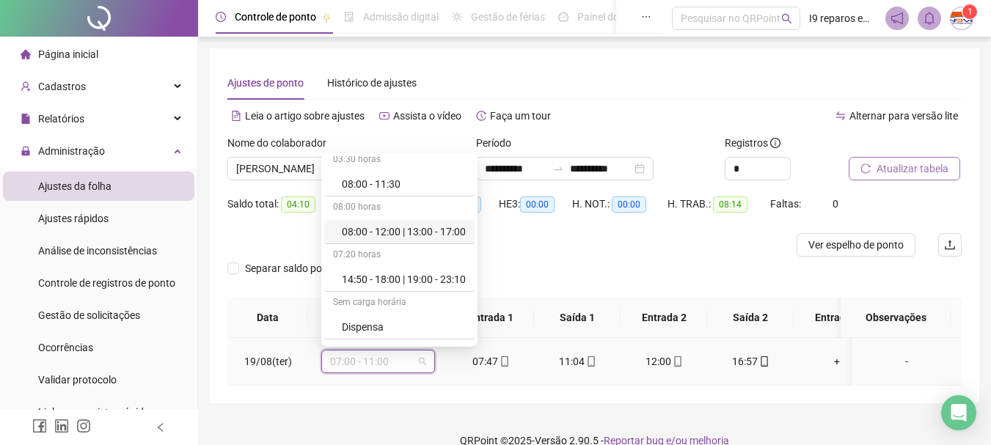
click at [418, 233] on div "08:00 - 12:00 | 13:00 - 17:00" at bounding box center [404, 232] width 124 height 16
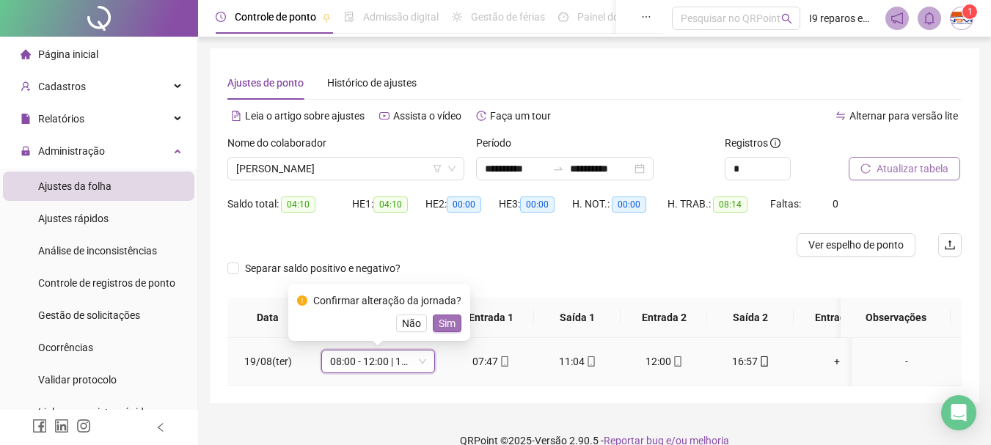
click at [446, 323] on span "Sim" at bounding box center [447, 323] width 17 height 16
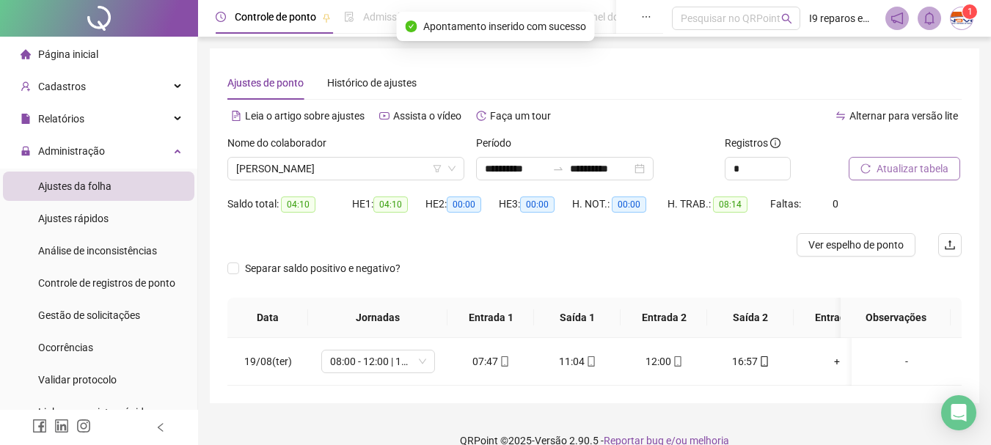
click at [929, 167] on span "Atualizar tabela" at bounding box center [912, 169] width 72 height 16
click at [356, 167] on span "[PERSON_NAME]" at bounding box center [345, 169] width 219 height 22
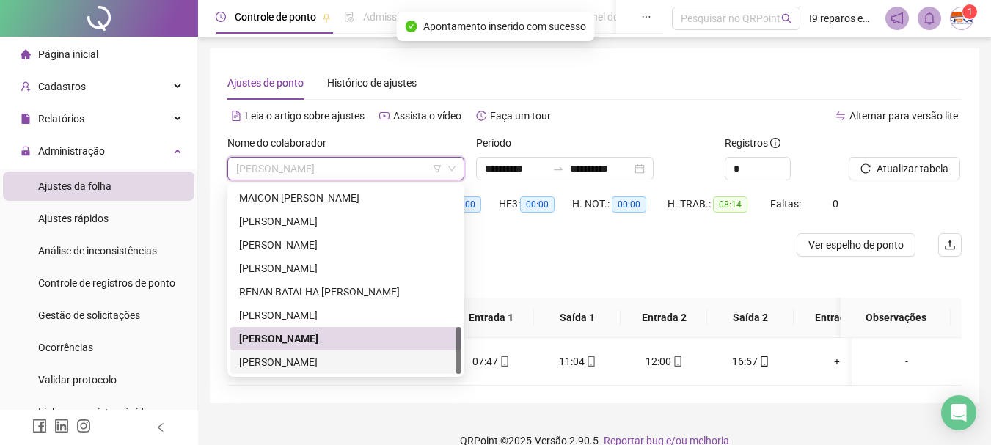
click at [318, 365] on div "[PERSON_NAME]" at bounding box center [345, 362] width 213 height 16
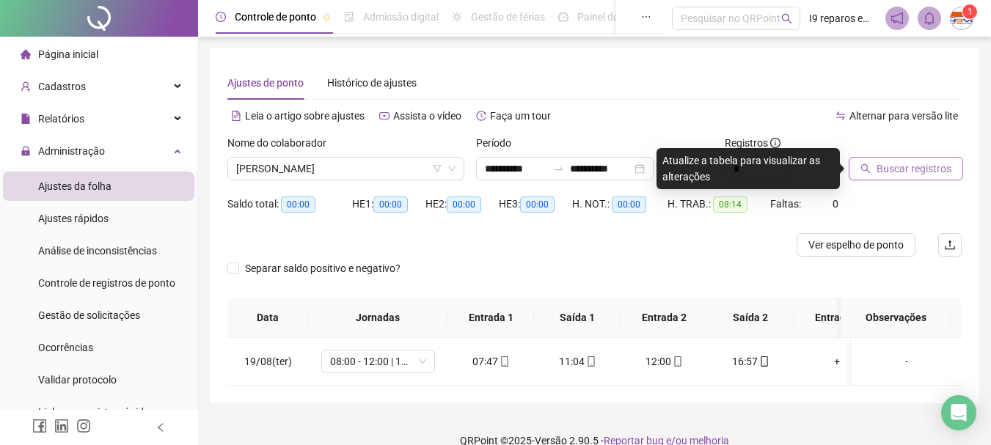
click at [898, 166] on span "Buscar registros" at bounding box center [913, 169] width 75 height 16
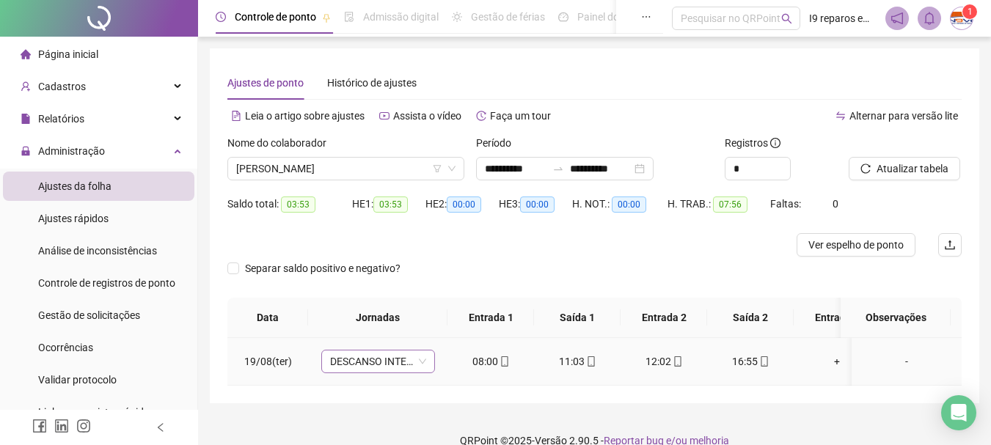
click at [421, 364] on span "DESCANSO INTER-JORNADA" at bounding box center [378, 362] width 96 height 22
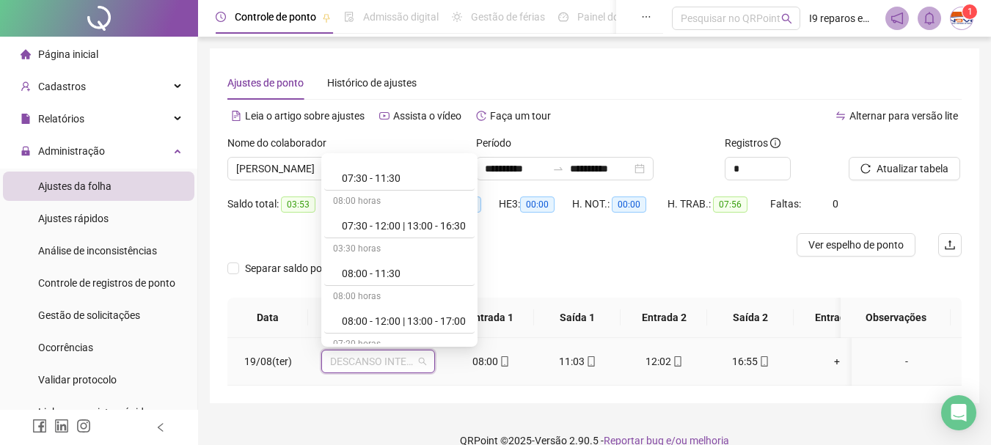
scroll to position [220, 0]
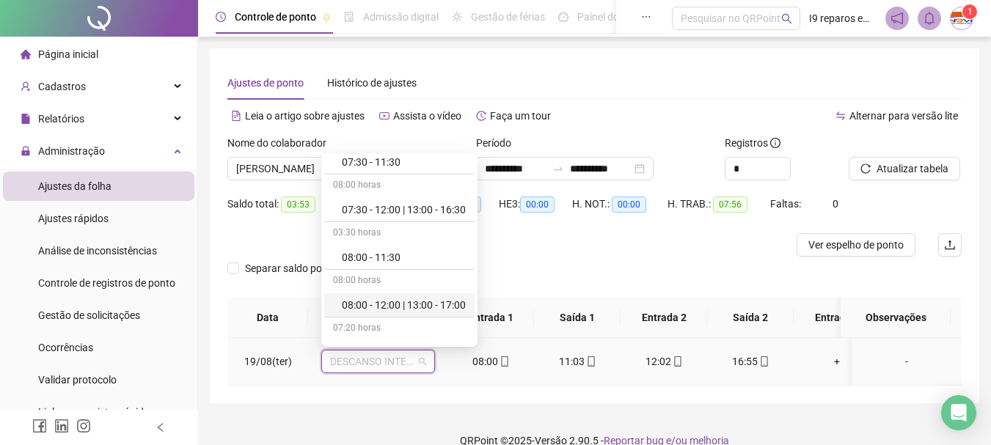
click at [397, 310] on div "08:00 - 12:00 | 13:00 - 17:00" at bounding box center [404, 305] width 124 height 16
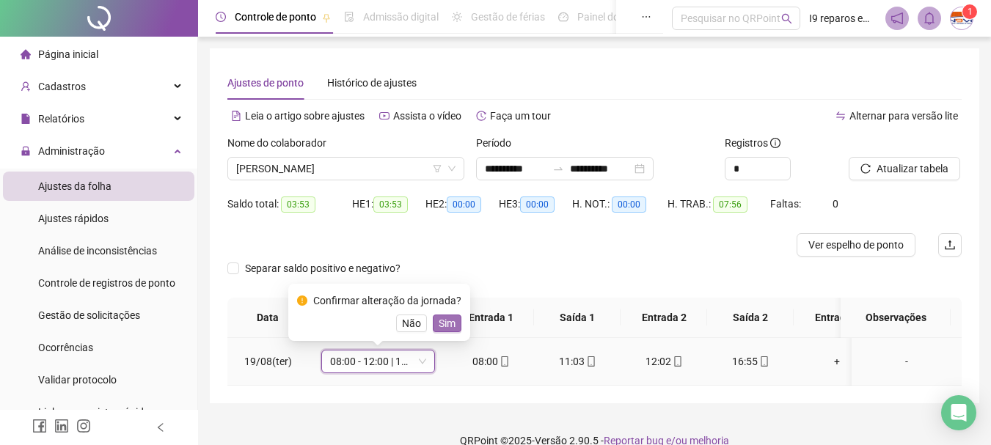
click at [444, 328] on span "Sim" at bounding box center [447, 323] width 17 height 16
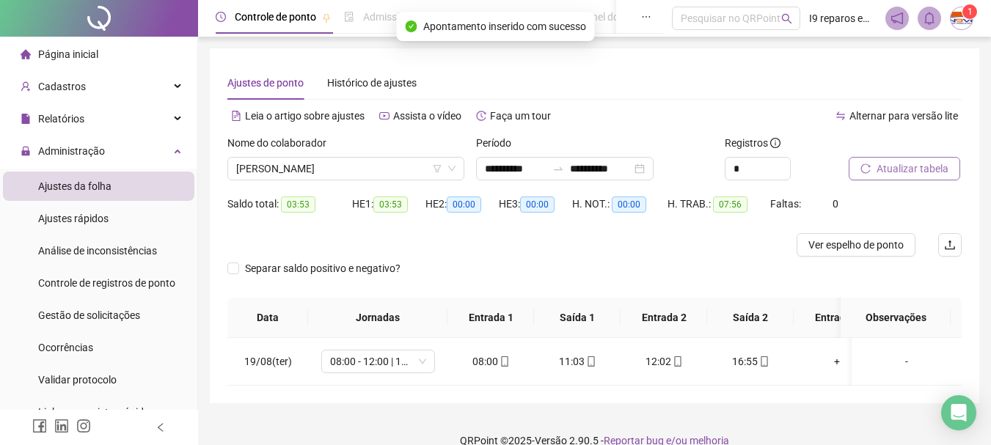
click at [925, 166] on span "Atualizar tabela" at bounding box center [912, 169] width 72 height 16
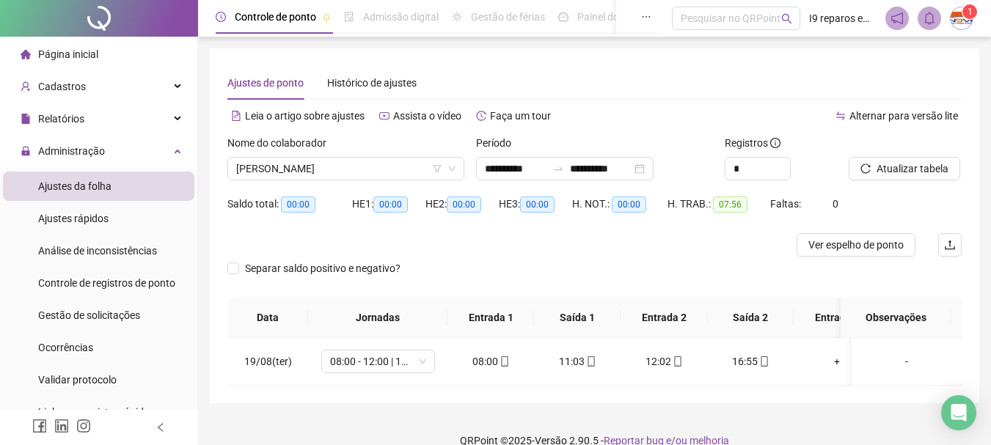
click at [103, 58] on li "Página inicial" at bounding box center [98, 54] width 191 height 29
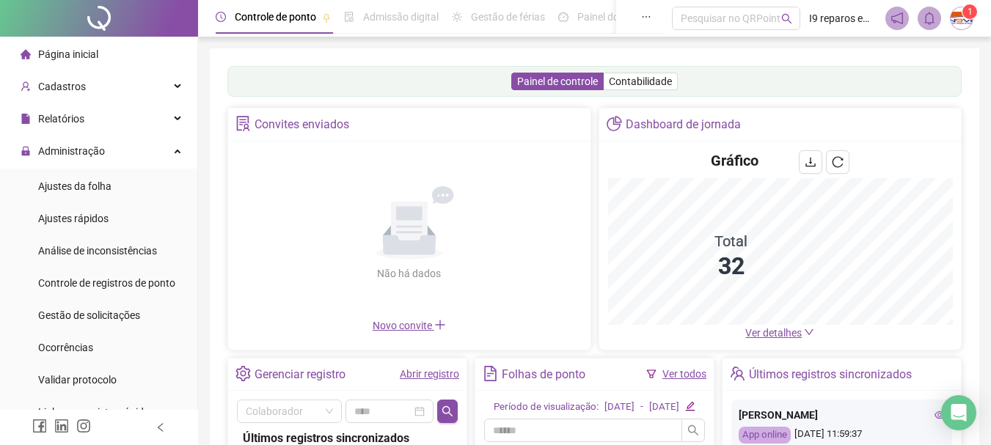
click at [686, 279] on div "Painel de controle Contabilidade Convites enviados Não há dados Não há dados No…" at bounding box center [594, 346] width 734 height 560
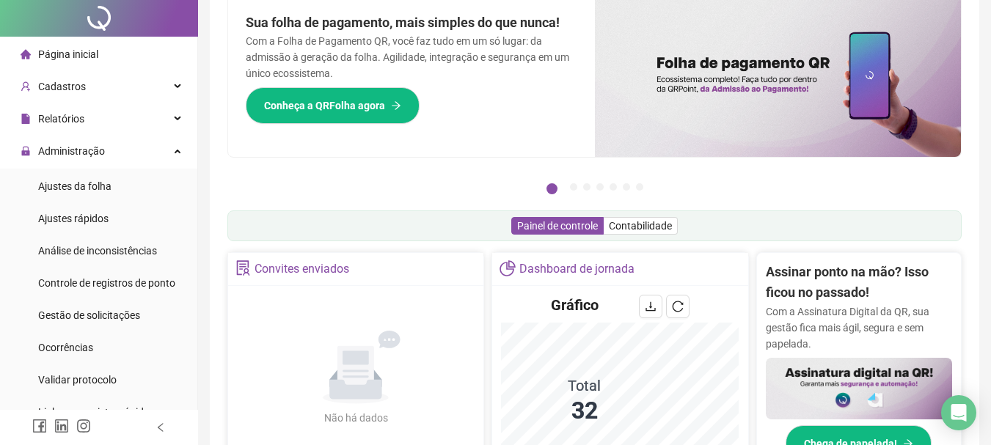
scroll to position [220, 0]
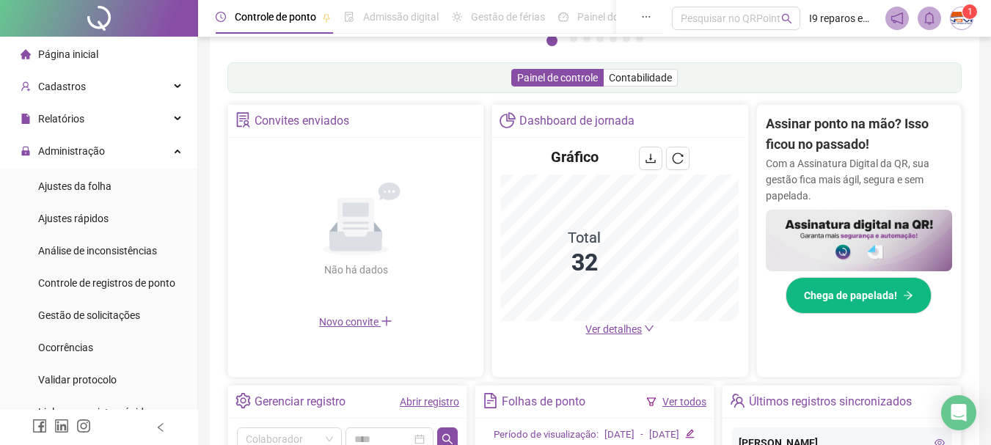
click at [623, 333] on span "Ver detalhes" at bounding box center [613, 329] width 56 height 12
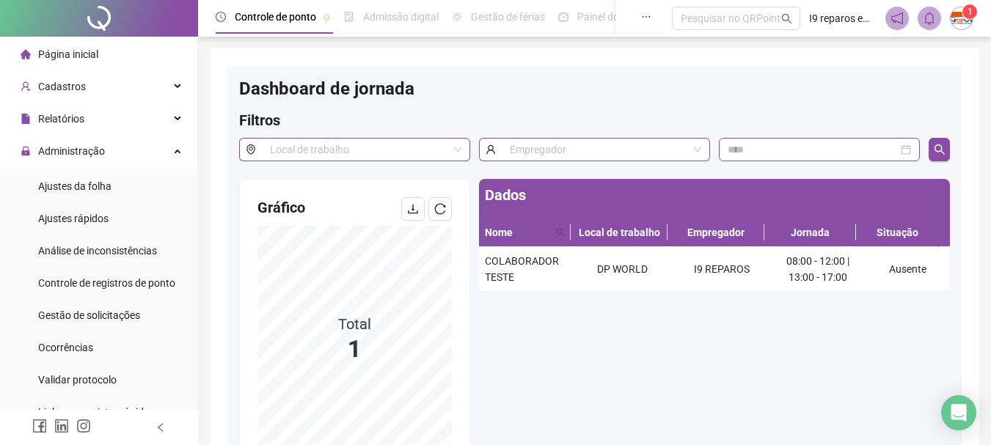
click at [81, 58] on span "Página inicial" at bounding box center [68, 54] width 60 height 12
